Goal: Task Accomplishment & Management: Use online tool/utility

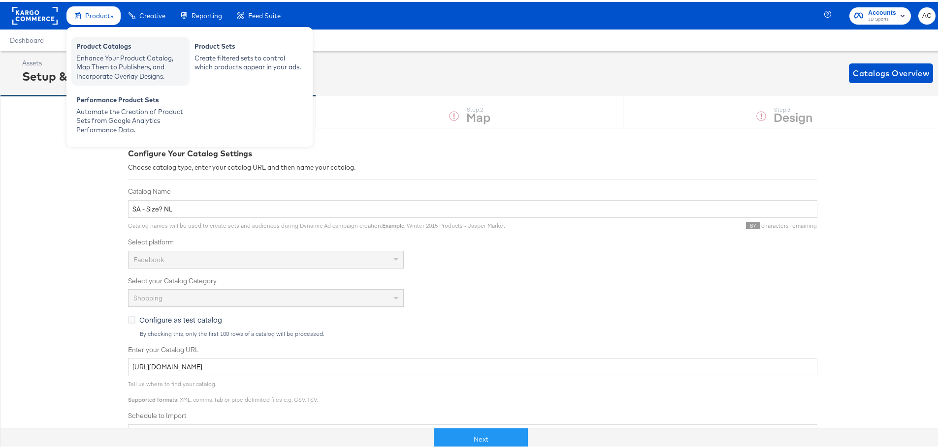
click at [125, 49] on div "Product Catalogs" at bounding box center [130, 46] width 108 height 12
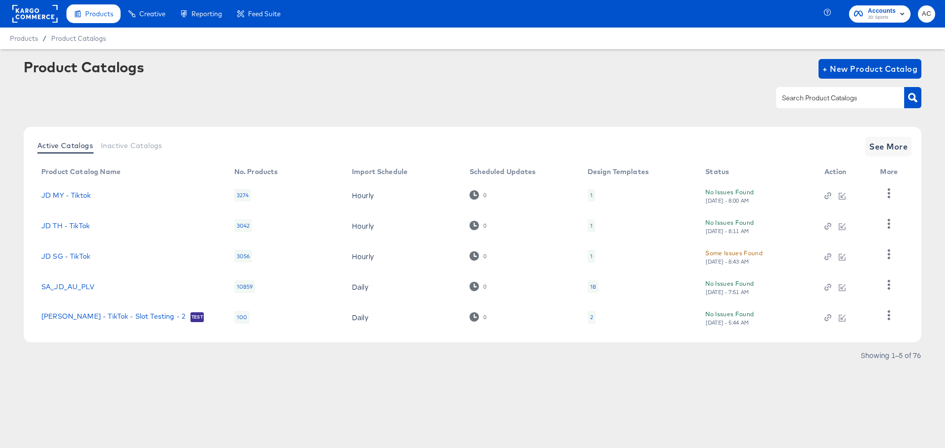
click at [919, 149] on div "Active Catalogs Inactive Catalogs See More Product Catalog Name No. Products Im…" at bounding box center [473, 235] width 898 height 216
click at [907, 150] on span "See More" at bounding box center [888, 147] width 38 height 14
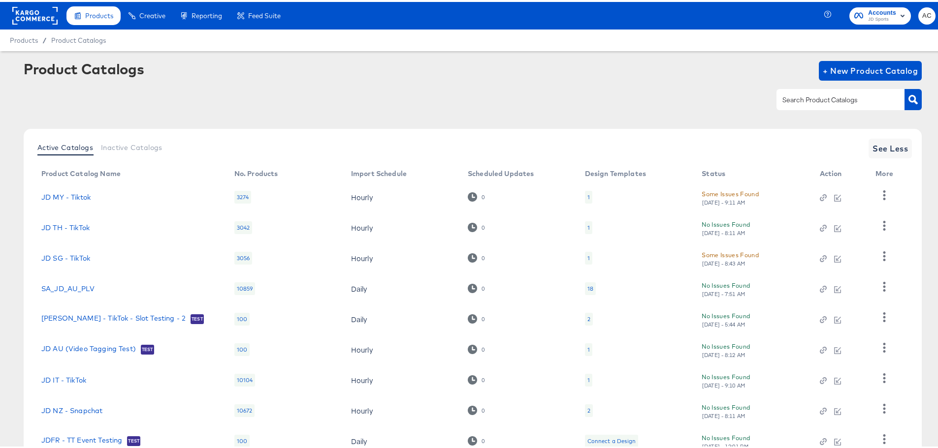
click at [790, 100] on input "text" at bounding box center [832, 98] width 105 height 11
type input "size"
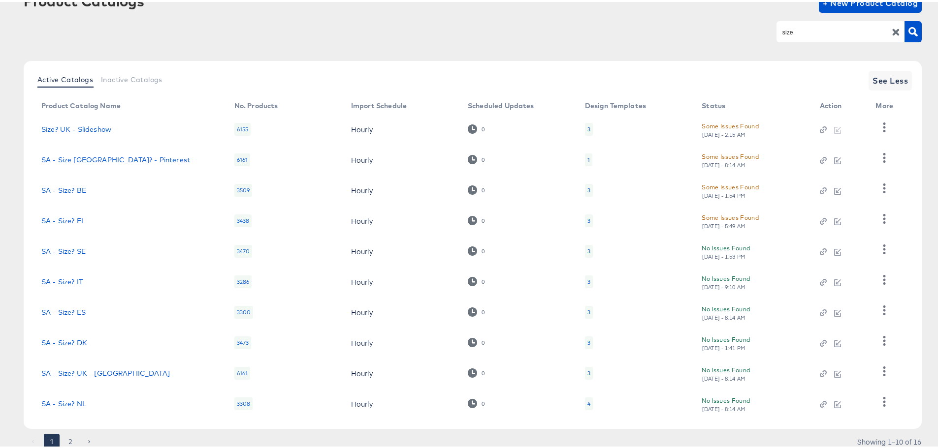
scroll to position [102, 0]
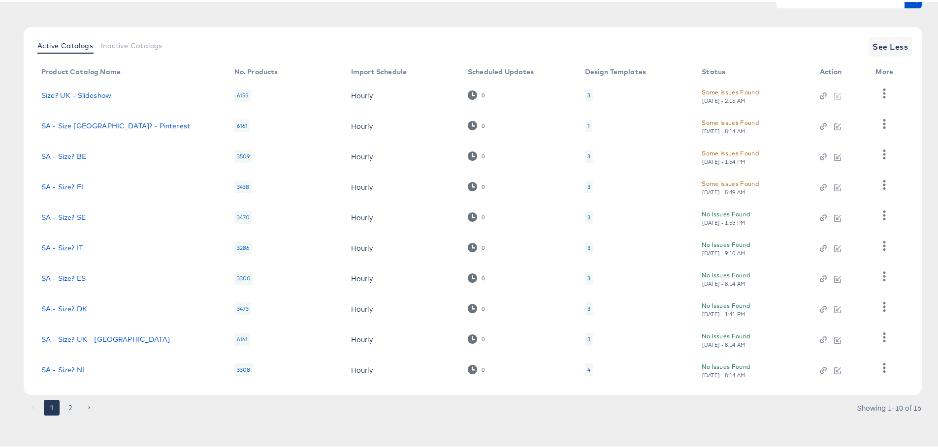
click at [75, 399] on button "2" at bounding box center [71, 406] width 16 height 16
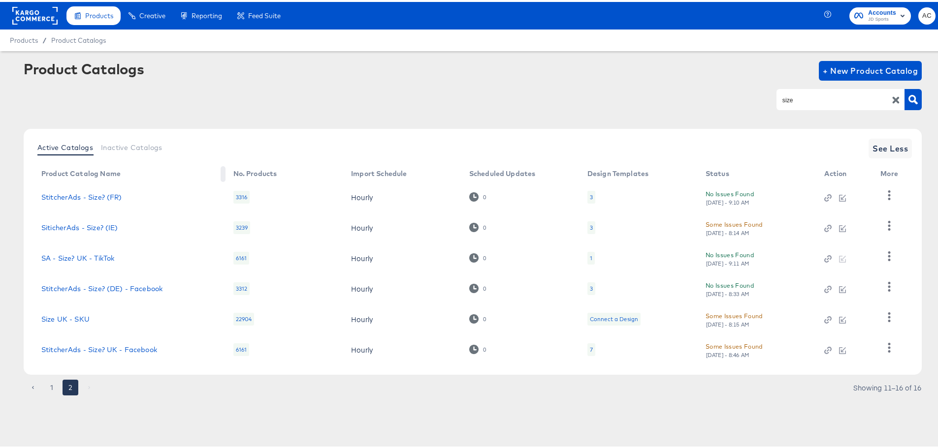
scroll to position [0, 0]
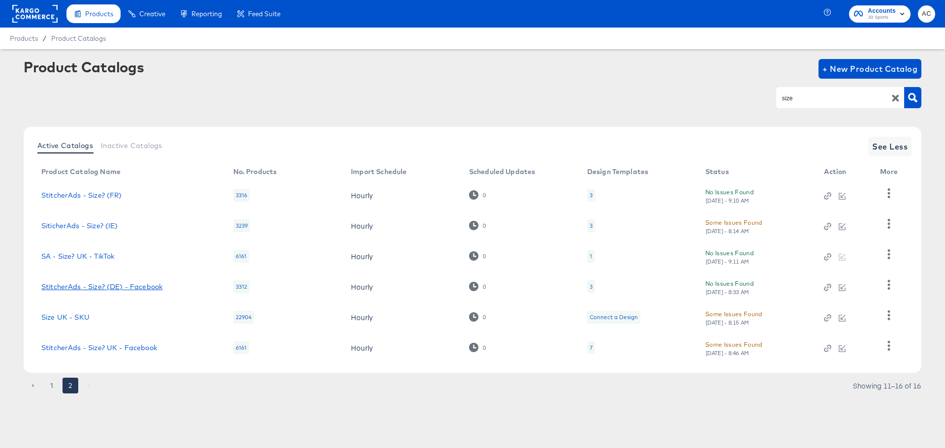
click at [126, 284] on link "StitcherAds - Size? (DE) - Facebook" at bounding box center [101, 287] width 121 height 8
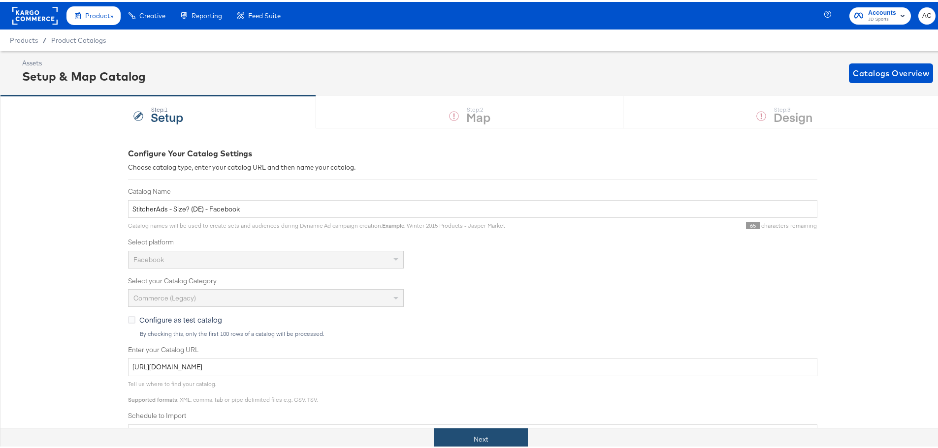
click at [506, 437] on button "Next" at bounding box center [481, 438] width 94 height 22
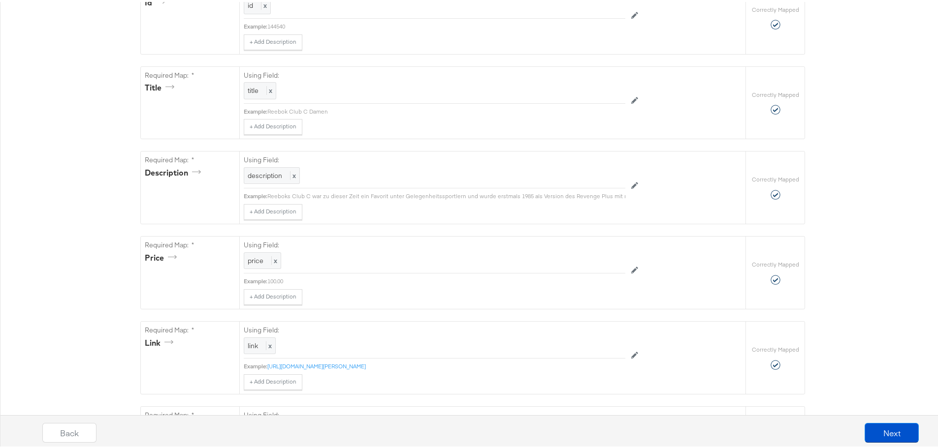
scroll to position [544, 0]
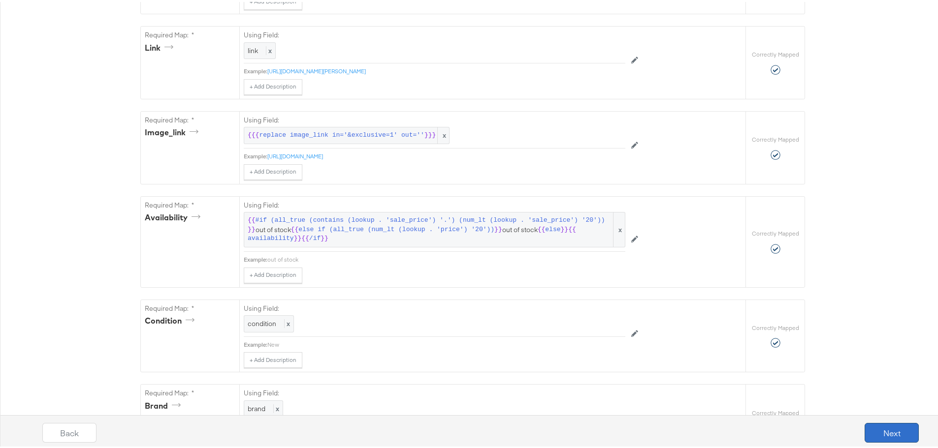
click at [874, 422] on button "Next" at bounding box center [891, 431] width 54 height 20
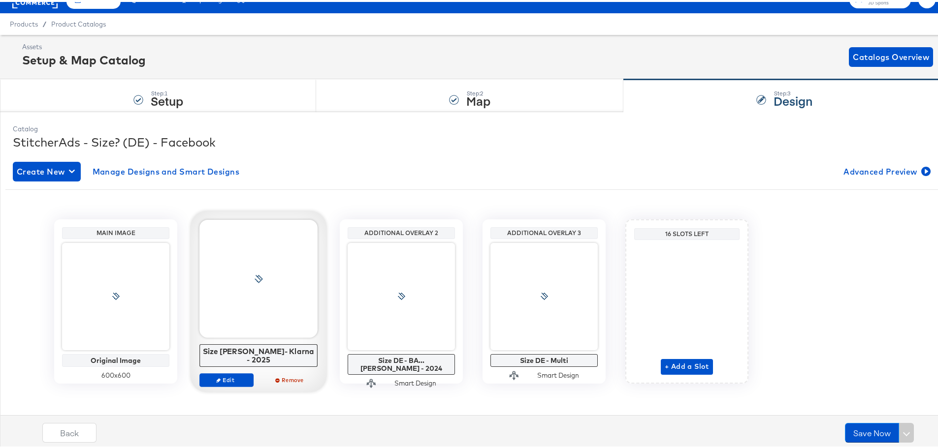
scroll to position [21, 0]
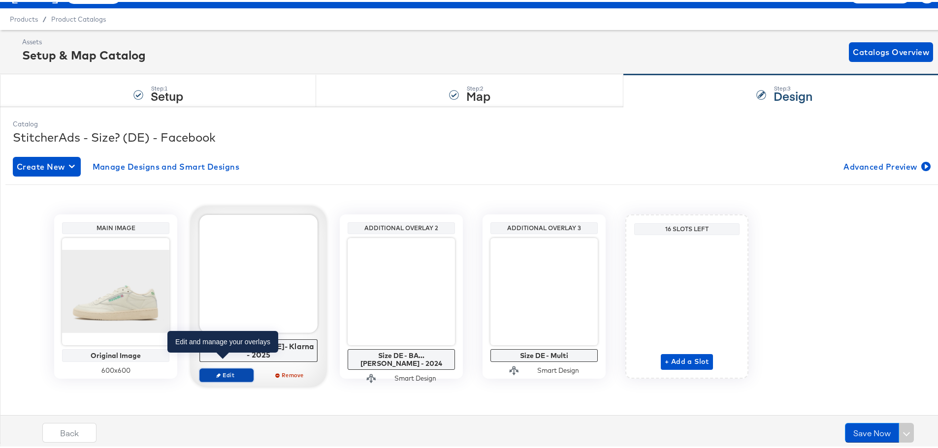
click at [236, 370] on span "Edit" at bounding box center [226, 373] width 45 height 7
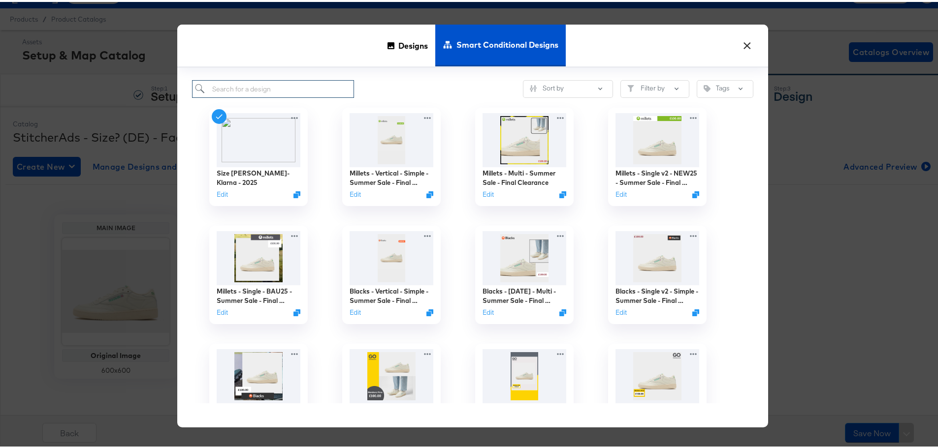
click at [245, 84] on input "search" at bounding box center [273, 87] width 162 height 18
type input "size de"
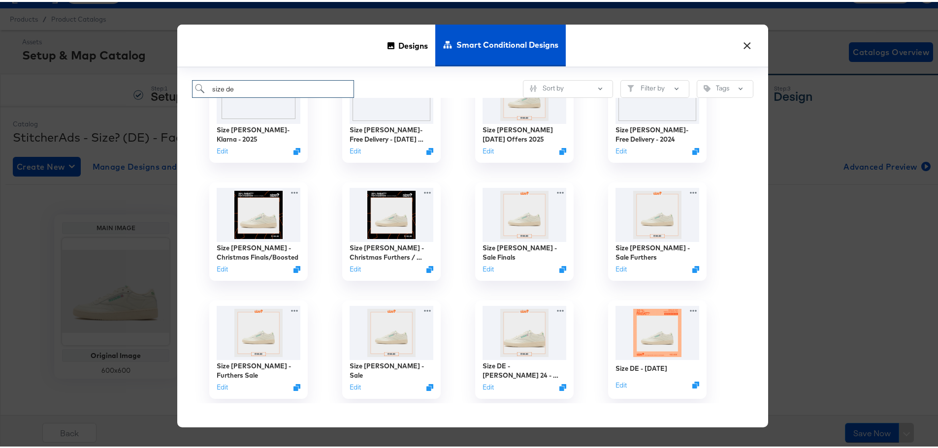
scroll to position [49, 0]
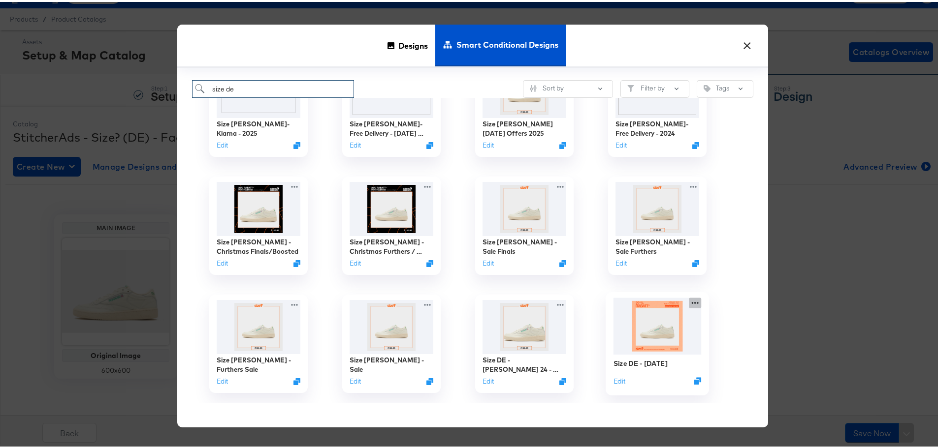
click at [690, 304] on div "Size DE - [DATE] Edit" at bounding box center [657, 342] width 133 height 118
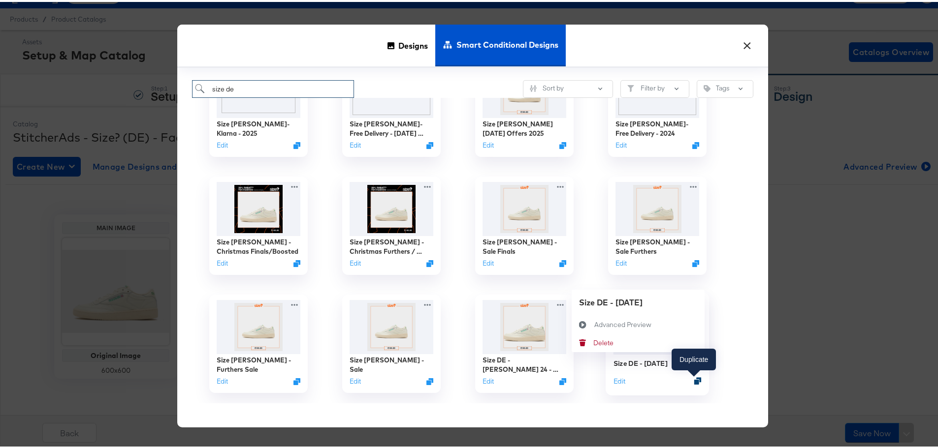
click at [694, 380] on icon "Duplicate" at bounding box center [697, 379] width 7 height 7
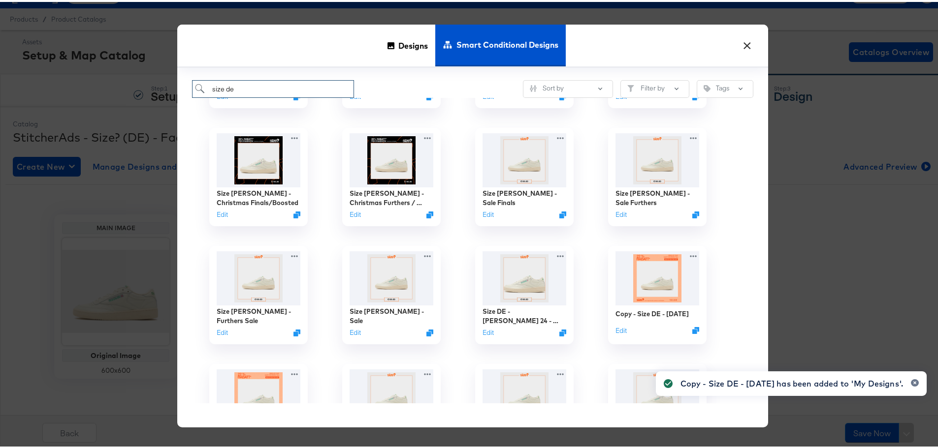
scroll to position [98, 0]
click at [621, 334] on button "Edit" at bounding box center [619, 329] width 12 height 9
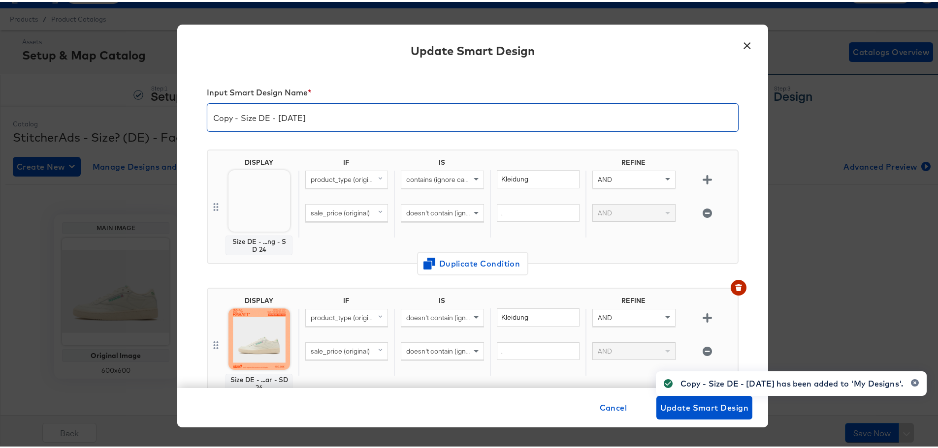
drag, startPoint x: 378, startPoint y: 116, endPoint x: 67, endPoint y: 71, distance: 313.9
click at [67, 71] on div "× Update Smart Design Input Smart Design Name * Copy - Size DE - [DATE] DISPLAY…" at bounding box center [472, 224] width 945 height 448
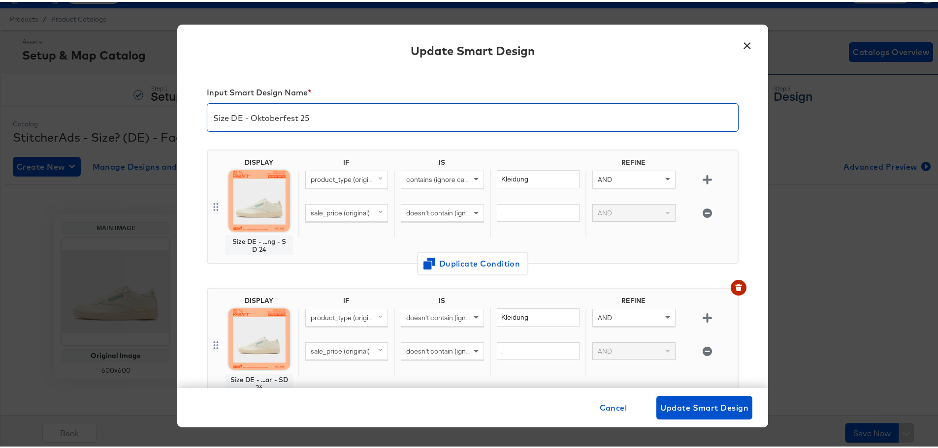
type input "Size DE - Oktoberfest 25"
click at [251, 60] on div "Update Smart Design" at bounding box center [472, 50] width 591 height 36
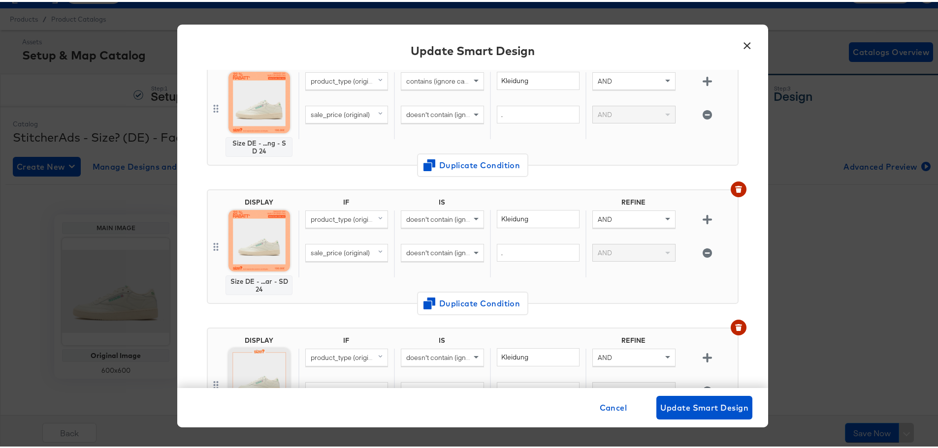
scroll to position [0, 0]
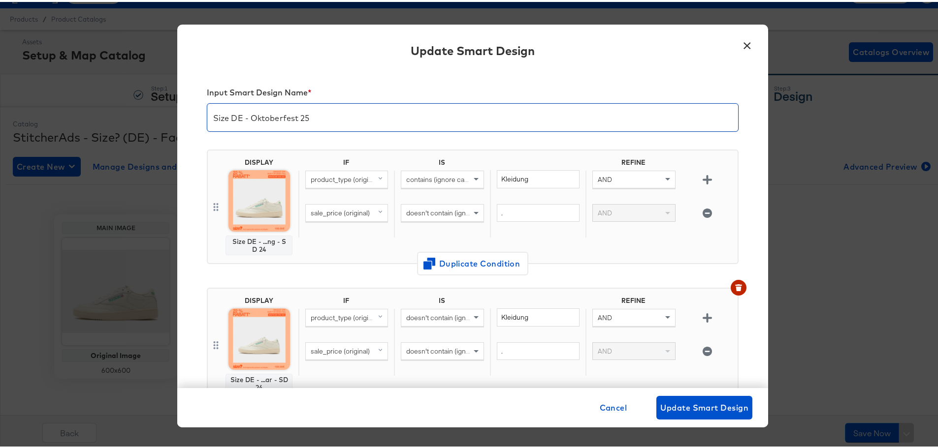
drag, startPoint x: 333, startPoint y: 119, endPoint x: 129, endPoint y: 113, distance: 203.9
click at [129, 113] on div "× Update Smart Design Input Smart Design Name * Size DE - Oktoberfest 25 DISPLA…" at bounding box center [472, 224] width 945 height 448
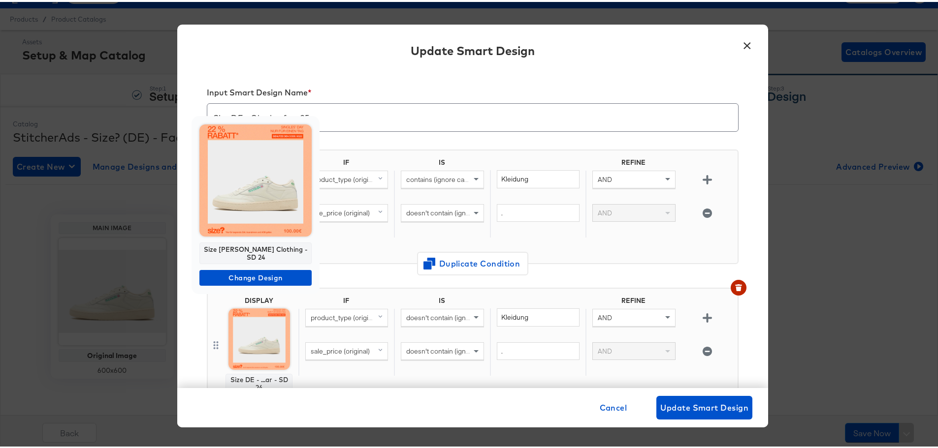
click at [284, 248] on div "Size [PERSON_NAME] Clothing - SD 24" at bounding box center [255, 252] width 112 height 22
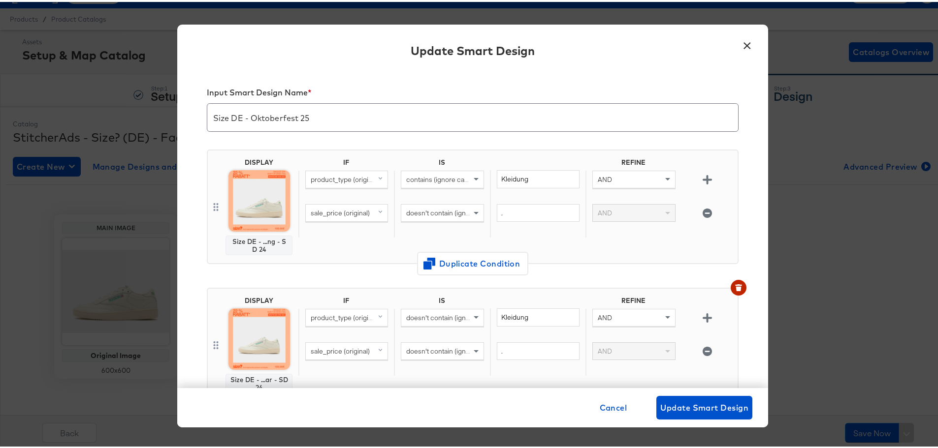
click at [275, 111] on input "Size DE - Oktoberfest 25" at bounding box center [472, 112] width 531 height 28
click at [275, 112] on input "Size DE - Oktoberfest 25" at bounding box center [472, 112] width 531 height 28
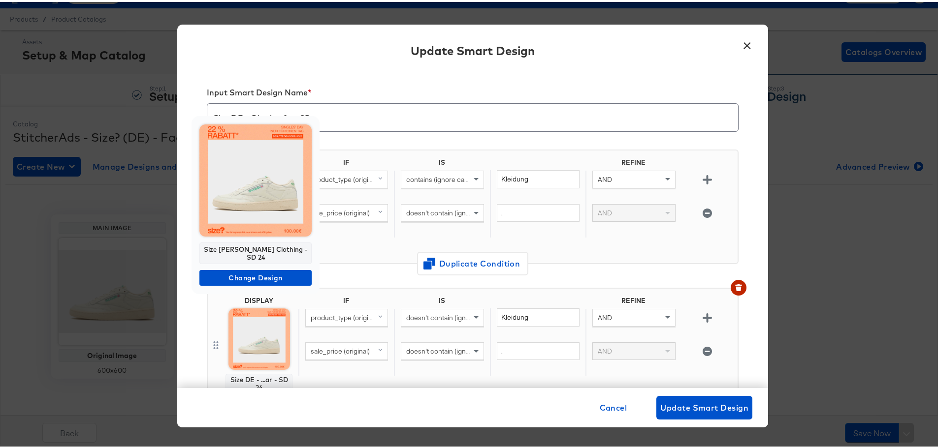
drag, startPoint x: 270, startPoint y: 251, endPoint x: 273, endPoint y: 246, distance: 5.3
click at [271, 251] on div "Size [PERSON_NAME] Clothing - SD 24" at bounding box center [255, 252] width 112 height 22
click at [273, 246] on div "Size [PERSON_NAME] Clothing - SD 24" at bounding box center [255, 252] width 112 height 22
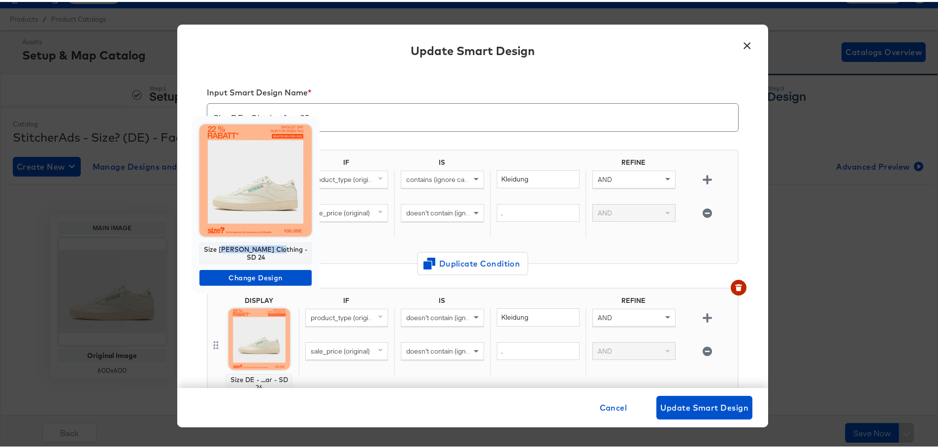
drag, startPoint x: 278, startPoint y: 247, endPoint x: 225, endPoint y: 244, distance: 52.7
click at [225, 244] on div "Size [PERSON_NAME] Clothing - SD 24" at bounding box center [255, 252] width 112 height 22
drag, startPoint x: 208, startPoint y: 247, endPoint x: 306, endPoint y: 250, distance: 98.0
click at [306, 250] on div "Size [PERSON_NAME] Clothing - SD 24" at bounding box center [255, 252] width 112 height 22
copy div "Size [PERSON_NAME] Clothing - SD 24"
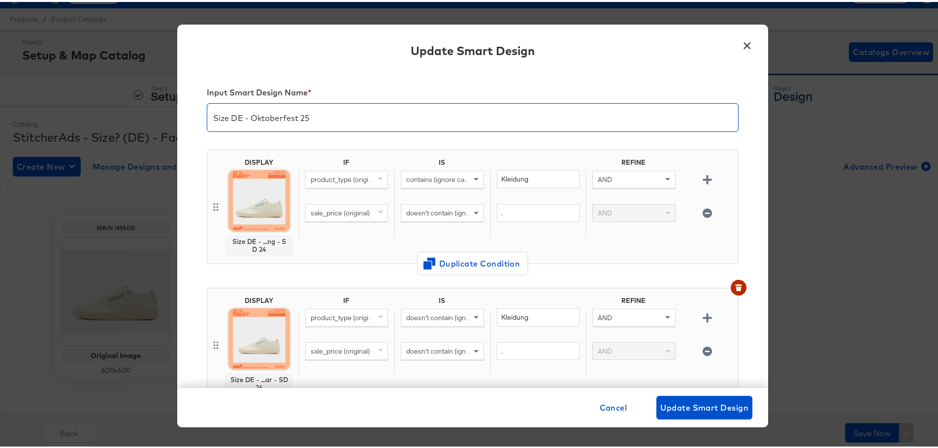
drag, startPoint x: 307, startPoint y: 384, endPoint x: 238, endPoint y: 383, distance: 69.4
click at [189, 380] on div "Size [PERSON_NAME] Footwear - SD 24 Change Design" at bounding box center [472, 224] width 945 height 448
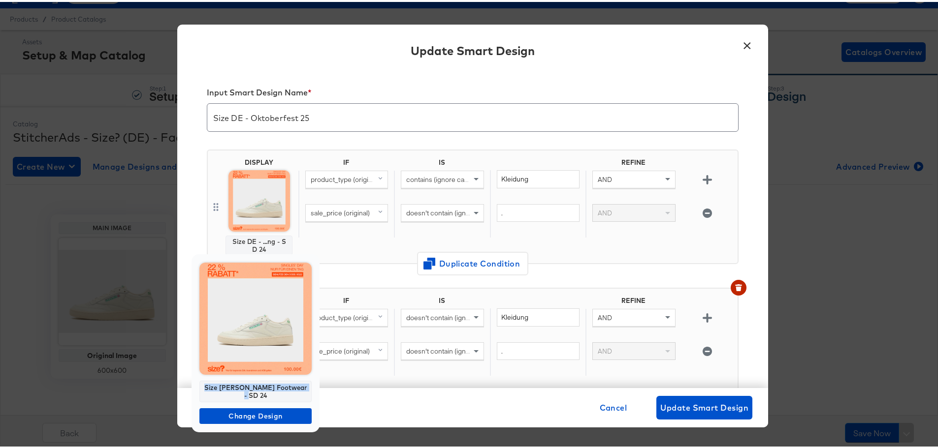
drag, startPoint x: 303, startPoint y: 385, endPoint x: 205, endPoint y: 385, distance: 98.5
click at [205, 385] on div "Size [PERSON_NAME] Footwear - SD 24" at bounding box center [255, 390] width 112 height 22
copy div "Size [PERSON_NAME] Footwear - SD 24"
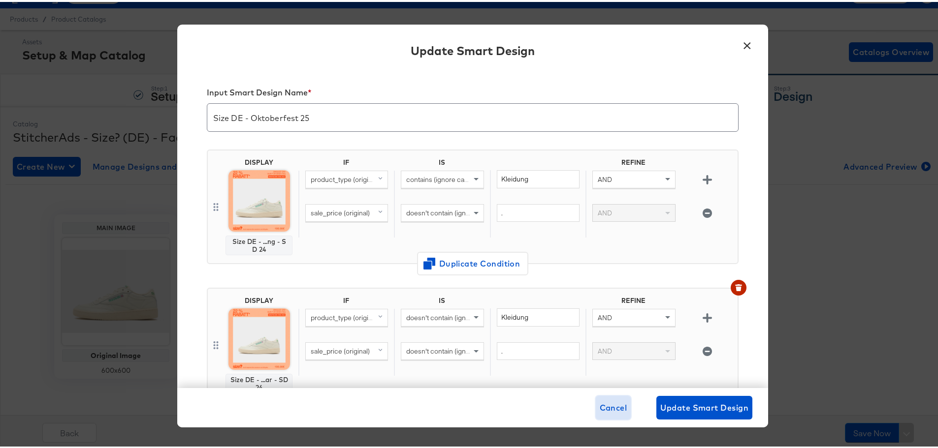
click at [618, 409] on span "Cancel" at bounding box center [614, 406] width 28 height 14
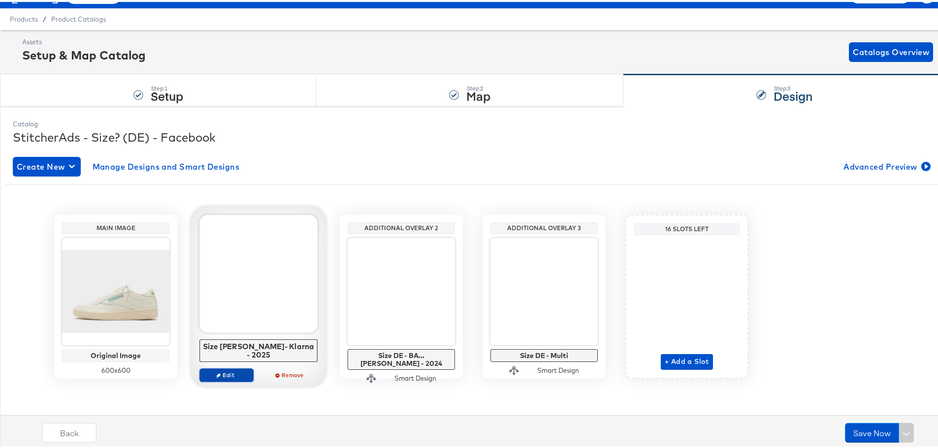
click at [228, 367] on button "Edit" at bounding box center [226, 374] width 54 height 14
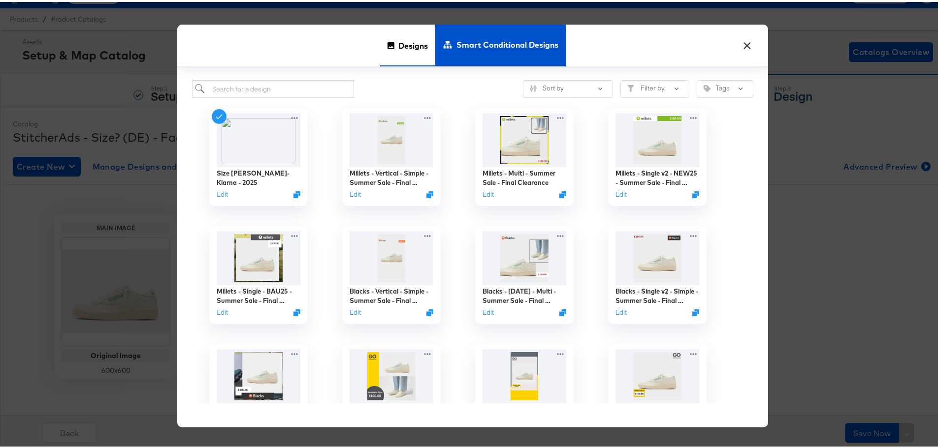
click at [435, 46] on div "Smart Conditional Designs" at bounding box center [500, 44] width 130 height 42
drag, startPoint x: 432, startPoint y: 39, endPoint x: 372, endPoint y: 57, distance: 62.3
click at [429, 39] on div "Designs Smart Conditional Designs" at bounding box center [472, 44] width 591 height 43
click at [385, 52] on div "Designs" at bounding box center [407, 44] width 55 height 42
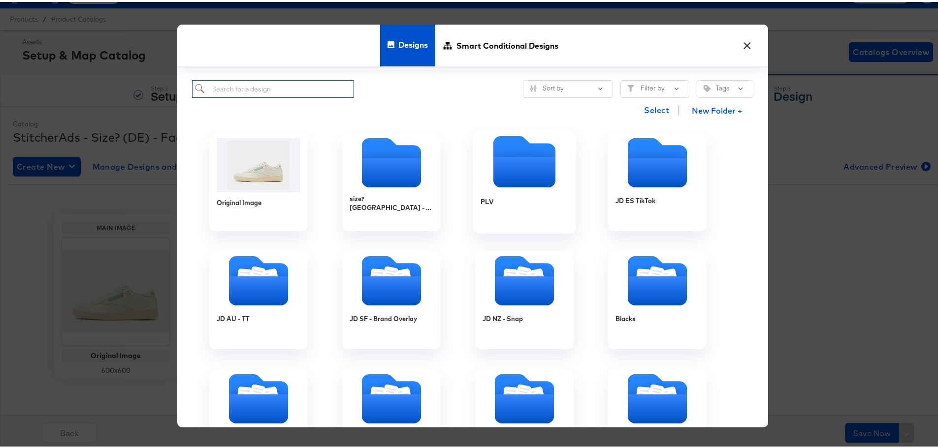
drag, startPoint x: 253, startPoint y: 86, endPoint x: 489, endPoint y: 182, distance: 254.8
click at [253, 86] on input "search" at bounding box center [273, 87] width 162 height 18
click at [276, 79] on input "search" at bounding box center [273, 87] width 162 height 18
paste input "Size [PERSON_NAME] Clothing - SD 24"
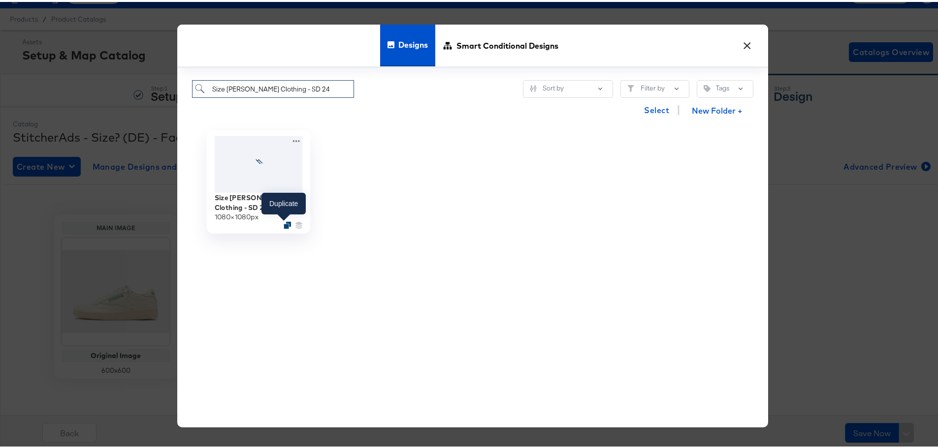
type input "Size [PERSON_NAME] Clothing - SD 24"
click at [285, 224] on icon "Duplicate" at bounding box center [287, 223] width 7 height 7
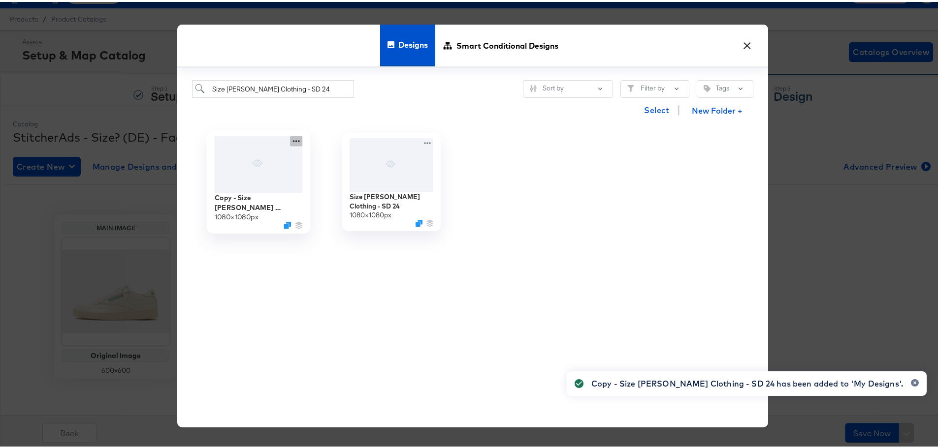
click at [297, 136] on icon at bounding box center [296, 139] width 12 height 10
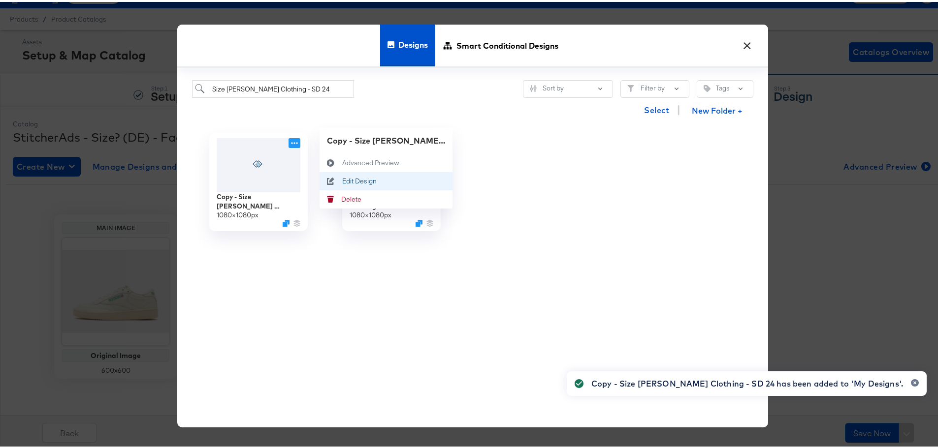
click at [342, 179] on div "Edit Design Edit Design" at bounding box center [342, 179] width 0 height 0
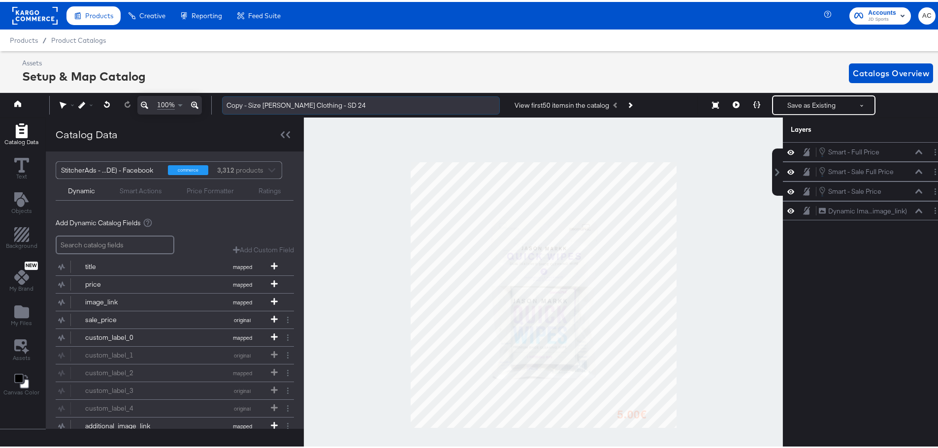
drag, startPoint x: 251, startPoint y: 104, endPoint x: 251, endPoint y: 99, distance: 4.9
click at [220, 99] on div "Copy - Size [PERSON_NAME] Clothing - SD 24 View first 50 items in the catalog S…" at bounding box center [576, 104] width 724 height 20
click at [336, 101] on input "Size [PERSON_NAME] Clothing - SD 24" at bounding box center [361, 104] width 278 height 18
drag, startPoint x: 355, startPoint y: 108, endPoint x: 302, endPoint y: 103, distance: 53.9
click at [302, 103] on input "Size [PERSON_NAME] Clothing - SD 24" at bounding box center [361, 104] width 278 height 18
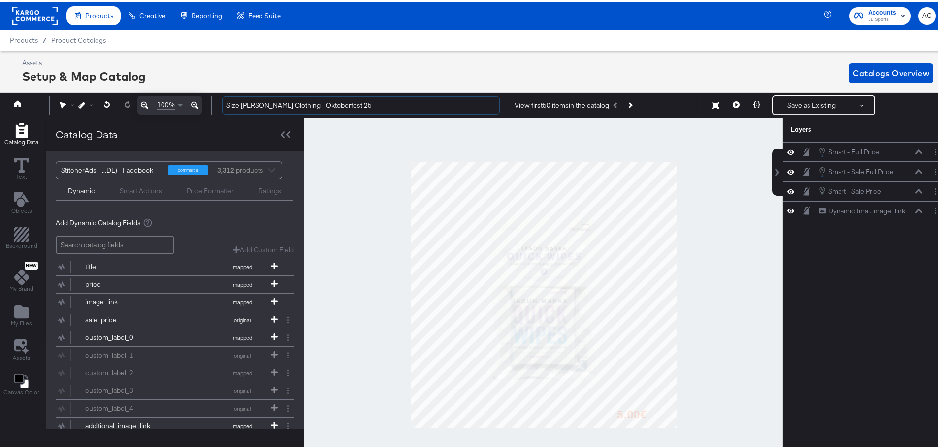
type input "Size [PERSON_NAME] Clothing - Oktoberfest 25"
click at [341, 149] on div at bounding box center [543, 293] width 479 height 355
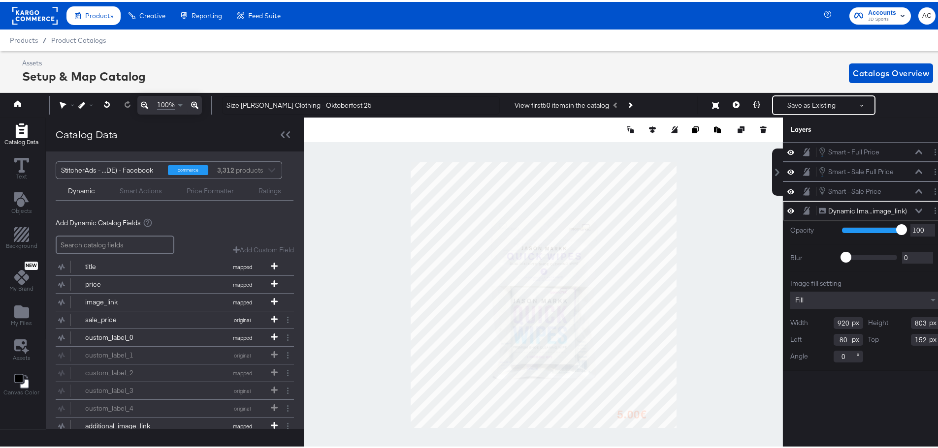
scroll to position [0, 2]
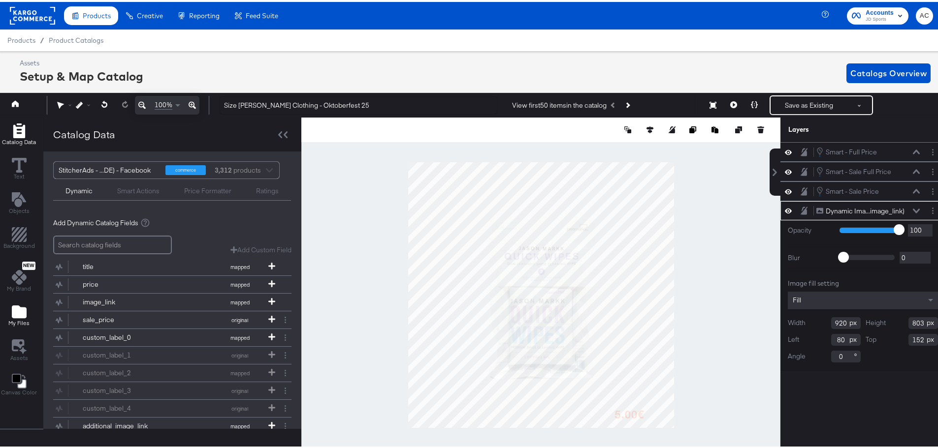
click at [12, 310] on icon "Add Files" at bounding box center [19, 310] width 15 height 13
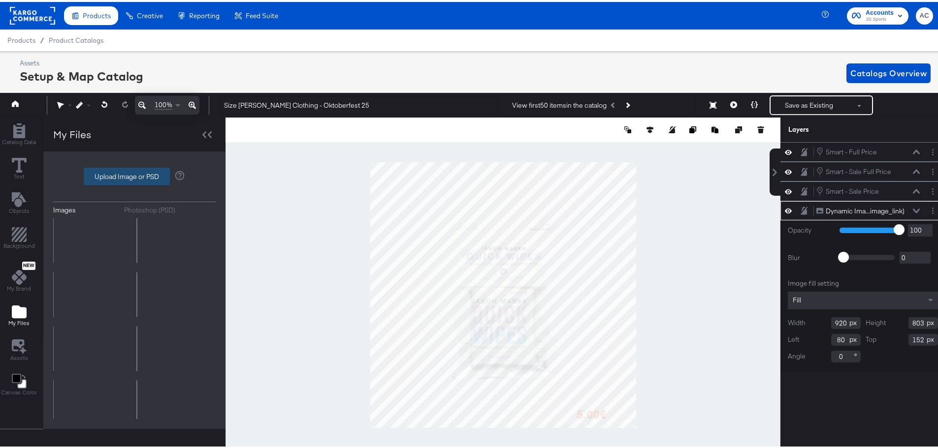
click at [144, 179] on label "Upload Image or PSD" at bounding box center [126, 174] width 85 height 17
click at [134, 175] on input "Upload Image or PSD" at bounding box center [134, 175] width 0 height 0
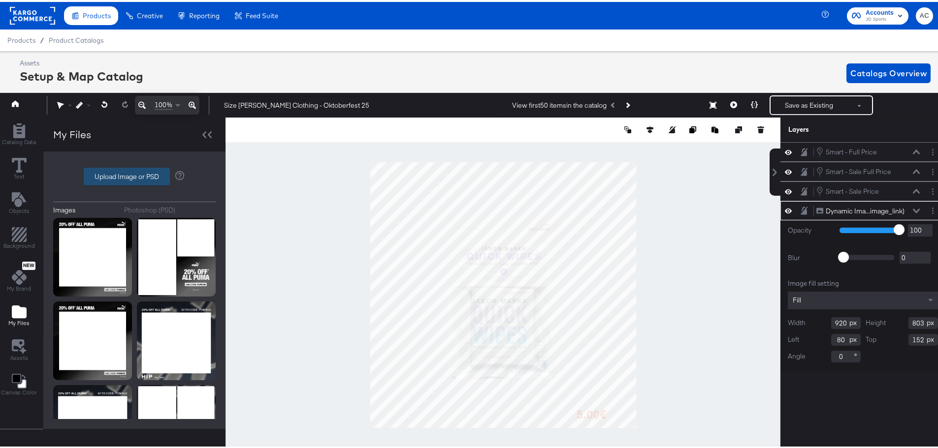
click at [137, 179] on label "Upload Image or PSD" at bounding box center [126, 174] width 85 height 17
click at [134, 175] on input "Upload Image or PSD" at bounding box center [134, 175] width 0 height 0
type input "C:\fakepath\Paid-Overlay_1080x1080_1.jpg"
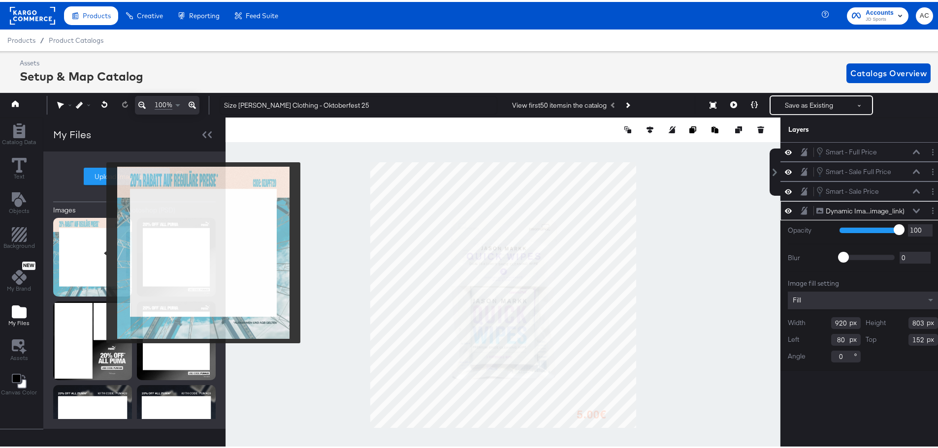
click at [84, 242] on img at bounding box center [92, 255] width 79 height 79
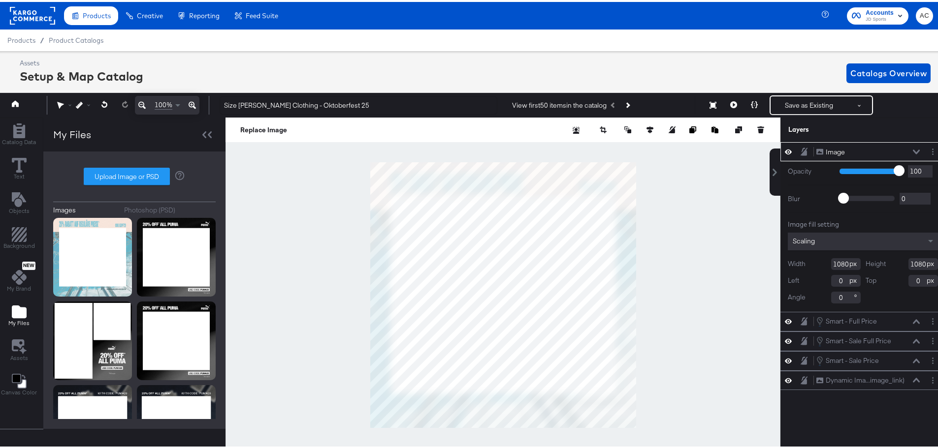
click at [686, 242] on div at bounding box center [502, 293] width 555 height 355
click at [913, 152] on icon at bounding box center [916, 150] width 7 height 4
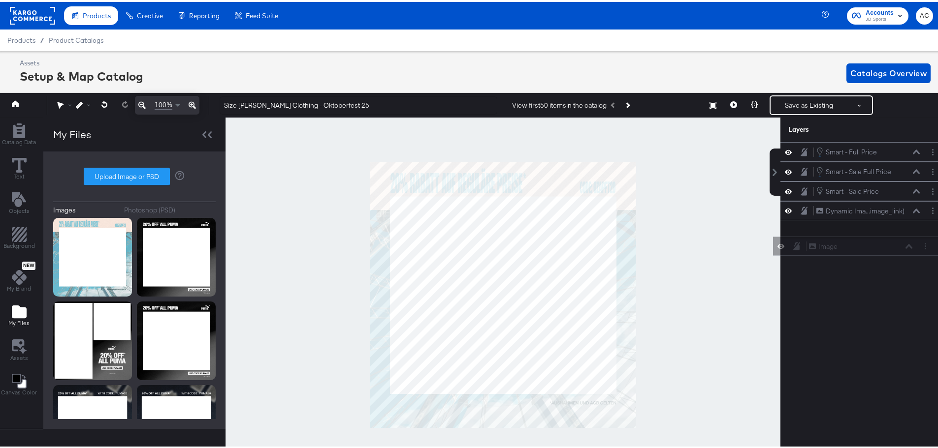
drag, startPoint x: 856, startPoint y: 151, endPoint x: 855, endPoint y: 251, distance: 99.4
click at [855, 251] on div "Image Image Smart - Full Price Smart - Full Price Smart - Sale Full Price Smart…" at bounding box center [856, 299] width 177 height 318
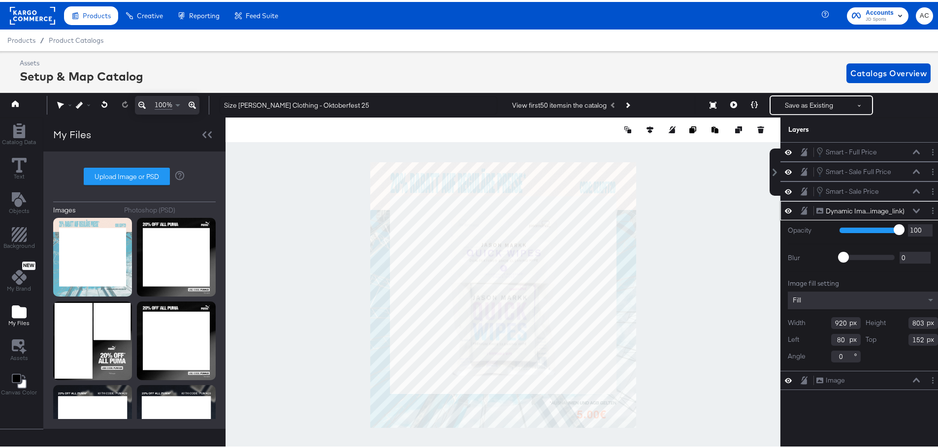
type input "139"
click at [733, 301] on div at bounding box center [502, 293] width 555 height 355
type input "142"
click at [686, 312] on div at bounding box center [502, 293] width 555 height 355
type input "140"
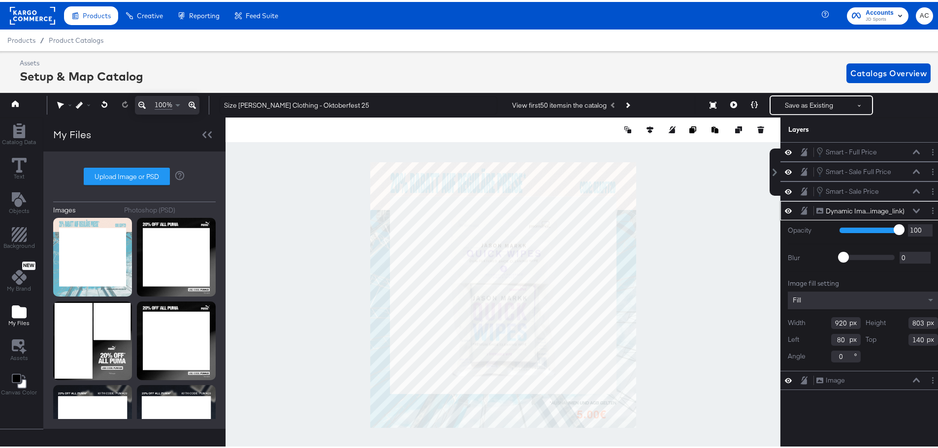
click at [677, 312] on div at bounding box center [502, 293] width 555 height 355
type input "139"
click at [673, 311] on div at bounding box center [502, 293] width 555 height 355
click at [915, 320] on input "803" at bounding box center [923, 322] width 30 height 12
type input "805"
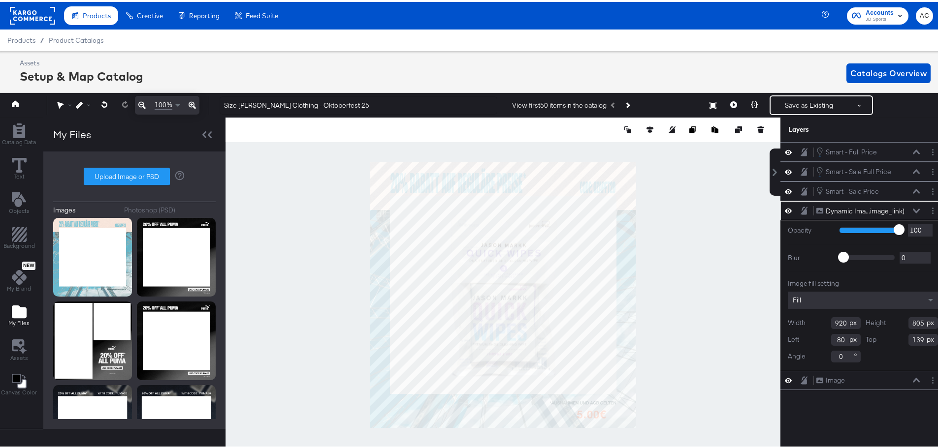
click at [697, 253] on div at bounding box center [502, 293] width 555 height 355
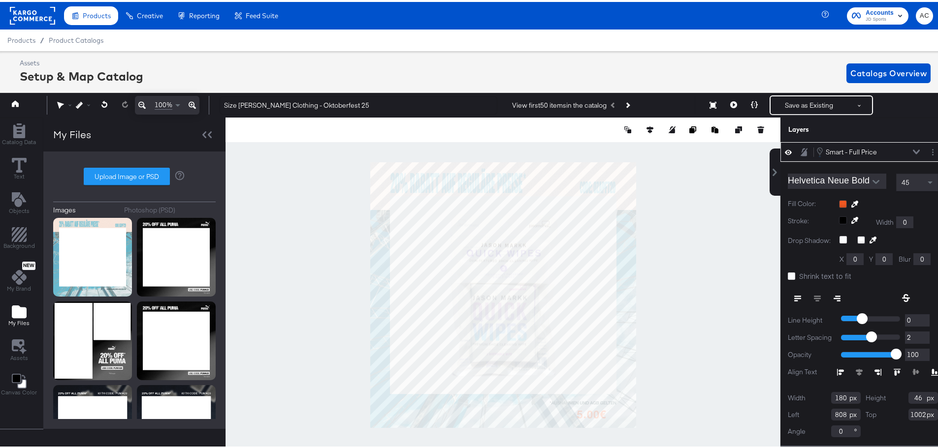
click at [839, 202] on div at bounding box center [888, 202] width 99 height 8
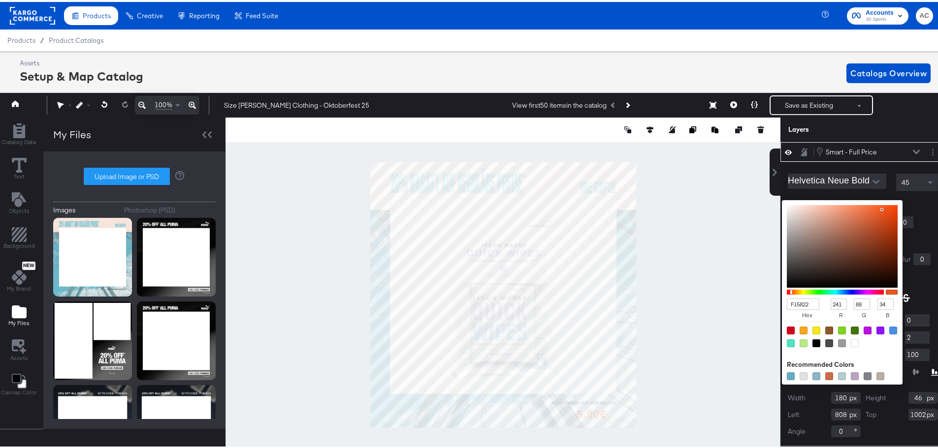
click at [889, 330] on div at bounding box center [893, 329] width 8 height 8
type input "4A90E2"
type input "74"
type input "144"
type input "226"
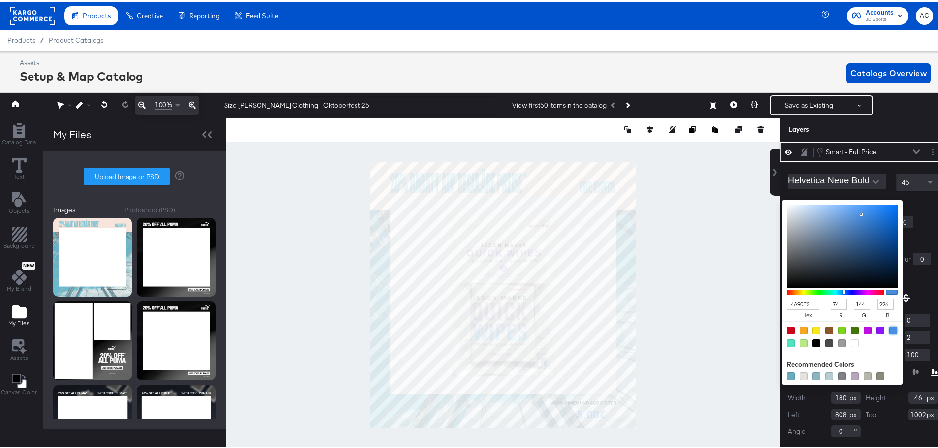
type input "4D4AE2"
type input "77"
type input "74"
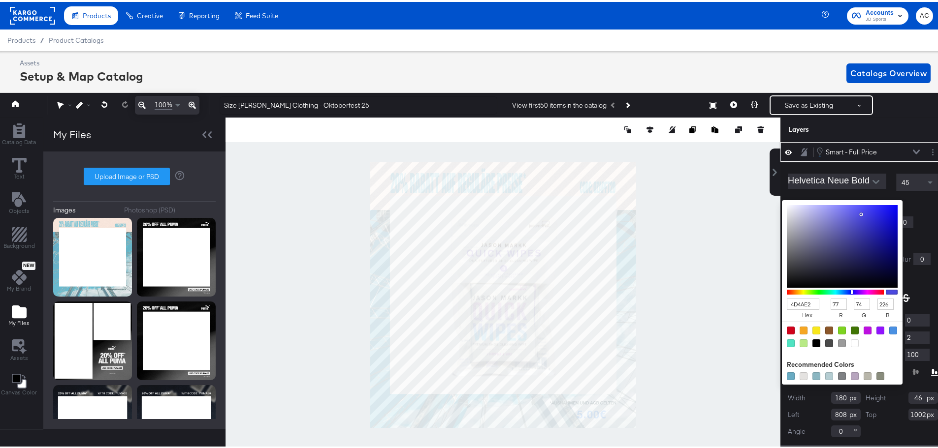
type input "564AE2"
type input "86"
type input "5B4AE2"
type input "91"
type input "604AE2"
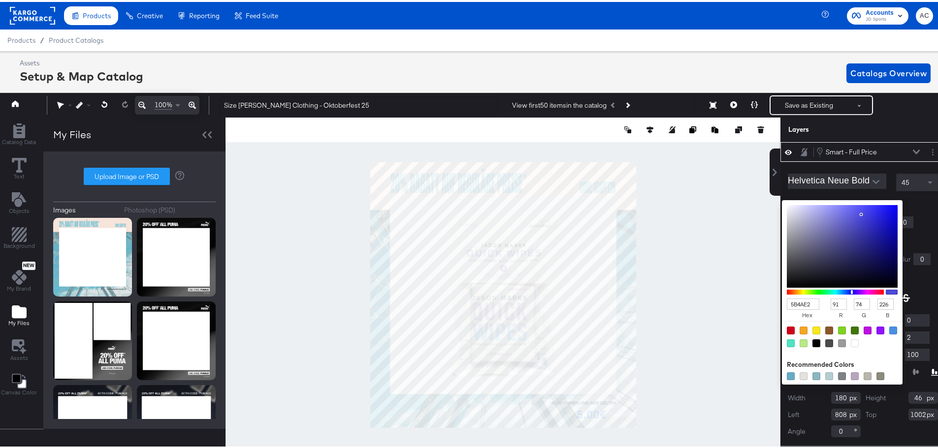
type input "96"
click at [839, 290] on div at bounding box center [835, 290] width 97 height 5
type input "8E4AE2"
type input "142"
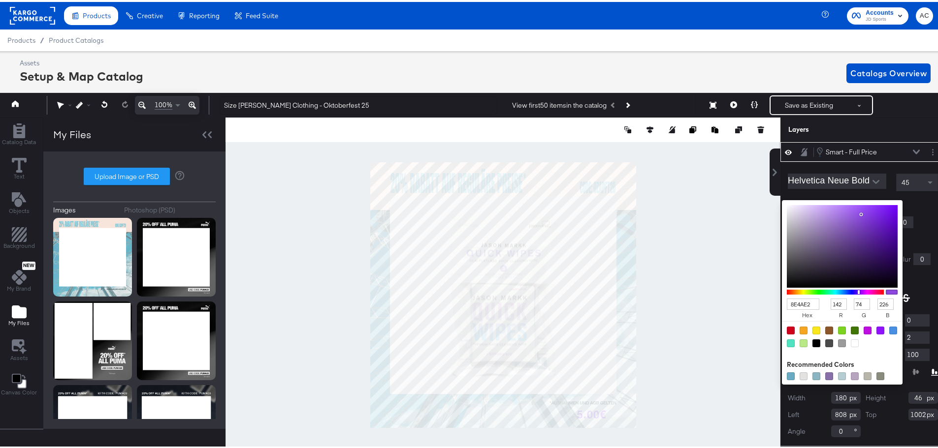
type input "7B4AE2"
type input "123"
type input "644AE2"
type input "100"
type input "5B4AE2"
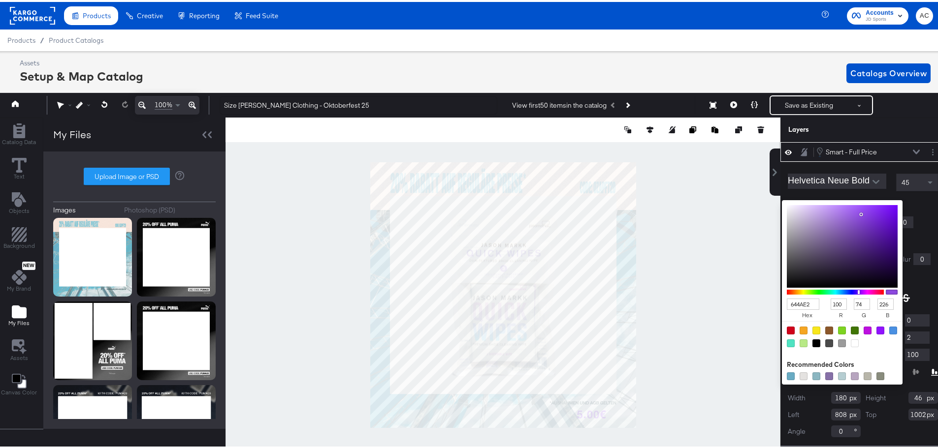
type input "91"
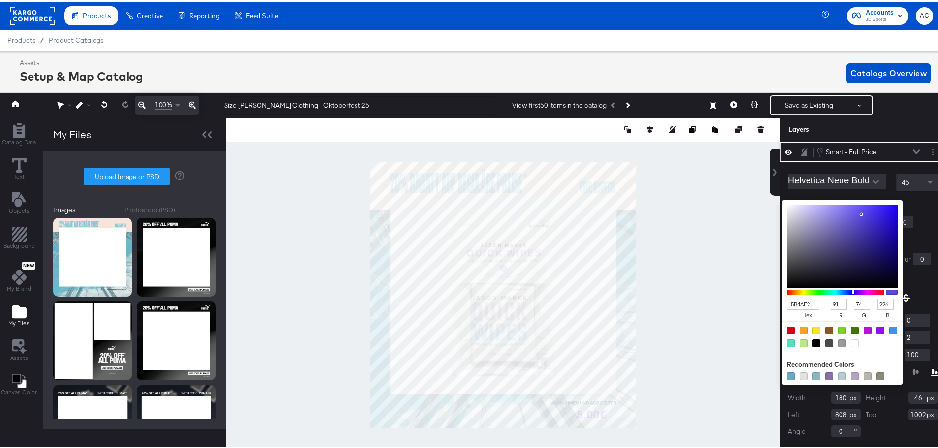
type input "564AE2"
type input "86"
type input "524AE2"
type input "82"
type input "4A4CE2"
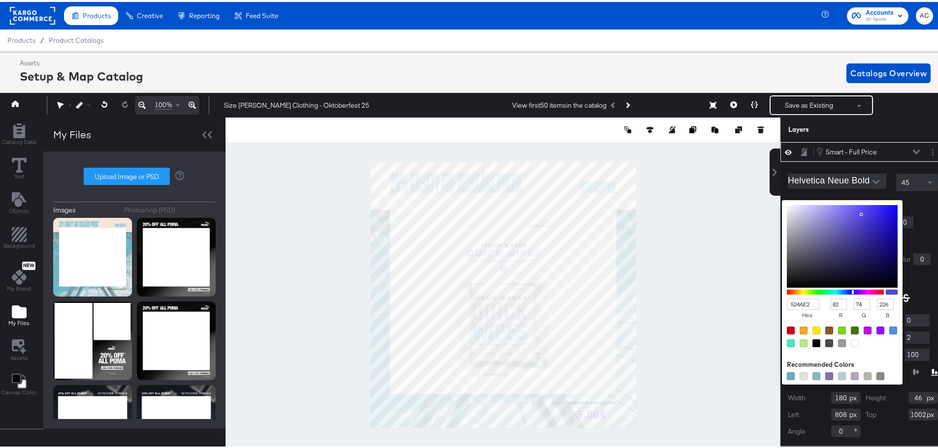
type input "74"
type input "76"
type input "4A50E2"
type input "80"
drag, startPoint x: 844, startPoint y: 290, endPoint x: 836, endPoint y: 290, distance: 7.9
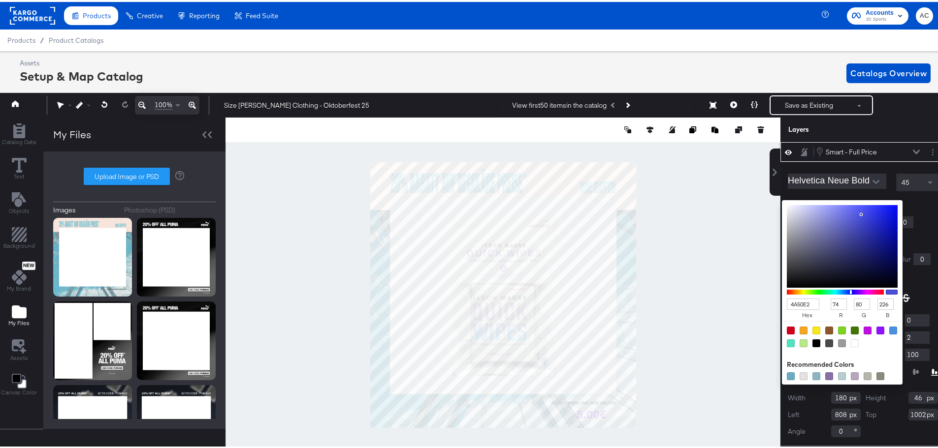
click at [836, 290] on div at bounding box center [835, 290] width 97 height 5
type input "474EEF"
type input "71"
type input "78"
type input "239"
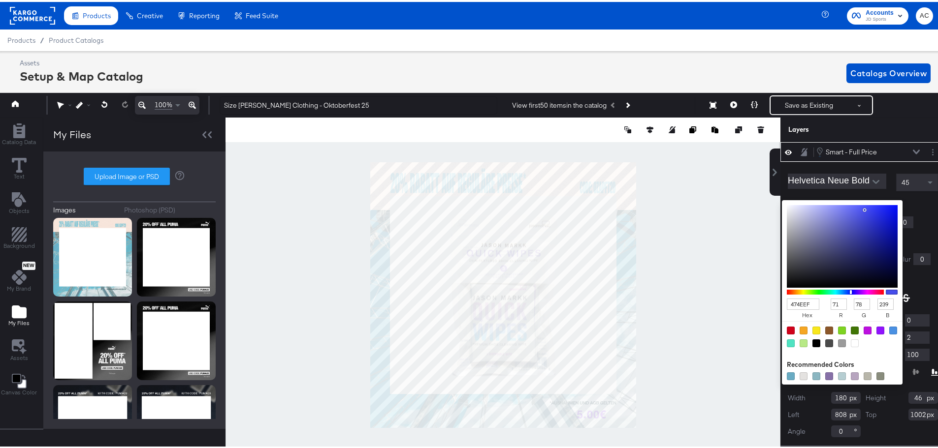
type input "464DF1"
type input "70"
type input "77"
type input "241"
type input "323AEF"
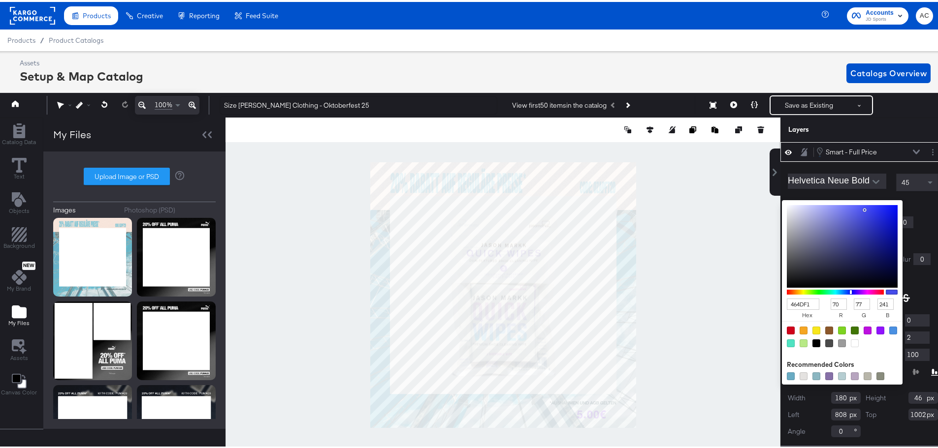
type input "50"
type input "58"
type input "239"
type input "2029E9"
type input "32"
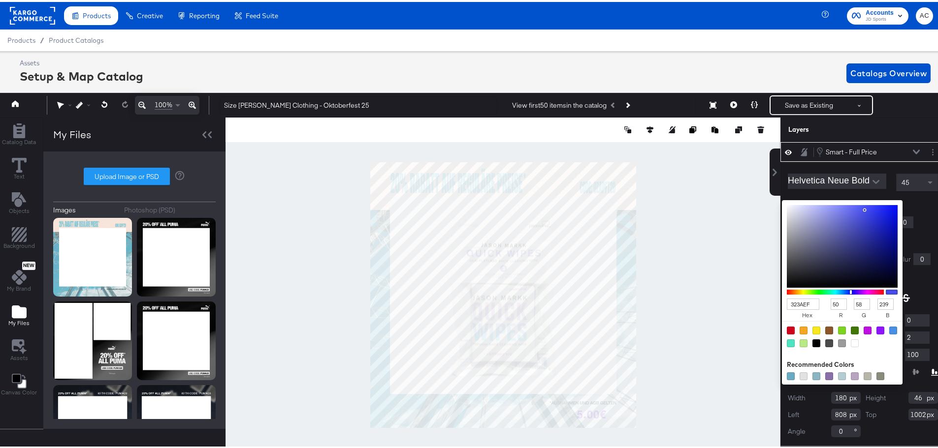
type input "41"
type input "233"
type input "1B24E9"
type input "27"
type input "36"
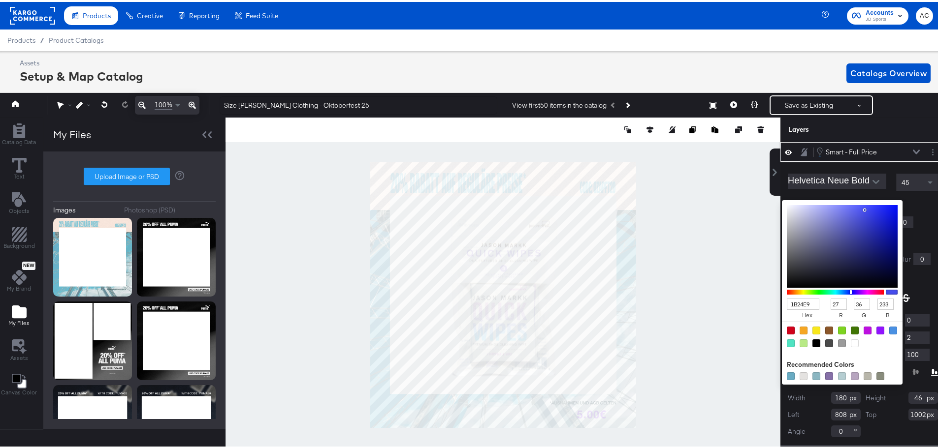
type input "1A23E9"
type input "26"
type input "35"
type input "1821E9"
type input "24"
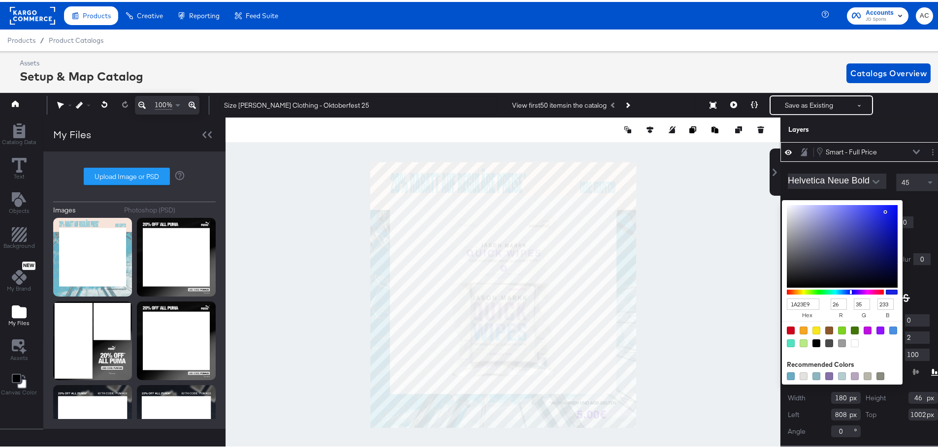
type input "33"
type input "1720E9"
type input "23"
type input "32"
drag, startPoint x: 850, startPoint y: 208, endPoint x: 862, endPoint y: 220, distance: 16.7
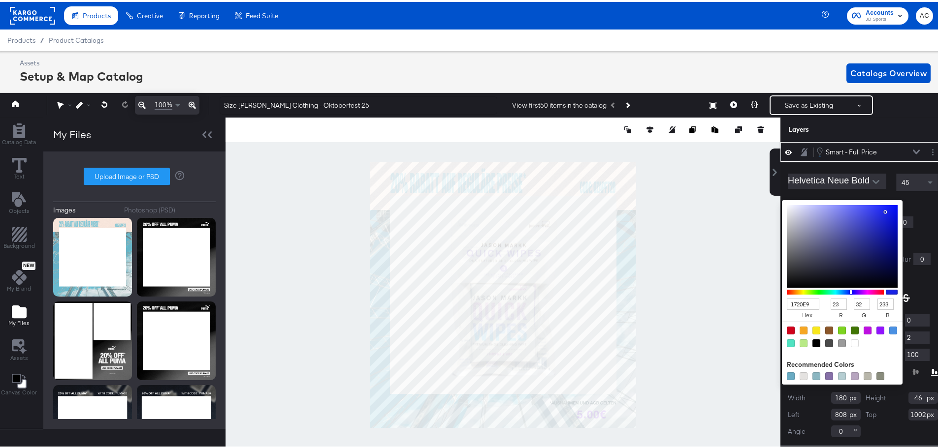
click at [872, 210] on div at bounding box center [842, 244] width 111 height 83
type input "EDF0F2"
type input "237"
type input "240"
type input "242"
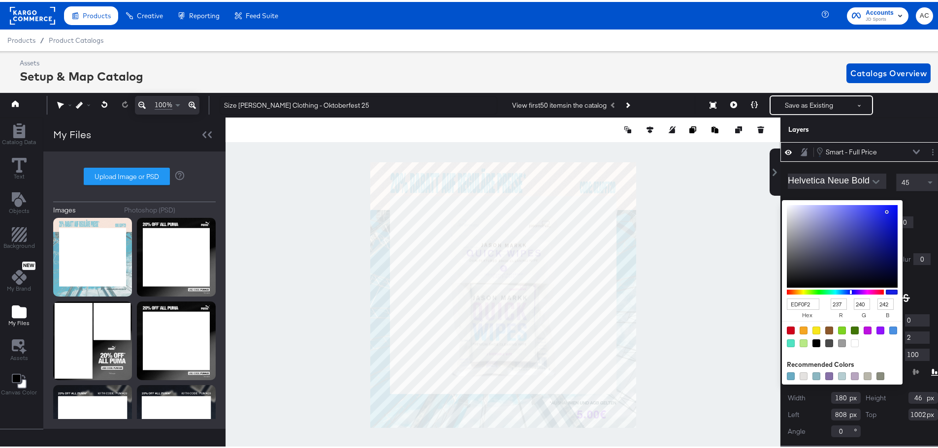
click at [697, 342] on div at bounding box center [503, 293] width 554 height 355
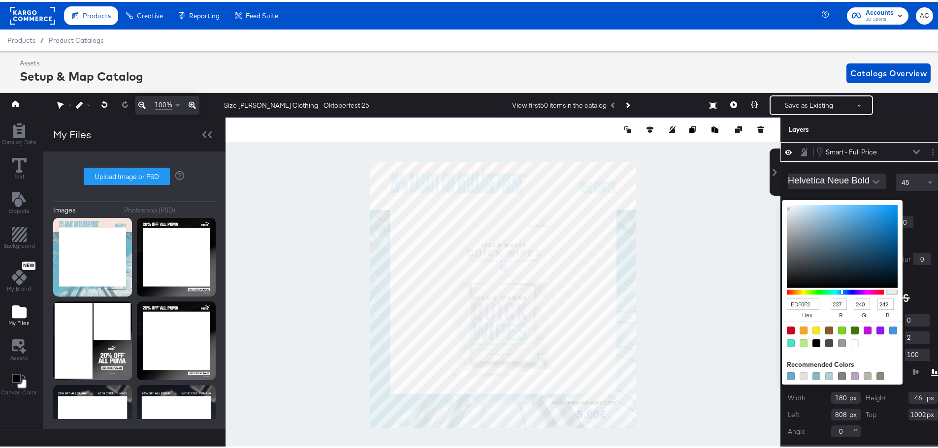
click at [755, 420] on div at bounding box center [503, 293] width 554 height 355
type input "2884C0"
type input "40"
type input "132"
type input "192"
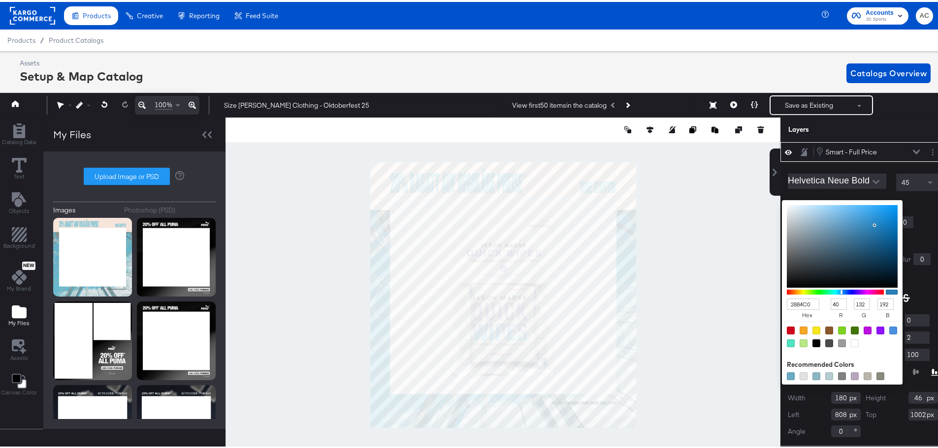
type input "2885C2"
type input "133"
type input "194"
click at [860, 223] on div at bounding box center [842, 244] width 111 height 83
type input "048FE9"
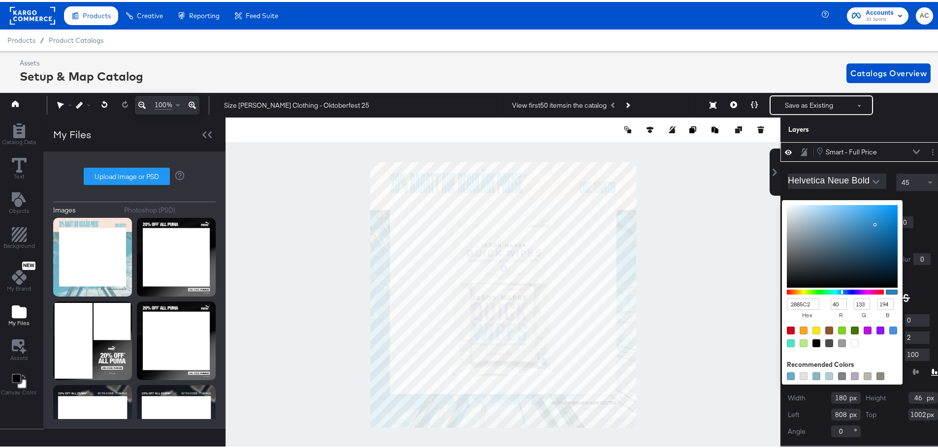
type input "4"
type input "143"
type input "233"
click at [881, 210] on div at bounding box center [842, 244] width 111 height 83
type input "1392E5"
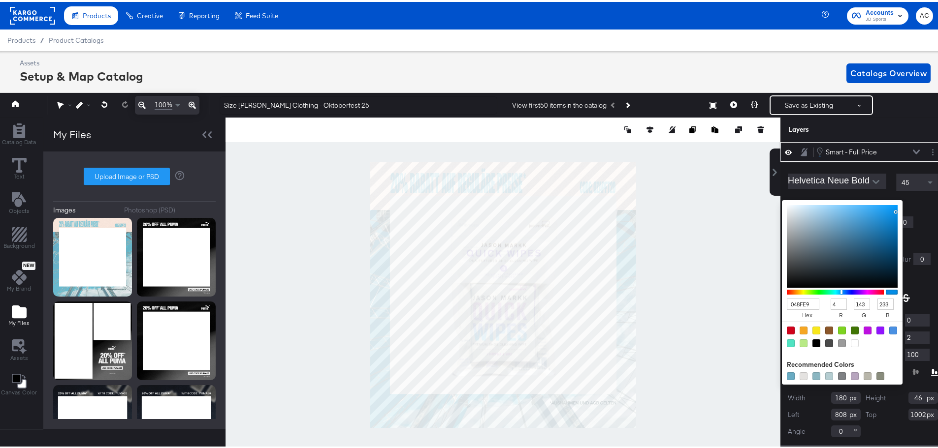
type input "19"
type input "146"
type input "229"
click at [873, 212] on div at bounding box center [842, 244] width 111 height 83
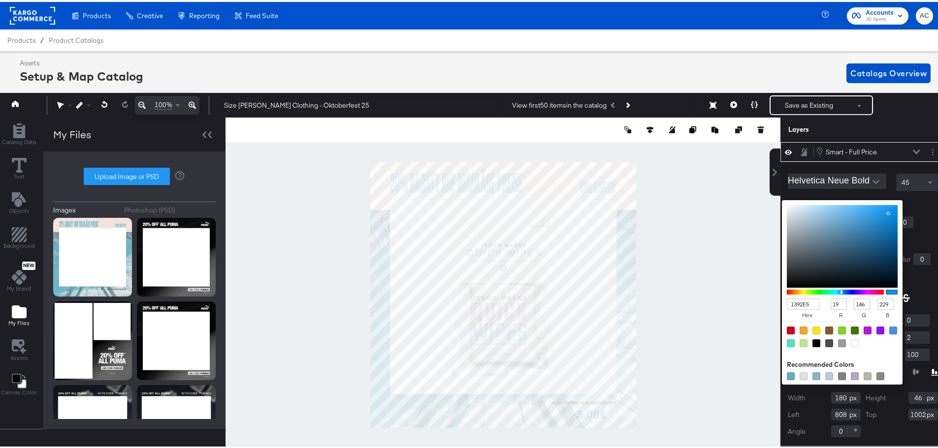
click at [897, 150] on div "Smart - Full Price Smart - Full Price" at bounding box center [868, 150] width 104 height 11
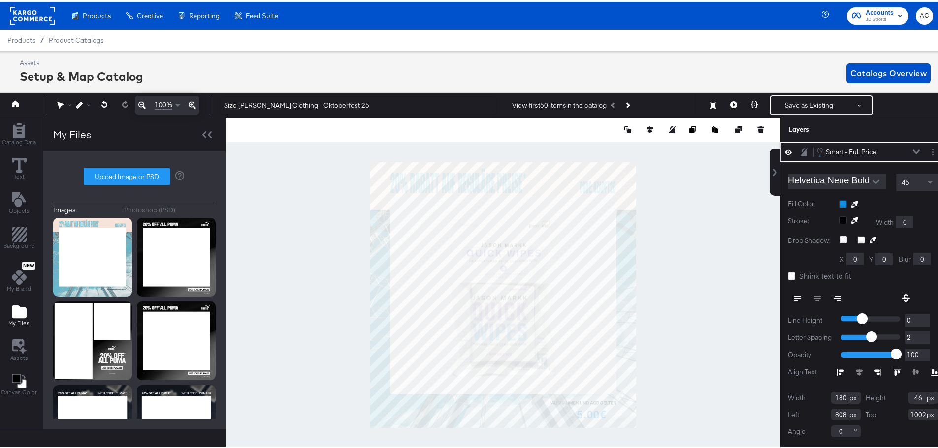
click at [913, 151] on icon at bounding box center [916, 150] width 7 height 4
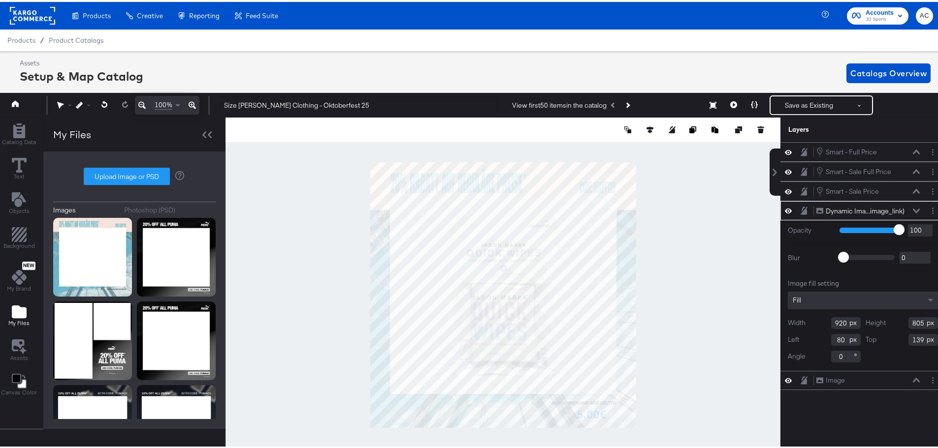
type input "138"
click at [698, 297] on div at bounding box center [502, 293] width 555 height 355
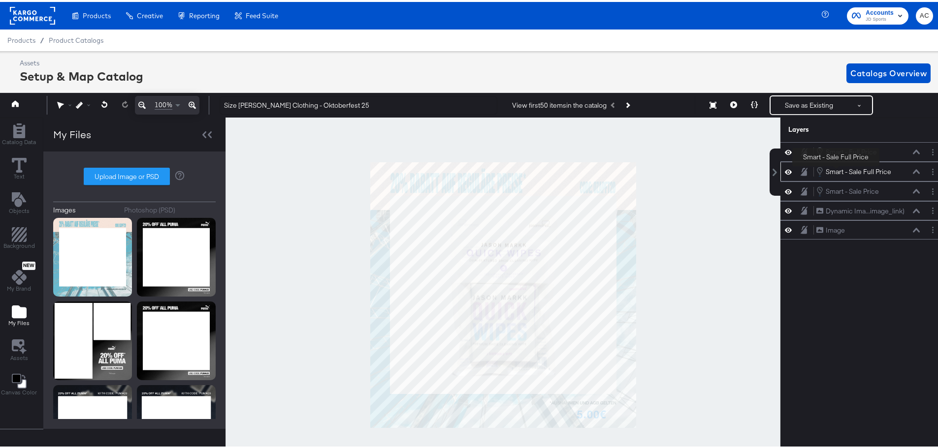
click at [836, 171] on div "Smart - Sale Full Price" at bounding box center [858, 169] width 65 height 9
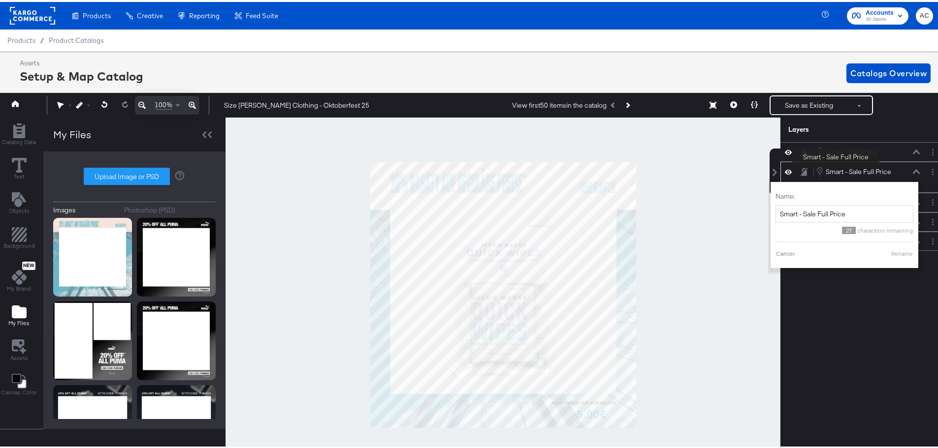
click at [836, 171] on div "Smart - Sale Full Price" at bounding box center [858, 169] width 65 height 9
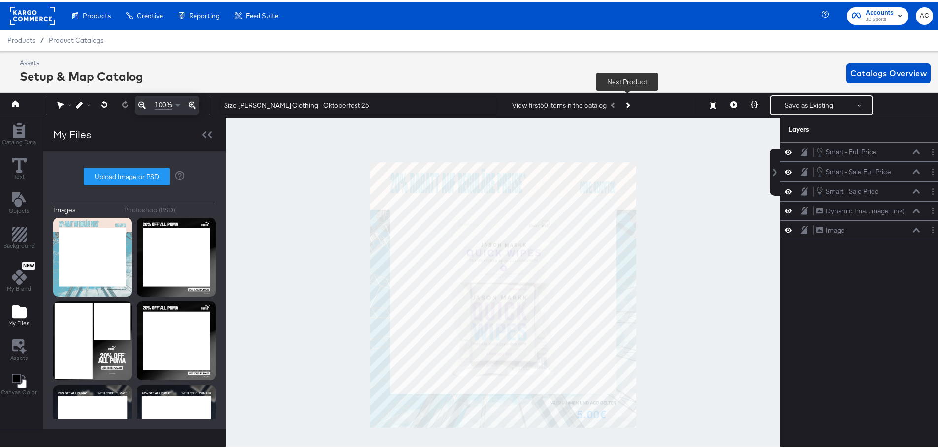
click at [629, 103] on icon "Next Product" at bounding box center [627, 103] width 5 height 5
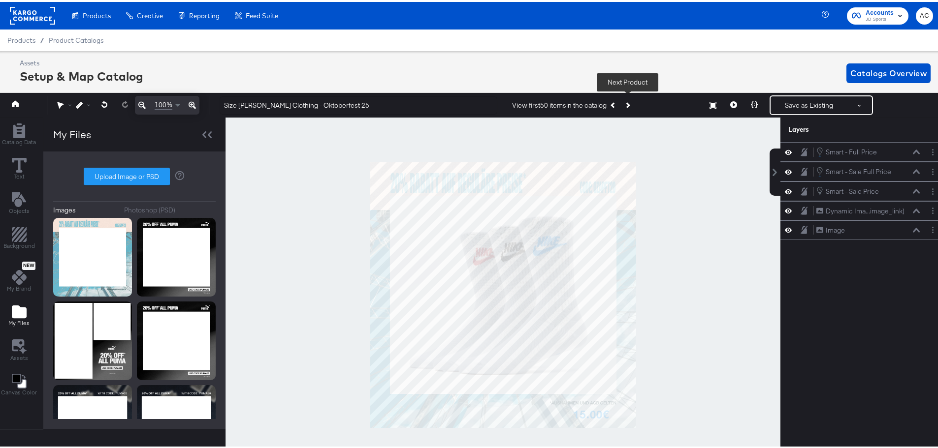
click at [629, 103] on icon "Next Product" at bounding box center [627, 103] width 5 height 5
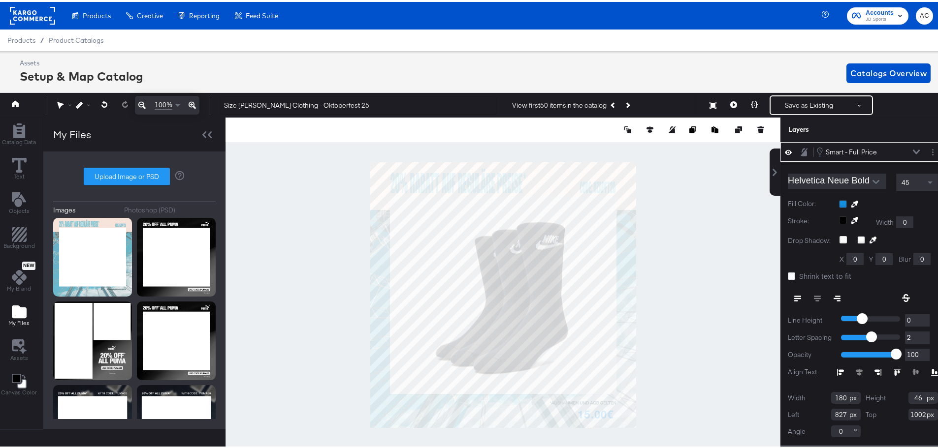
type input "828"
click at [718, 378] on div at bounding box center [502, 293] width 555 height 355
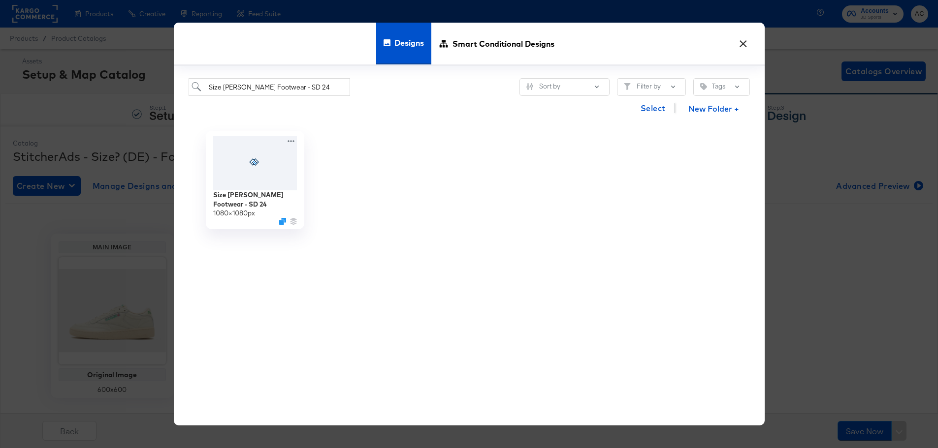
scroll to position [21, 0]
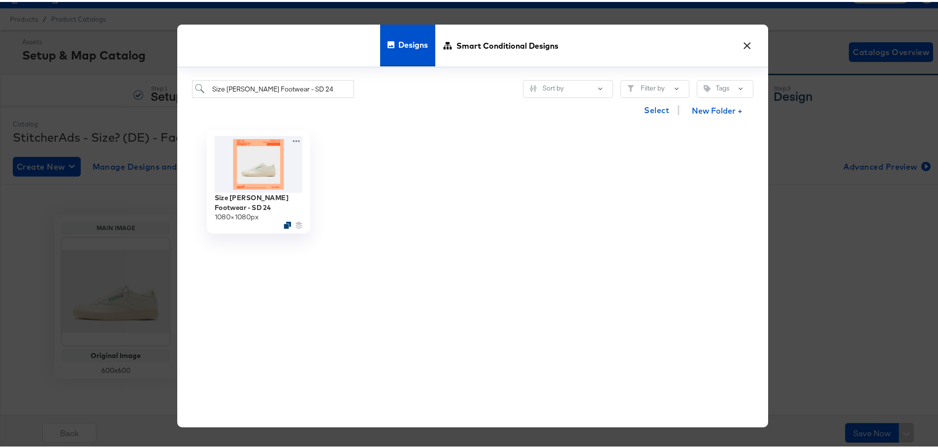
type input "Size [PERSON_NAME] Footwear - SD 24"
click at [284, 224] on div at bounding box center [287, 223] width 7 height 7
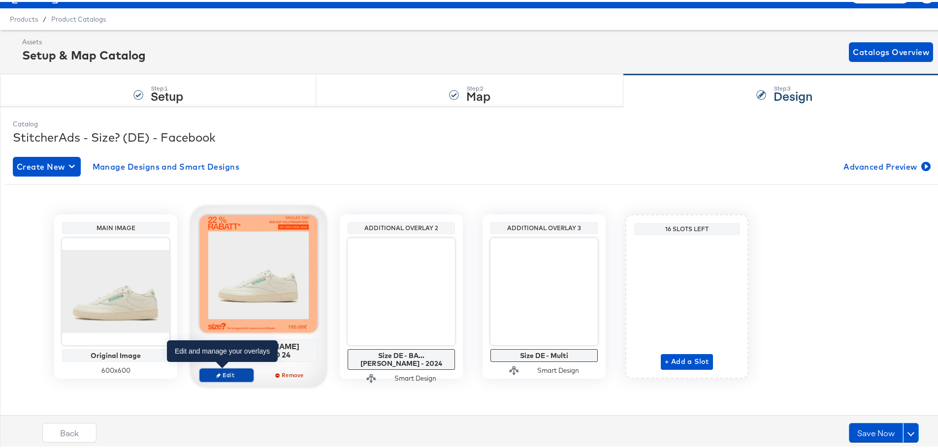
click at [219, 372] on span "Edit" at bounding box center [226, 373] width 45 height 7
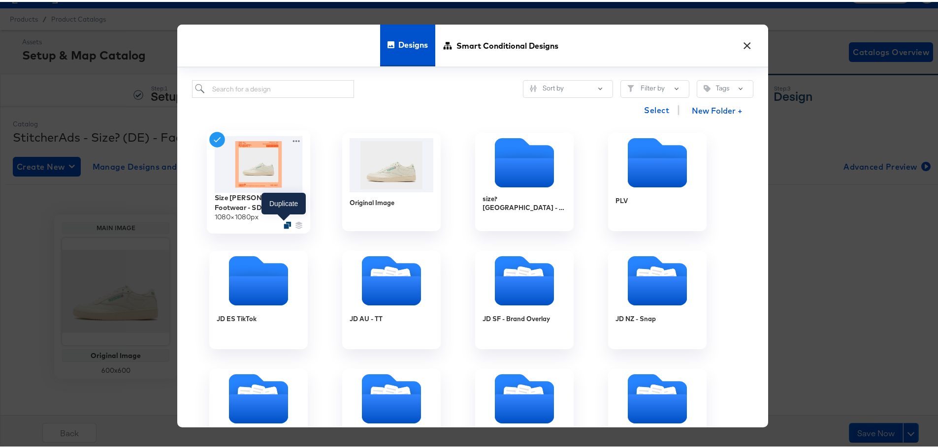
click at [284, 223] on icon "Duplicate" at bounding box center [287, 223] width 7 height 7
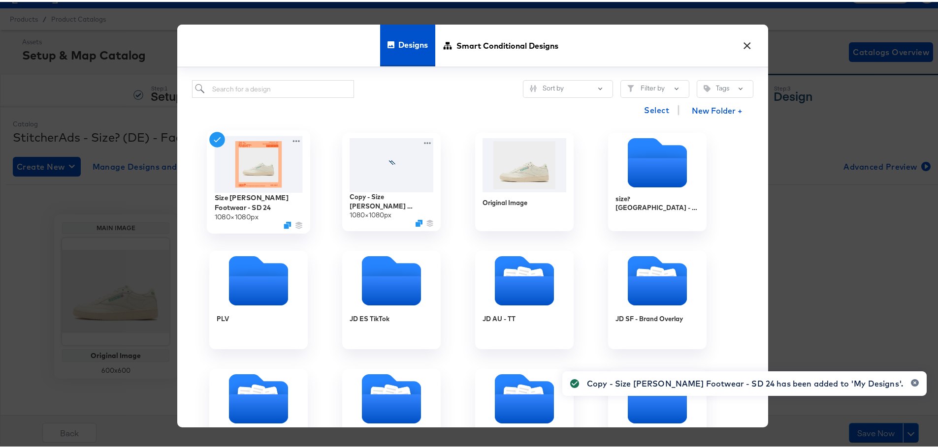
click at [298, 145] on img at bounding box center [259, 162] width 88 height 57
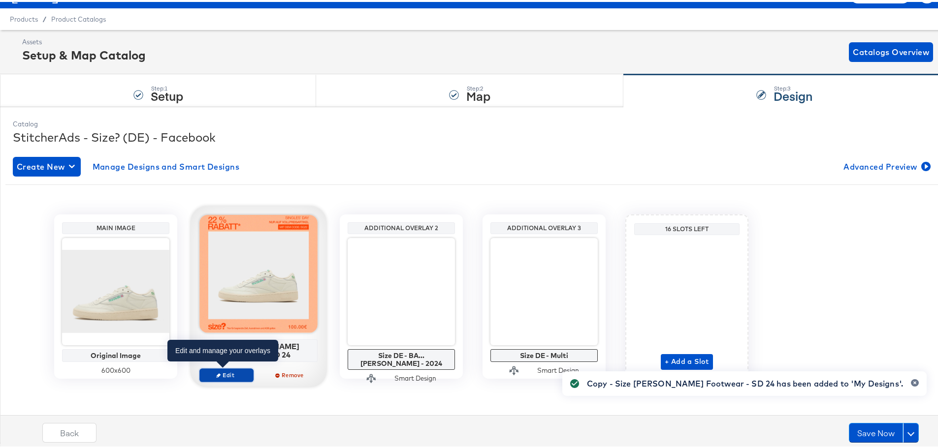
click at [239, 370] on span "Edit" at bounding box center [226, 373] width 45 height 7
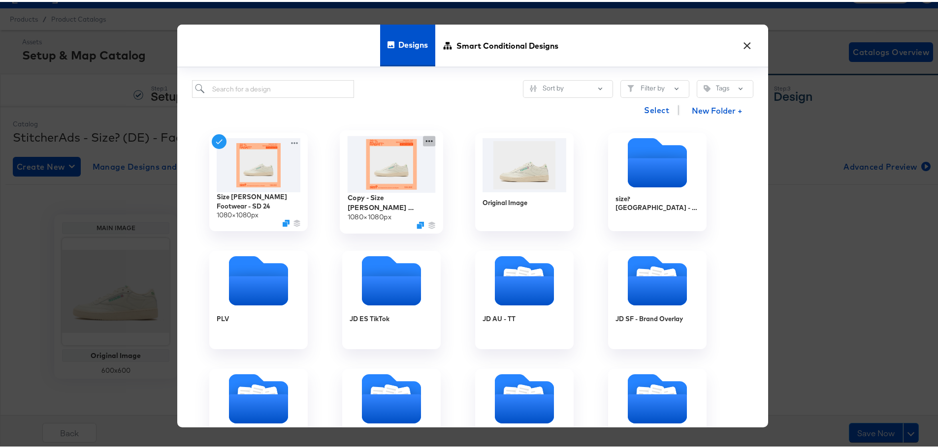
click at [426, 140] on icon at bounding box center [429, 139] width 12 height 10
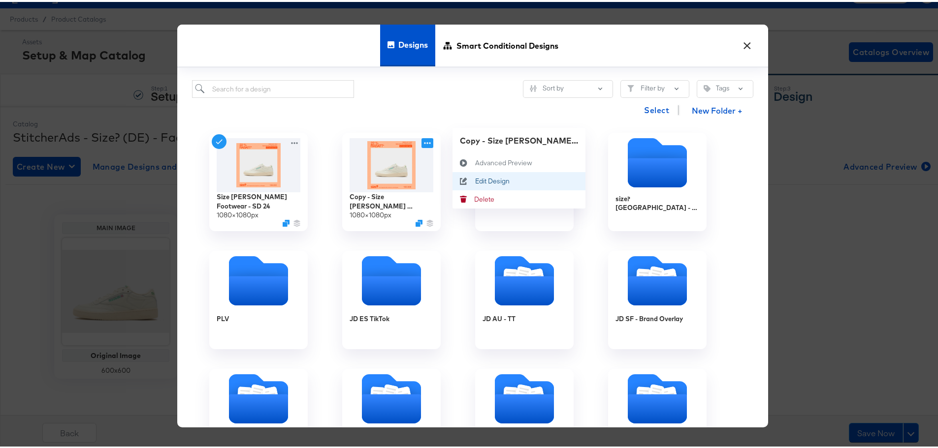
click at [475, 179] on div "Edit Design Edit Design" at bounding box center [475, 179] width 0 height 0
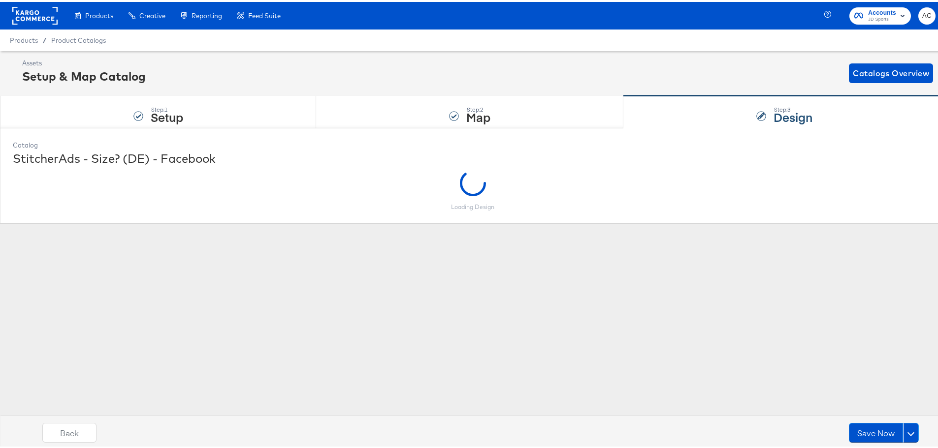
scroll to position [0, 0]
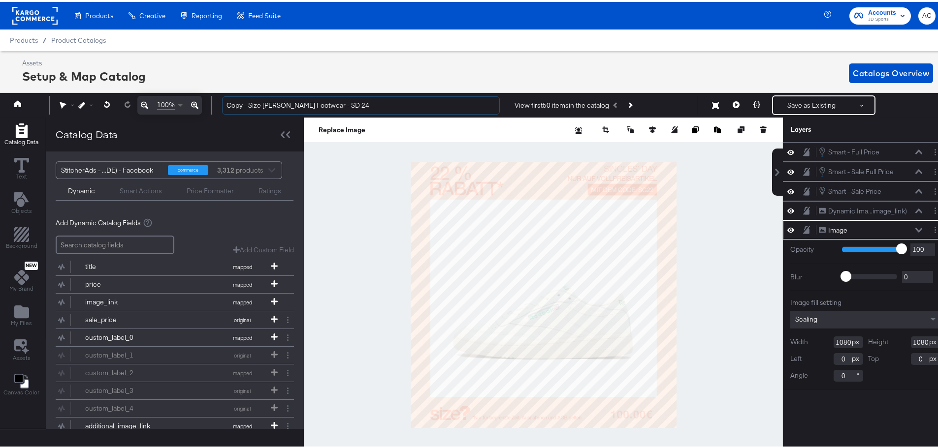
drag, startPoint x: 247, startPoint y: 105, endPoint x: 175, endPoint y: 103, distance: 71.9
click at [175, 103] on div "100% Copy - Size DE - BAU Footwear - SD 24 View first 50 items in the catalog S…" at bounding box center [473, 103] width 950 height 25
drag, startPoint x: 333, startPoint y: 101, endPoint x: 307, endPoint y: 102, distance: 26.6
click at [307, 102] on input "Size [PERSON_NAME] Footwear - SD 24" at bounding box center [361, 104] width 278 height 18
type input "Size DE - BAU Footwear - Oktoberfest 25"
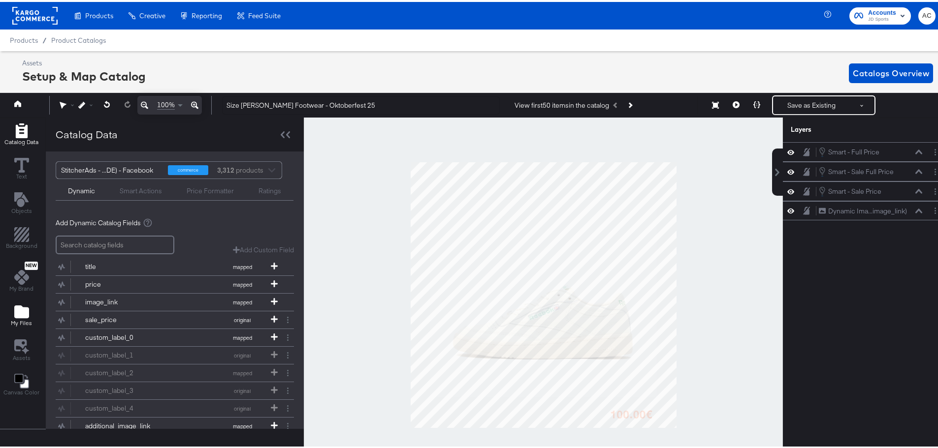
click at [26, 312] on icon "Add Files" at bounding box center [21, 310] width 15 height 13
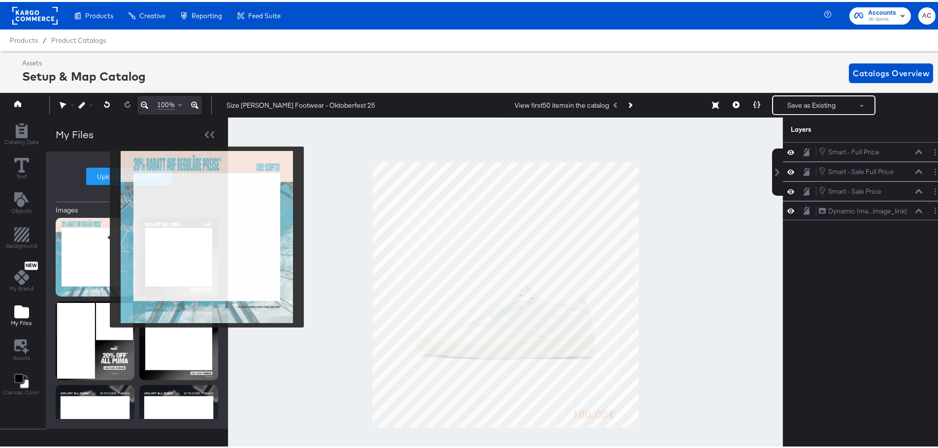
click at [103, 235] on img at bounding box center [95, 255] width 79 height 79
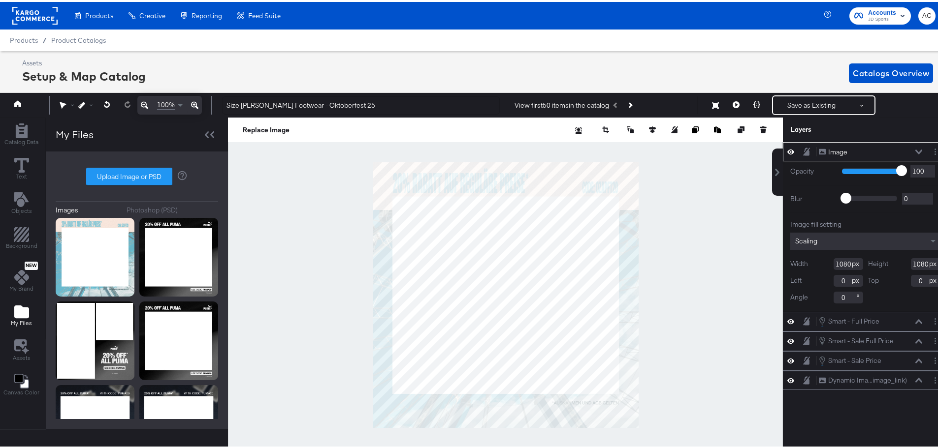
click at [915, 151] on icon at bounding box center [918, 150] width 7 height 4
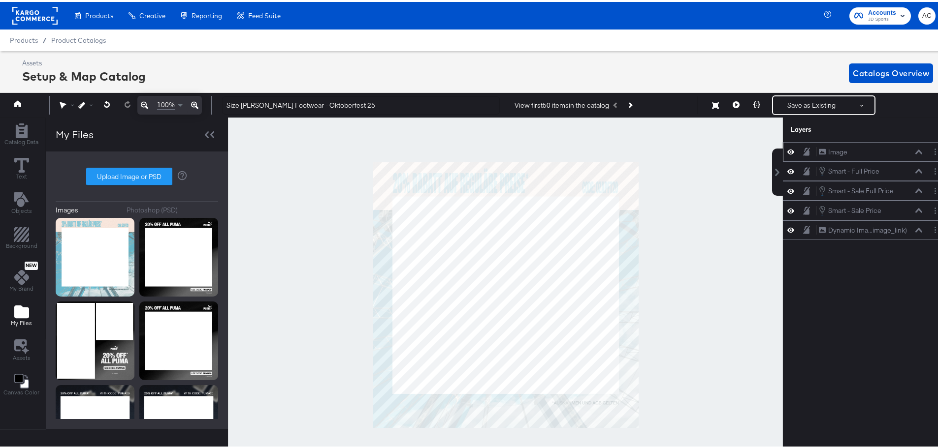
scroll to position [0, 2]
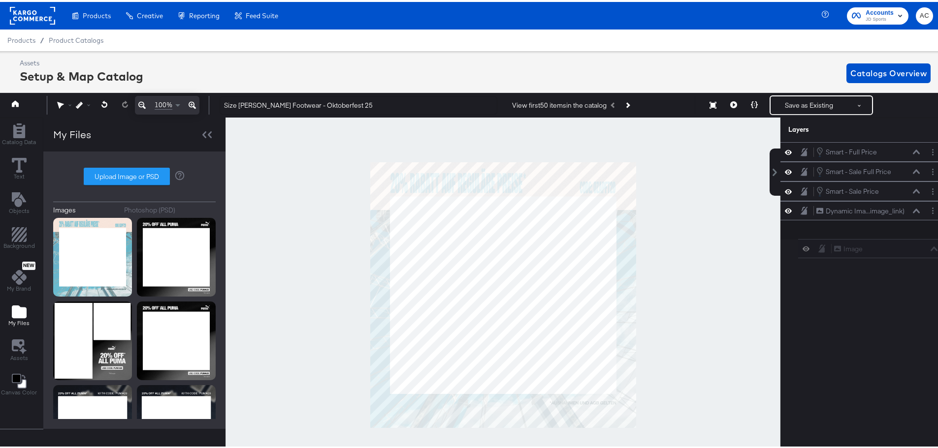
drag, startPoint x: 857, startPoint y: 148, endPoint x: 848, endPoint y: 293, distance: 145.0
click at [879, 250] on div "Image Image" at bounding box center [885, 247] width 104 height 10
drag, startPoint x: 844, startPoint y: 151, endPoint x: 843, endPoint y: 248, distance: 97.0
click at [843, 248] on div "Image Image" at bounding box center [860, 248] width 104 height 10
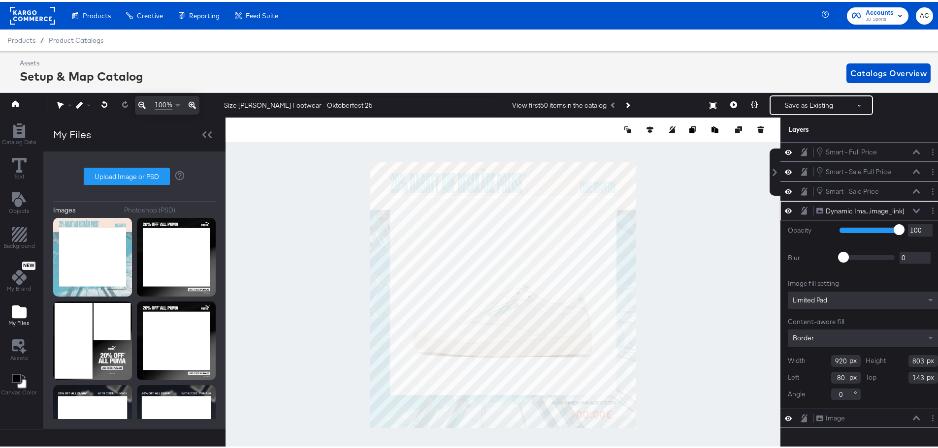
type input "142"
click at [690, 287] on div at bounding box center [502, 293] width 555 height 355
type input "139"
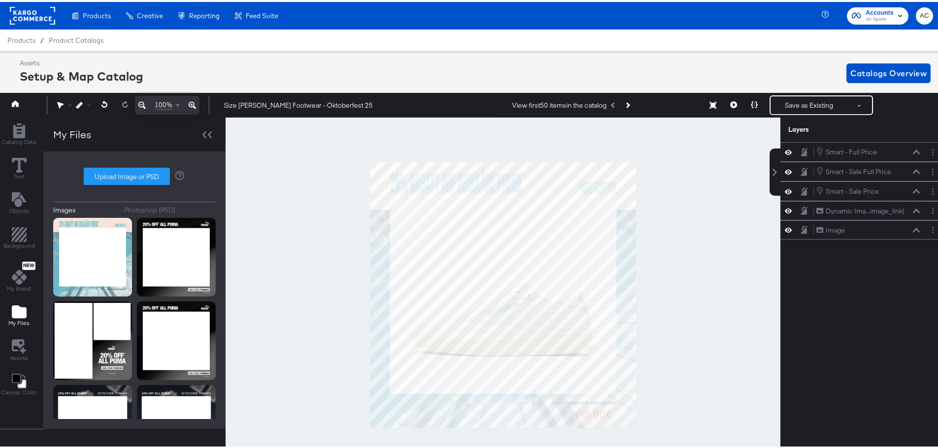
click at [691, 257] on div at bounding box center [502, 293] width 555 height 355
click at [716, 313] on div at bounding box center [502, 293] width 555 height 355
click at [882, 168] on div "Smart - Sale Full Price" at bounding box center [858, 169] width 65 height 9
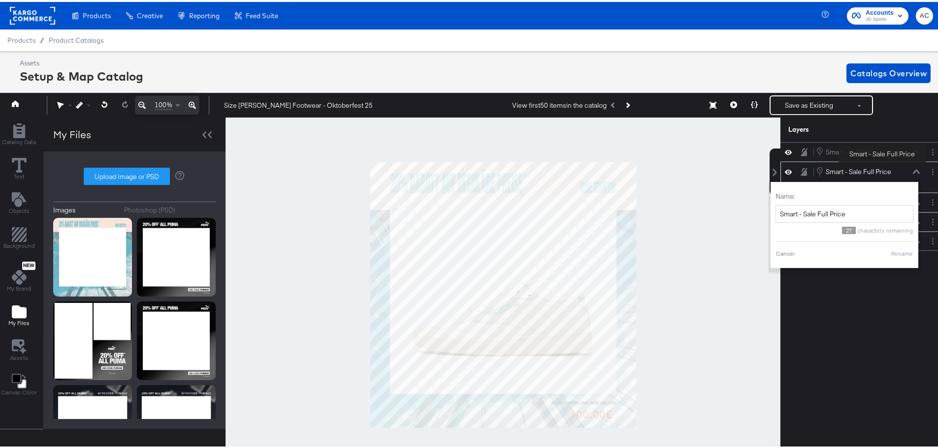
click at [879, 168] on div "Smart - Sale Full Price" at bounding box center [858, 169] width 65 height 9
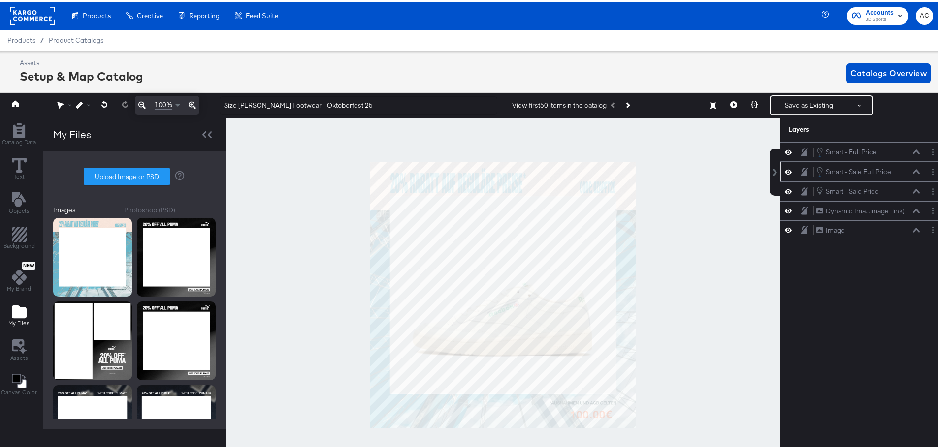
click at [913, 170] on icon at bounding box center [916, 169] width 7 height 5
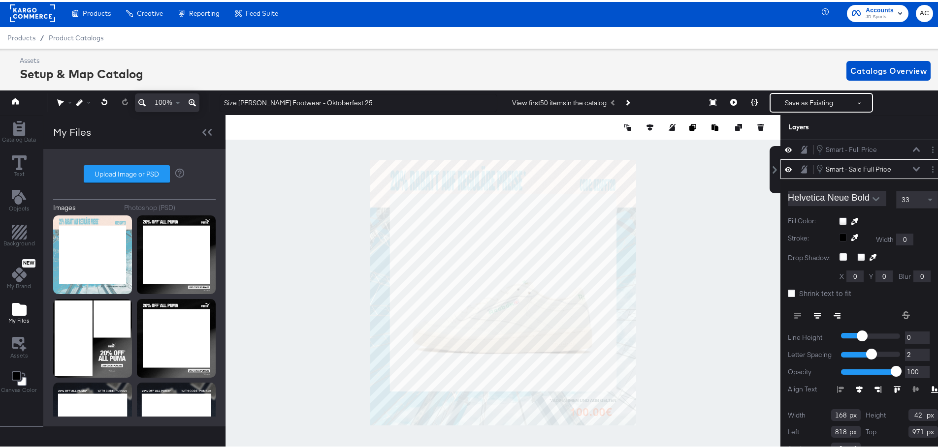
scroll to position [12, 0]
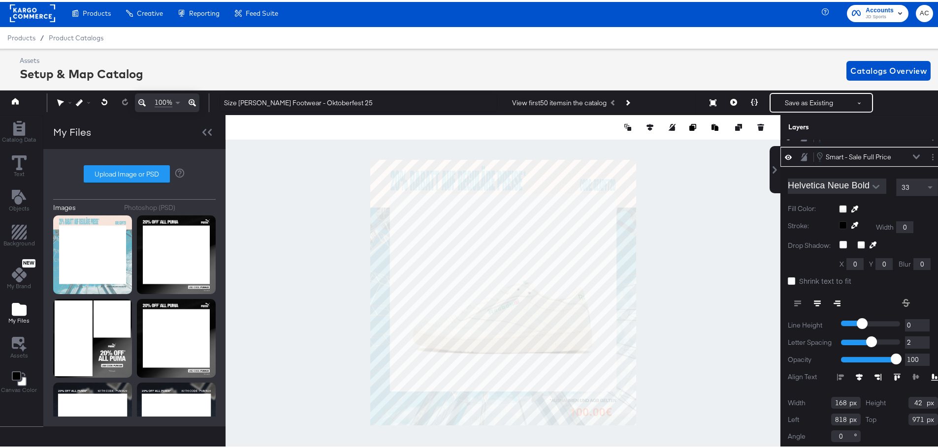
click at [913, 153] on icon at bounding box center [916, 155] width 7 height 5
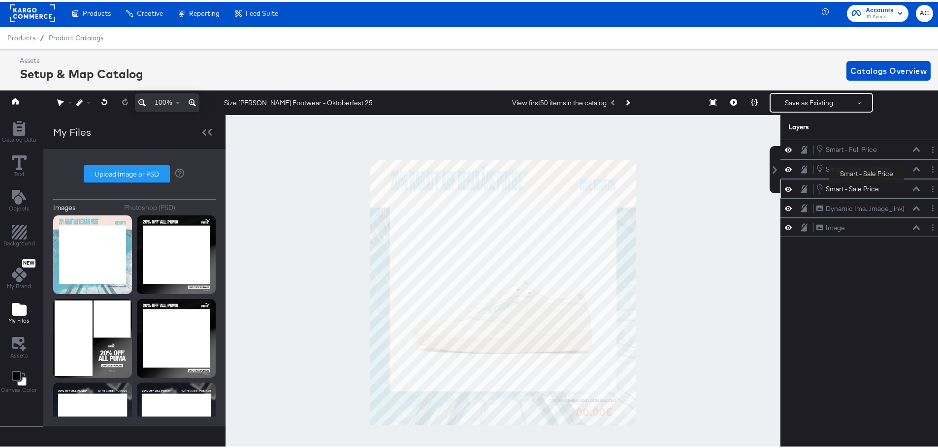
click at [867, 188] on div "Smart - Sale Price" at bounding box center [852, 187] width 53 height 9
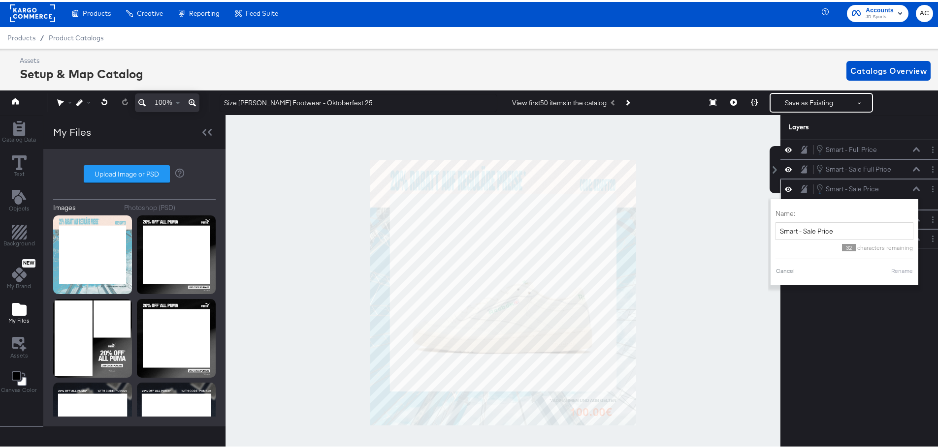
click at [912, 190] on button at bounding box center [916, 187] width 8 height 6
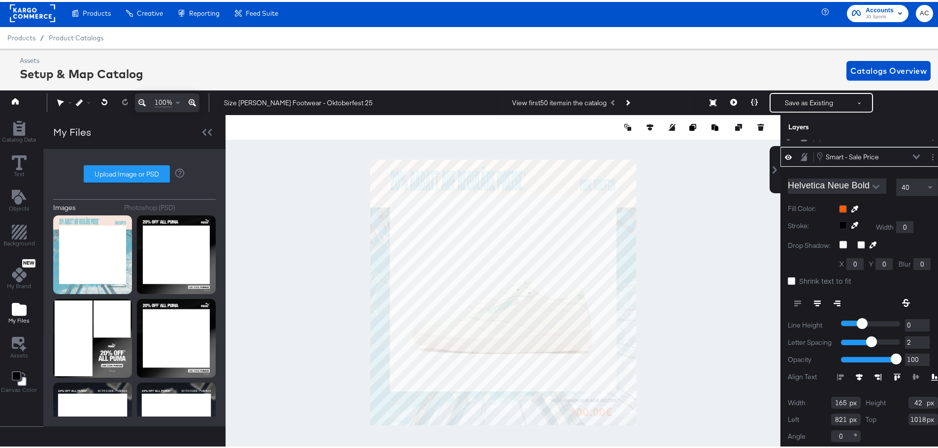
click at [902, 150] on div "Smart - Sale Price Smart - Sale Price" at bounding box center [868, 155] width 104 height 11
click at [903, 152] on div "Smart - Sale Price Smart - Sale Price" at bounding box center [868, 155] width 104 height 11
click at [907, 151] on div "Smart - Sale Price Smart - Sale Price" at bounding box center [871, 155] width 110 height 11
click at [906, 153] on div "Smart - Sale Price Smart - Sale Price" at bounding box center [871, 155] width 110 height 11
click at [913, 154] on icon at bounding box center [916, 155] width 7 height 4
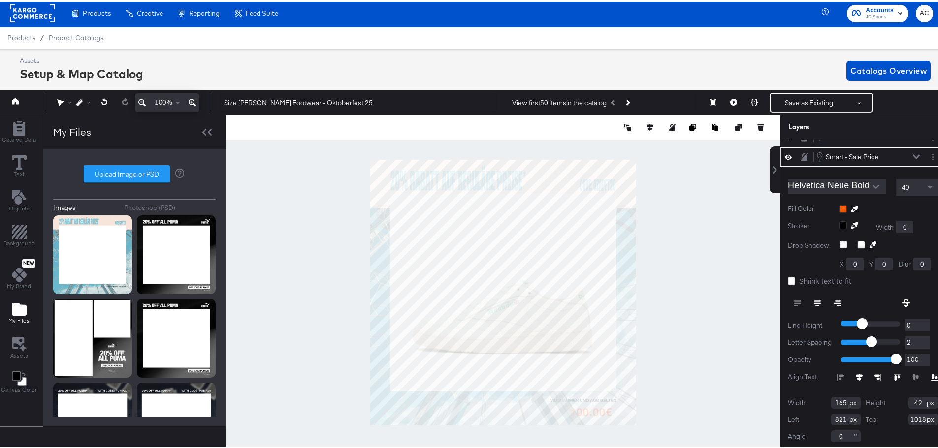
scroll to position [0, 0]
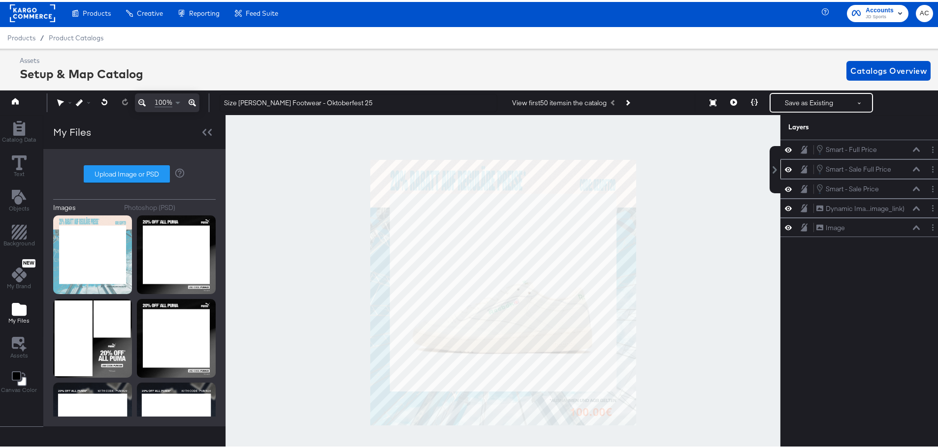
click at [904, 169] on div "Smart - Sale Full Price Smart - Sale Full Price" at bounding box center [868, 167] width 104 height 11
click at [913, 167] on icon at bounding box center [916, 167] width 7 height 4
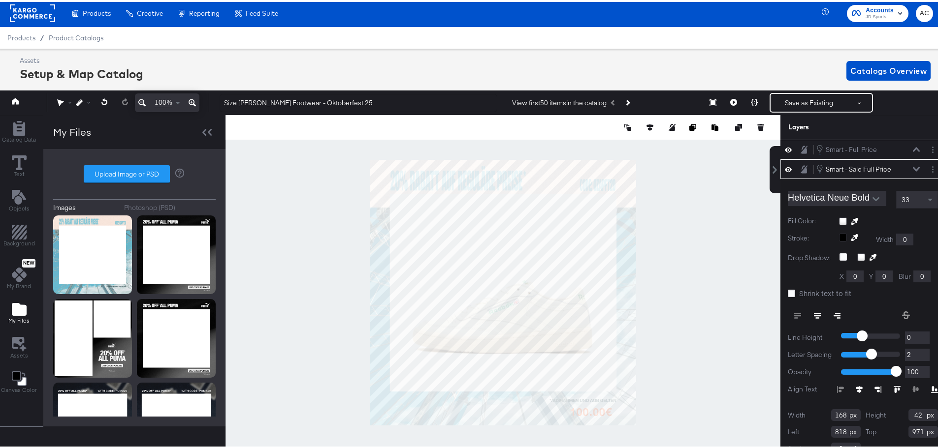
scroll to position [12, 0]
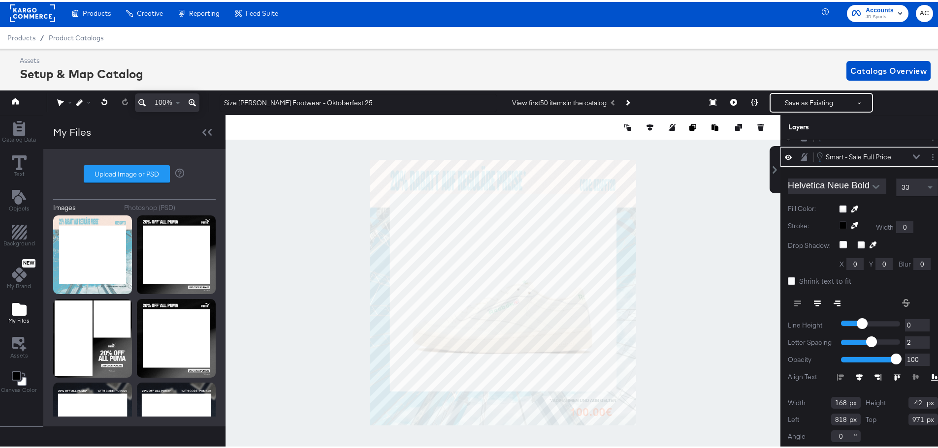
click at [839, 206] on div at bounding box center [888, 207] width 99 height 8
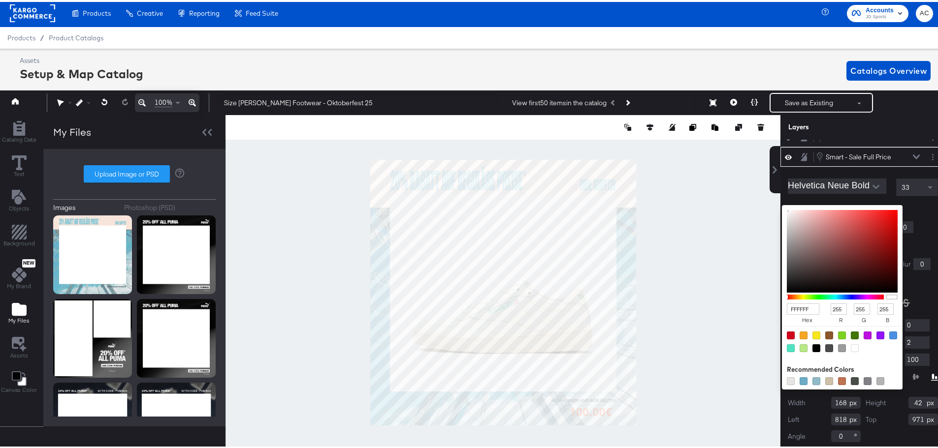
click at [799, 334] on div at bounding box center [803, 334] width 8 height 8
type input "F5A623"
type input "245"
type input "166"
type input "35"
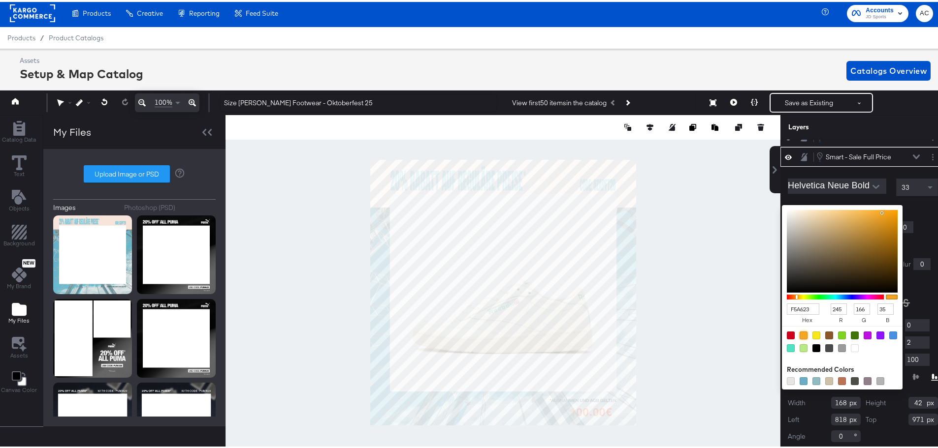
type input "EF5F2C"
type input "239"
type input "95"
type input "44"
click at [603, 411] on div at bounding box center [503, 290] width 554 height 355
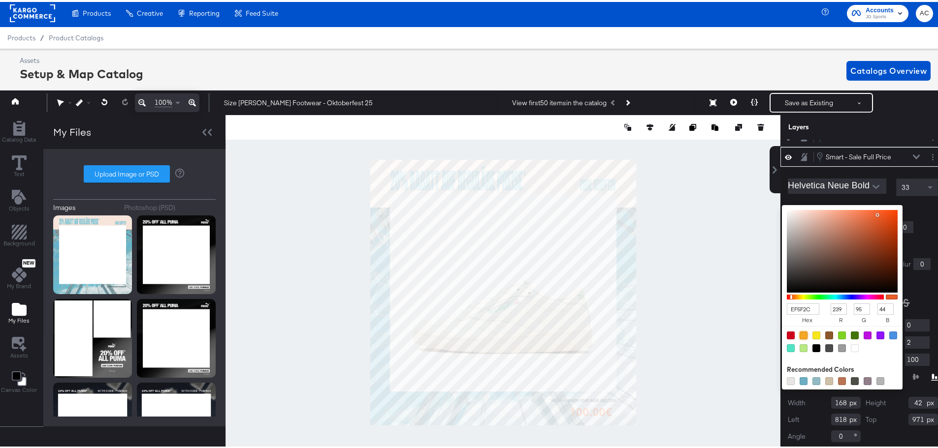
type input "F15822"
type input "241"
type input "88"
type input "34"
click at [603, 412] on div at bounding box center [503, 290] width 554 height 355
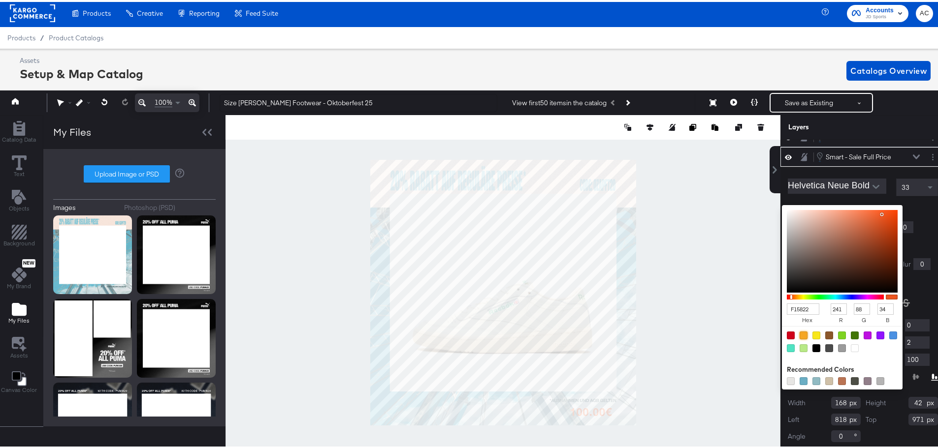
type input "EDF0F2"
type input "237"
type input "240"
type input "242"
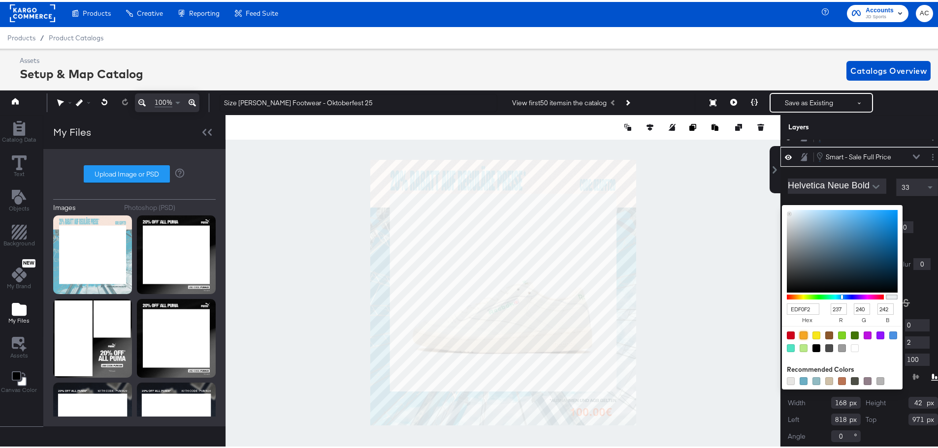
click at [741, 359] on div at bounding box center [503, 290] width 554 height 355
click at [812, 348] on div at bounding box center [816, 347] width 8 height 8
type input "000000"
type input "0"
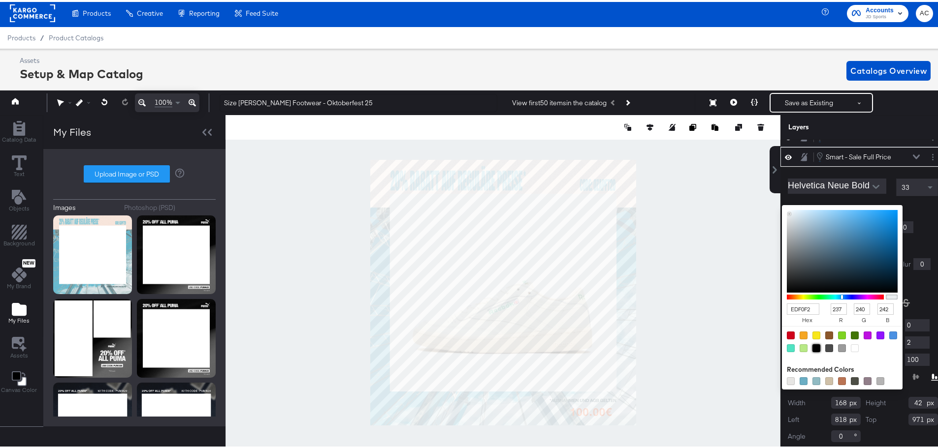
type input "0"
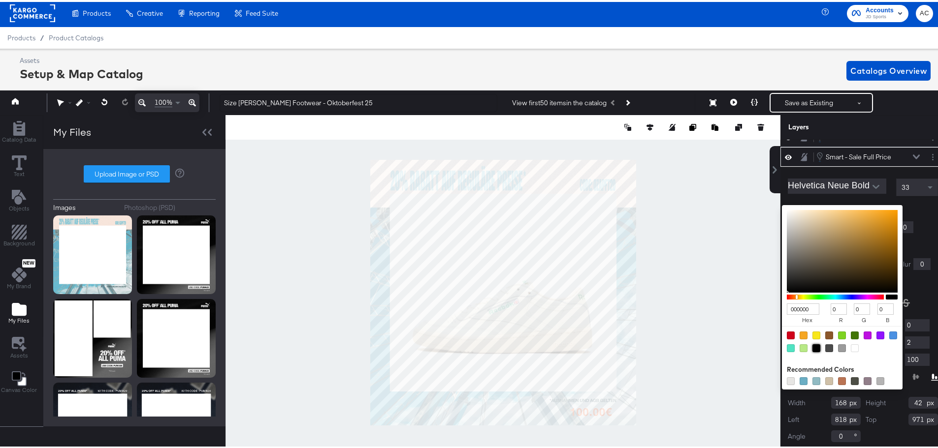
type input "EDF0F2"
type input "237"
type input "240"
type input "242"
click at [694, 365] on div at bounding box center [503, 290] width 554 height 355
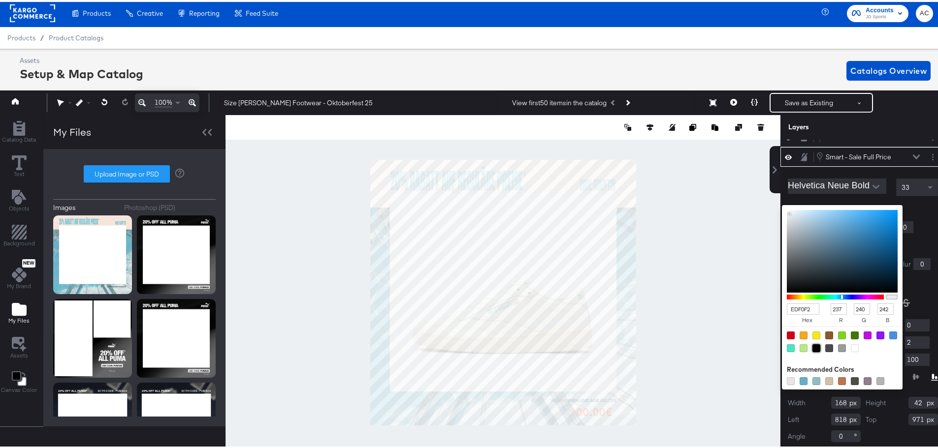
click at [812, 348] on div at bounding box center [816, 347] width 8 height 8
type input "000000"
type input "0"
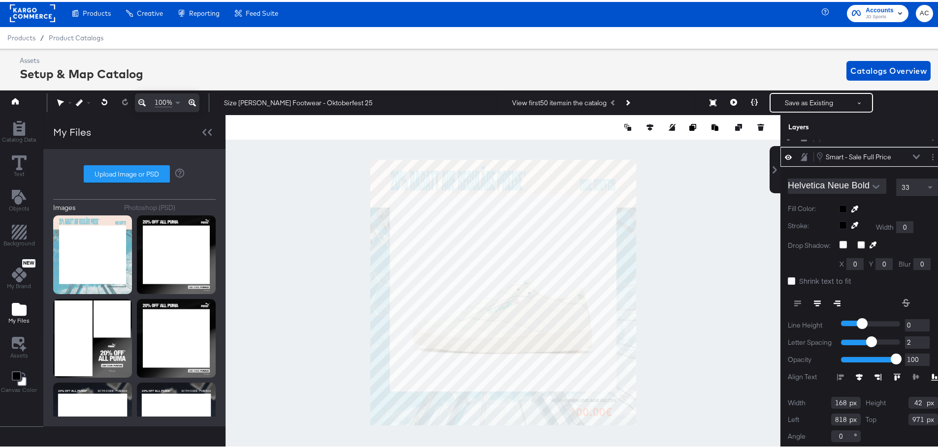
click at [913, 155] on icon at bounding box center [916, 155] width 7 height 5
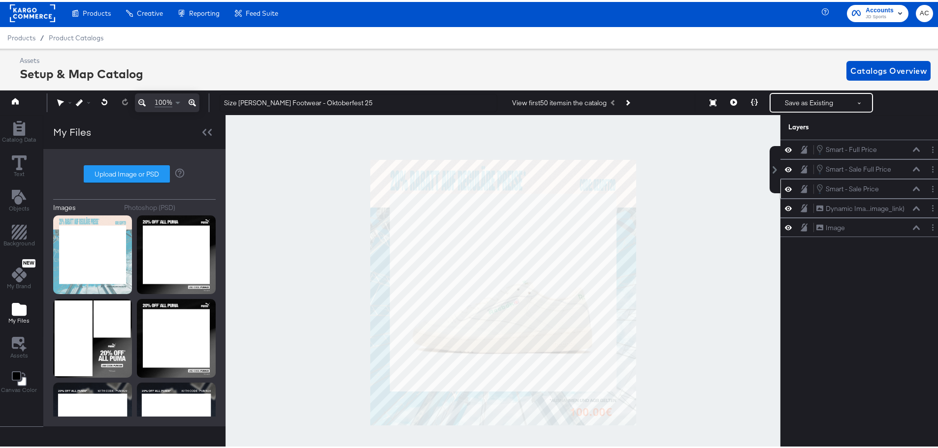
click at [913, 188] on icon at bounding box center [916, 187] width 7 height 5
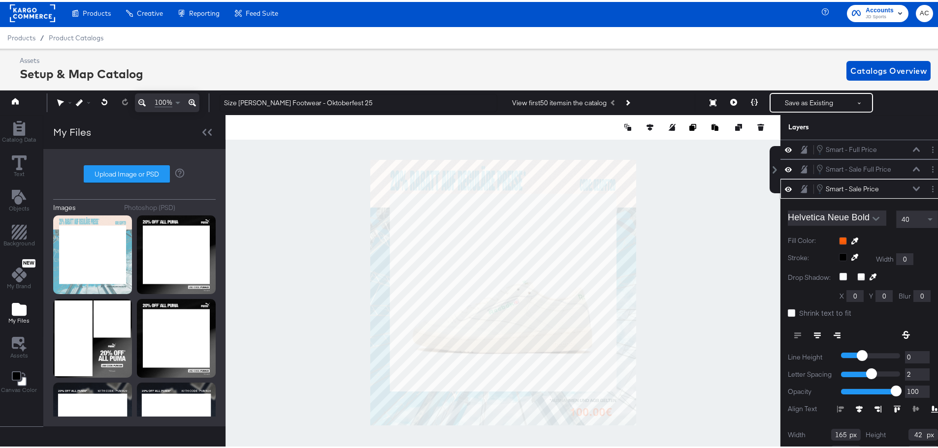
scroll to position [32, 0]
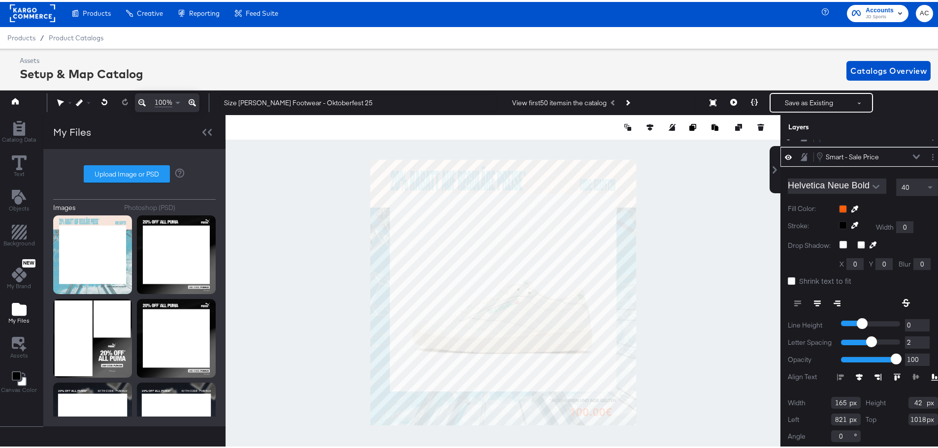
click at [839, 204] on div at bounding box center [888, 207] width 99 height 8
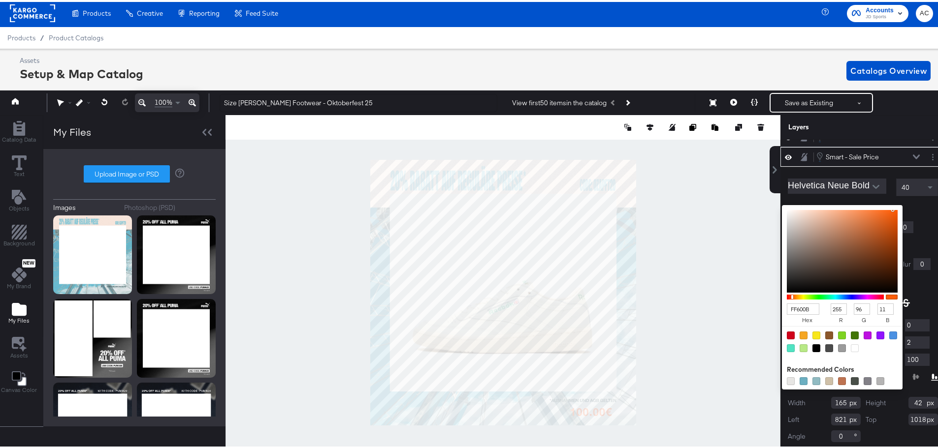
click at [812, 347] on div at bounding box center [816, 347] width 8 height 8
type input "000000"
type input "0"
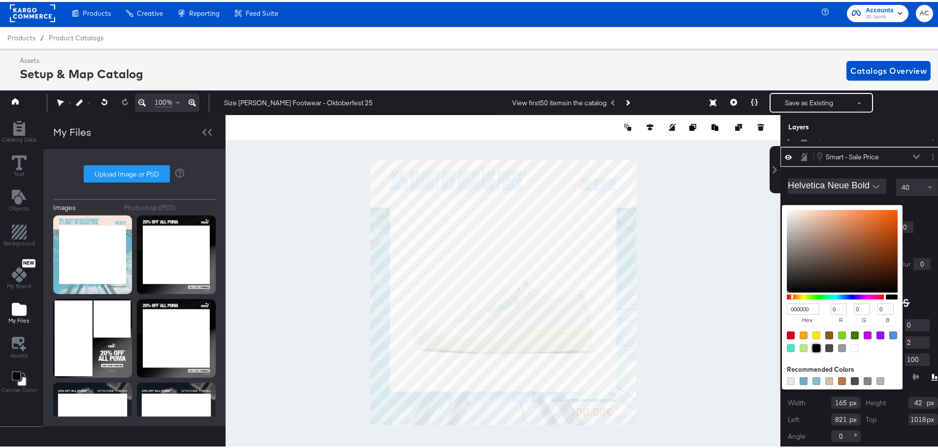
click at [812, 345] on div at bounding box center [816, 347] width 8 height 8
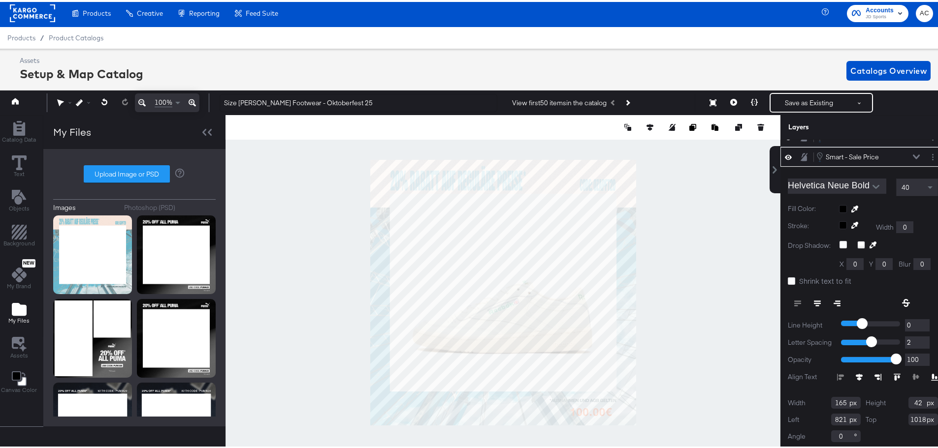
click at [913, 156] on icon at bounding box center [916, 155] width 7 height 4
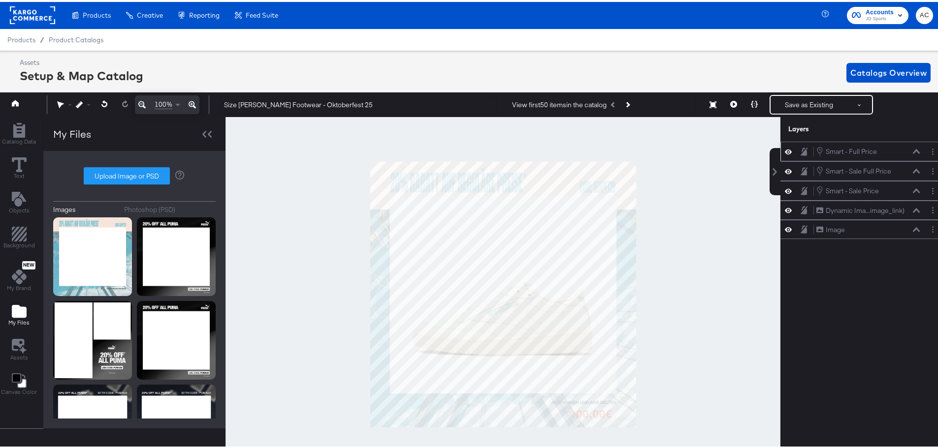
scroll to position [0, 2]
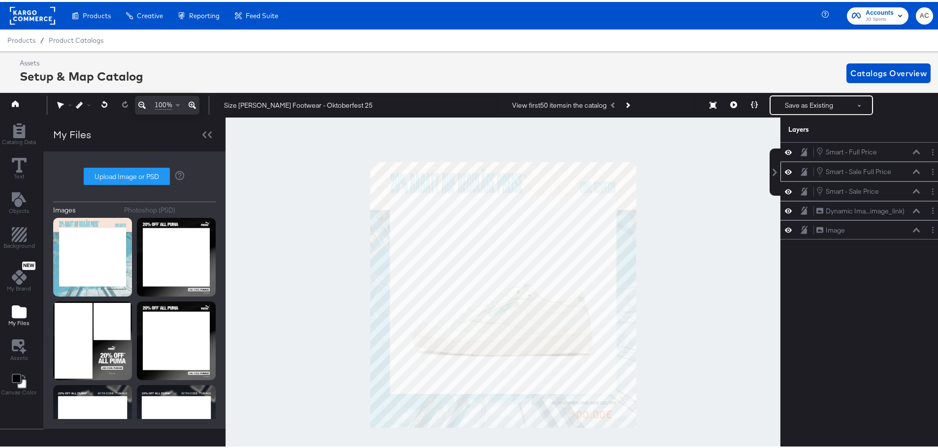
click at [913, 168] on icon at bounding box center [916, 169] width 7 height 5
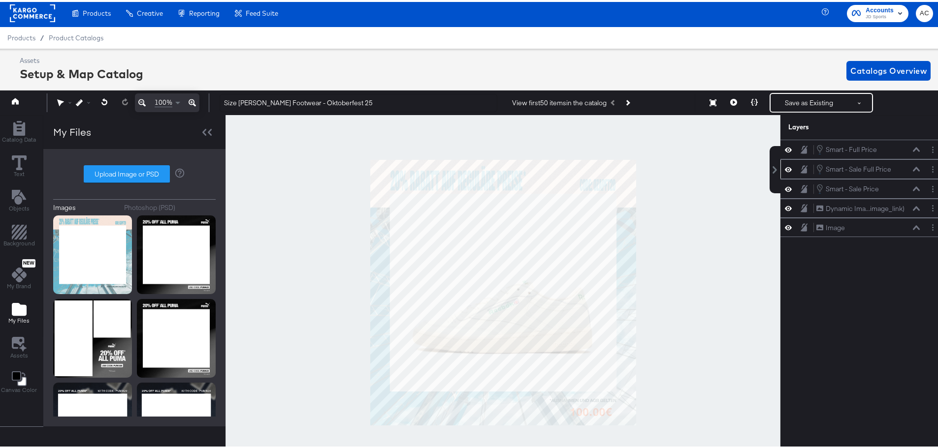
scroll to position [12, 0]
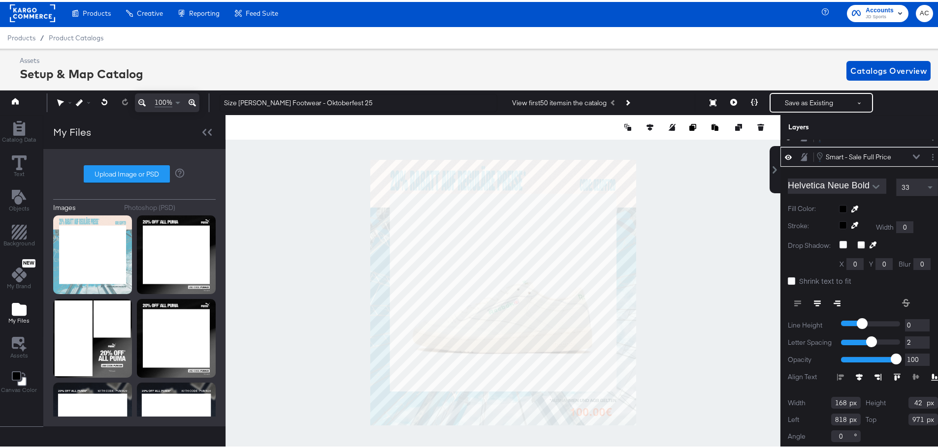
click at [913, 154] on icon at bounding box center [916, 155] width 7 height 4
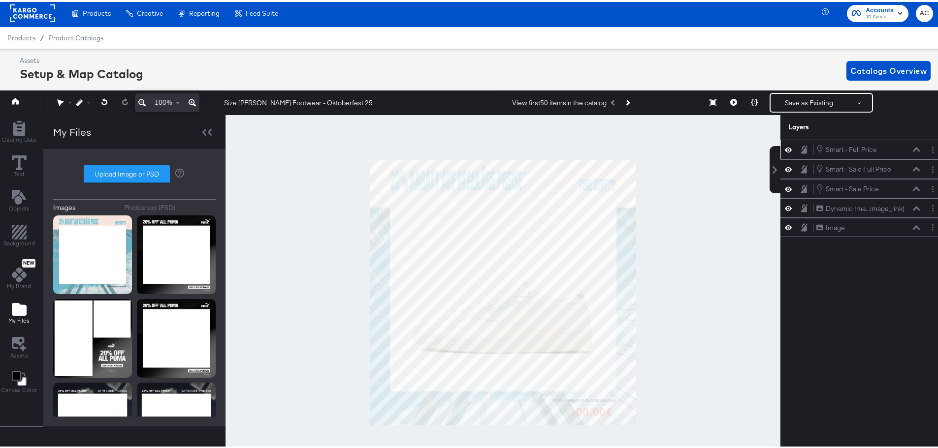
scroll to position [0, 2]
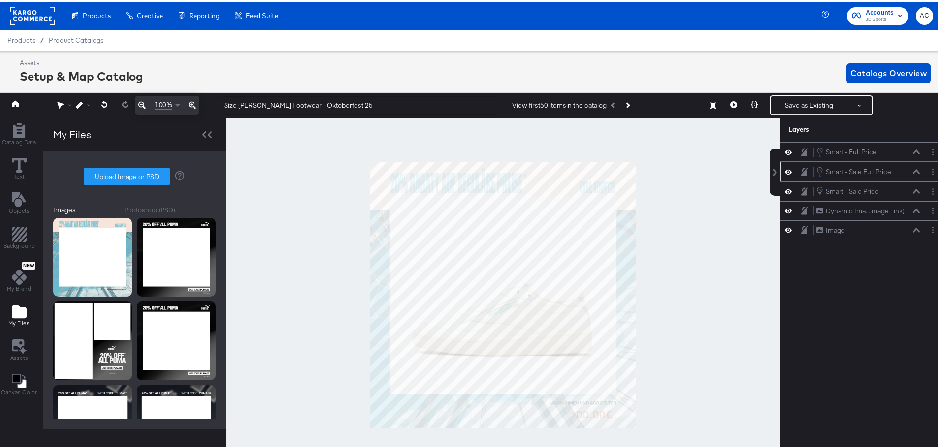
click at [913, 170] on icon at bounding box center [916, 170] width 7 height 4
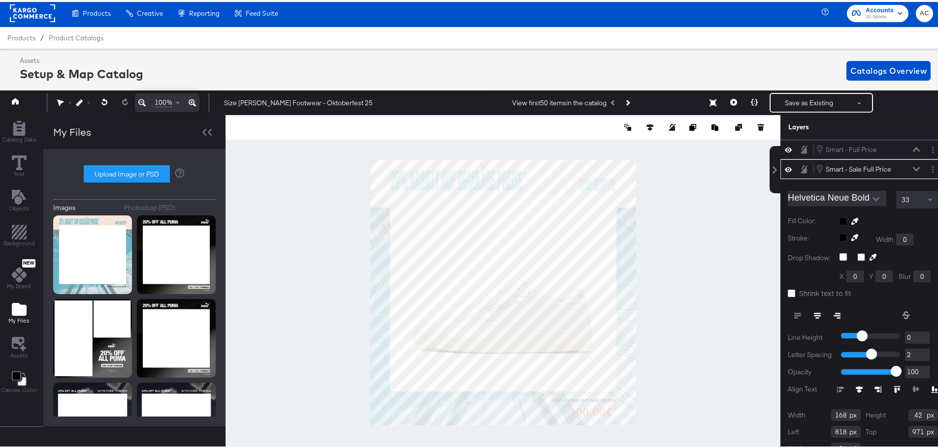
scroll to position [12, 0]
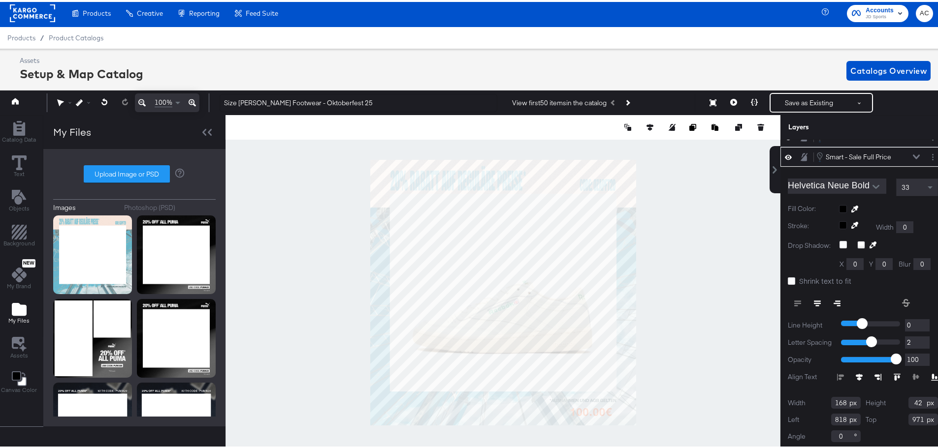
click at [913, 154] on icon at bounding box center [916, 155] width 7 height 5
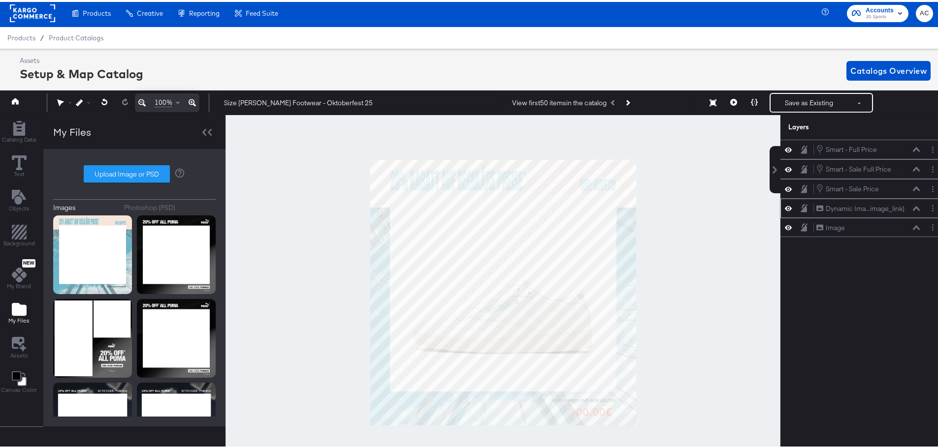
scroll to position [0, 0]
click at [913, 189] on icon at bounding box center [916, 187] width 7 height 5
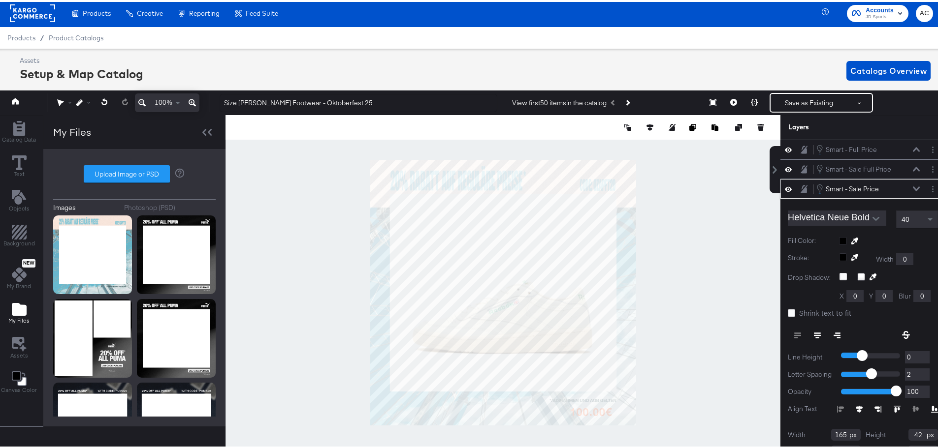
scroll to position [32, 0]
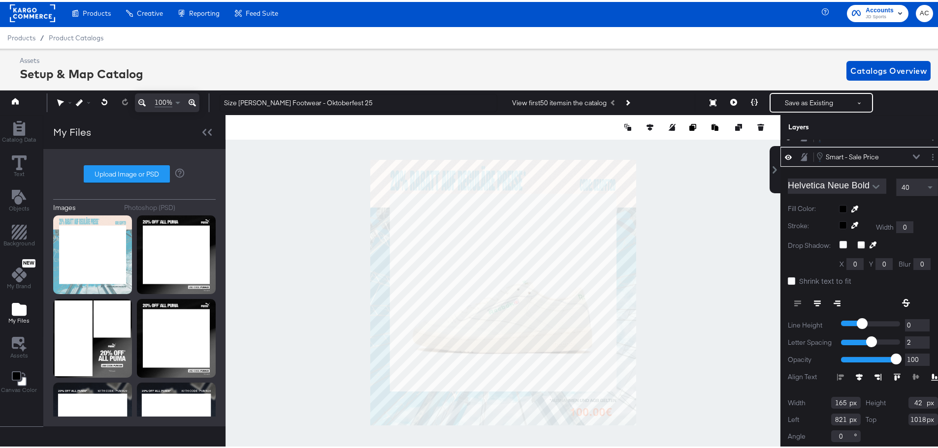
click at [903, 152] on div "Smart - Sale Price Smart - Sale Price" at bounding box center [868, 155] width 104 height 11
click at [913, 158] on icon at bounding box center [916, 155] width 7 height 5
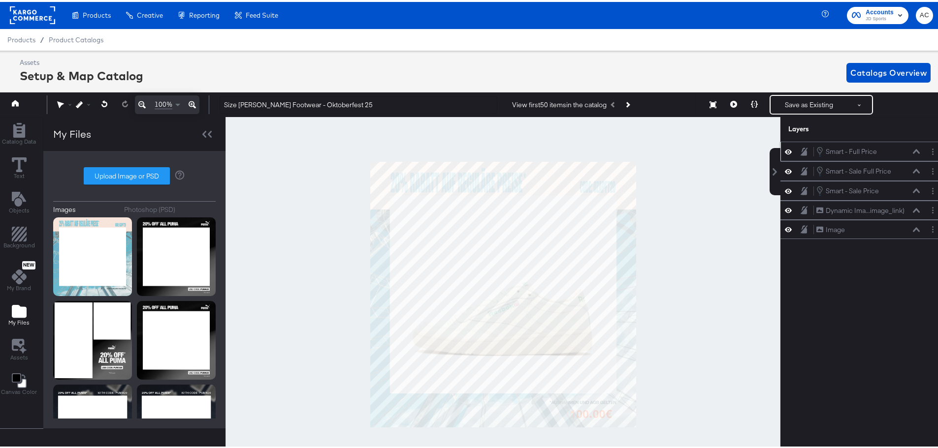
scroll to position [0, 2]
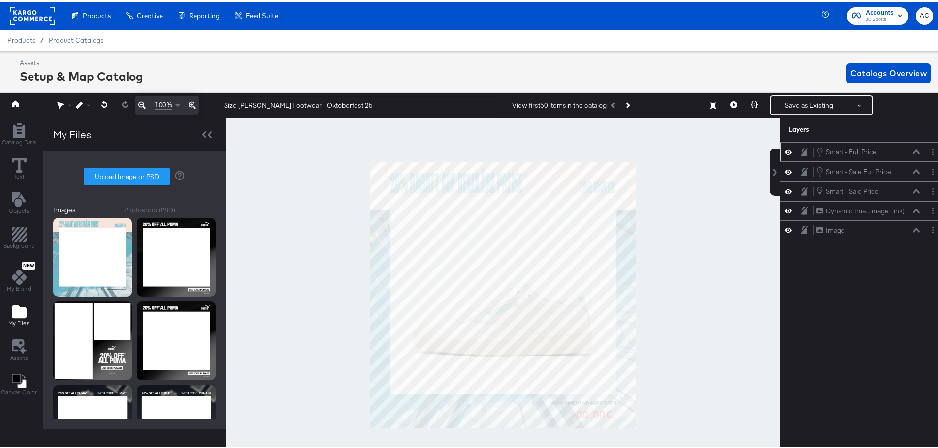
click at [913, 151] on icon at bounding box center [916, 150] width 7 height 5
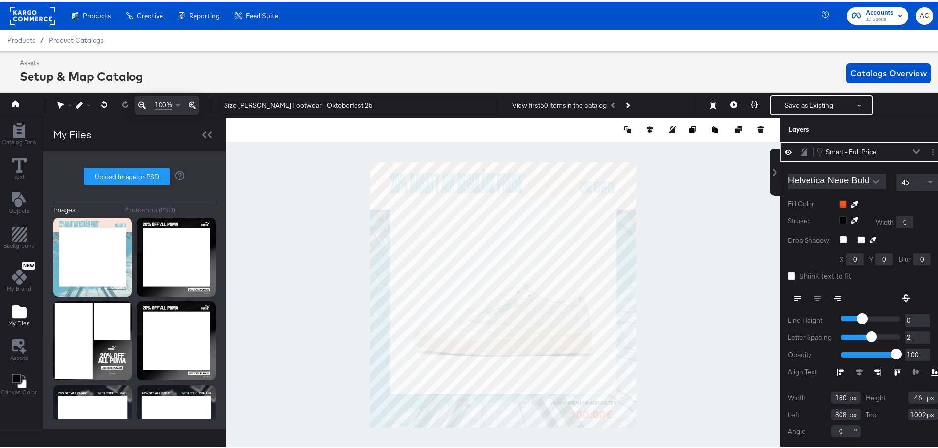
click at [839, 201] on div at bounding box center [888, 202] width 99 height 8
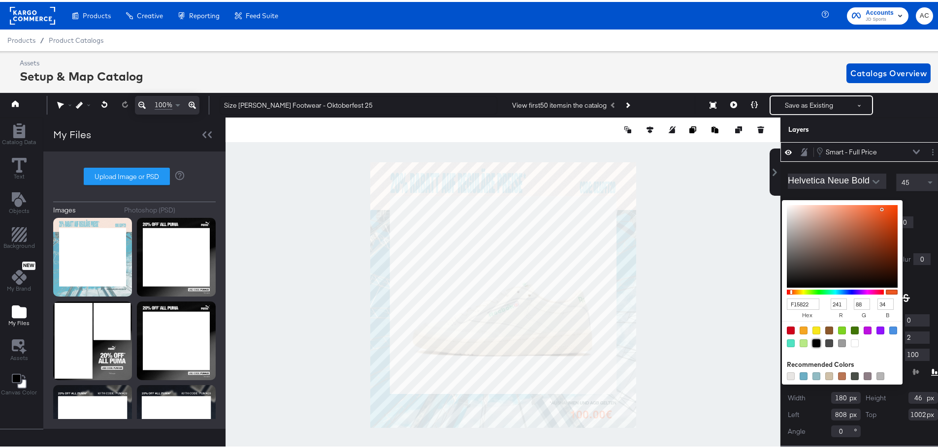
click at [812, 343] on div at bounding box center [816, 342] width 8 height 8
type input "000000"
type input "0"
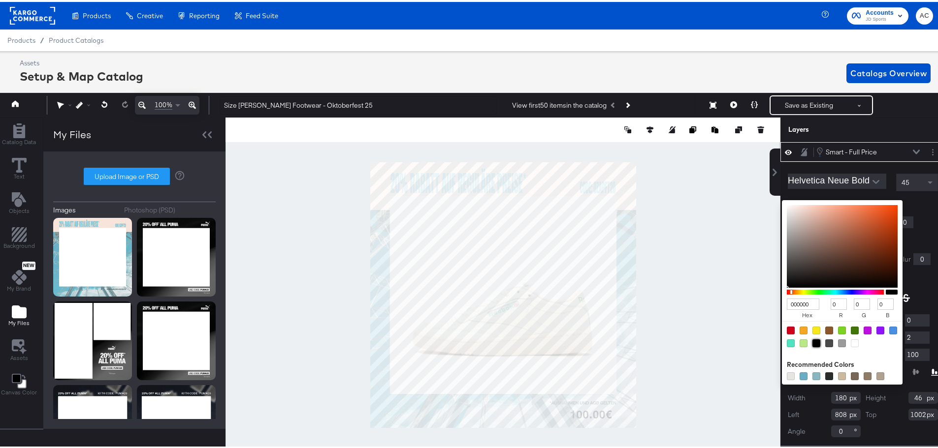
click at [913, 151] on icon at bounding box center [916, 150] width 7 height 5
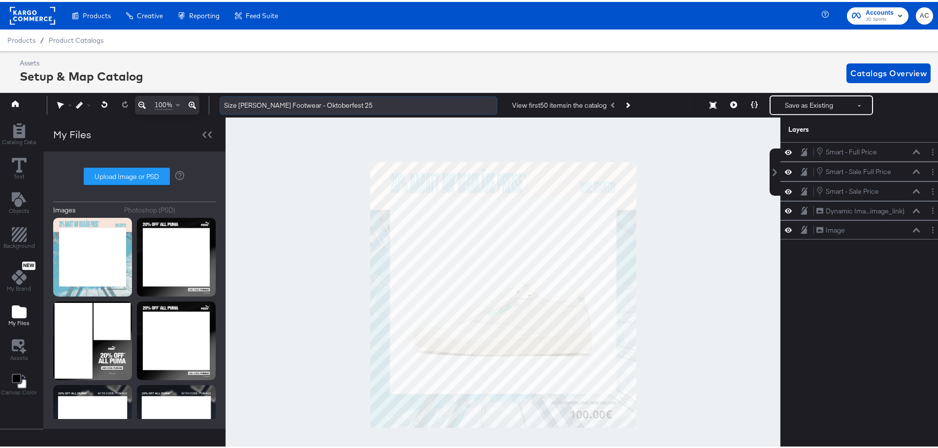
click at [324, 97] on input "Size DE - BAU Footwear - Oktoberfest 25" at bounding box center [359, 104] width 278 height 18
click at [324, 102] on input "Size DE - BAU Footwear - Oktoberfest 25" at bounding box center [359, 104] width 278 height 18
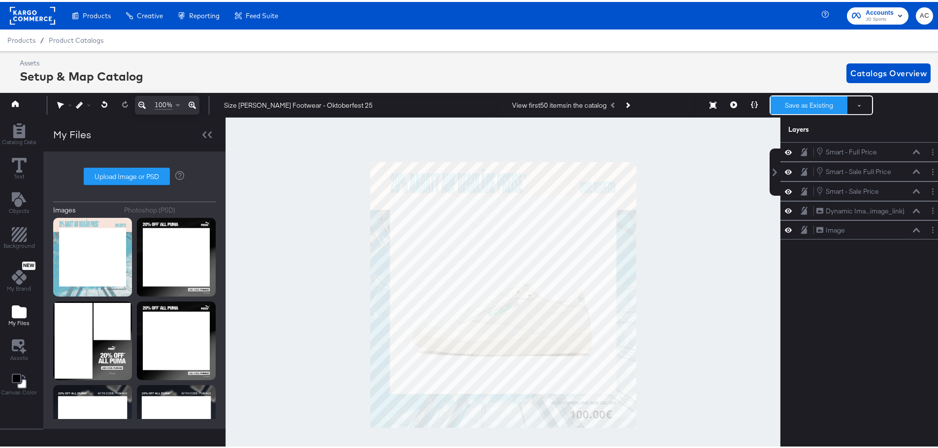
click at [795, 103] on button "Save as Existing" at bounding box center [808, 104] width 77 height 18
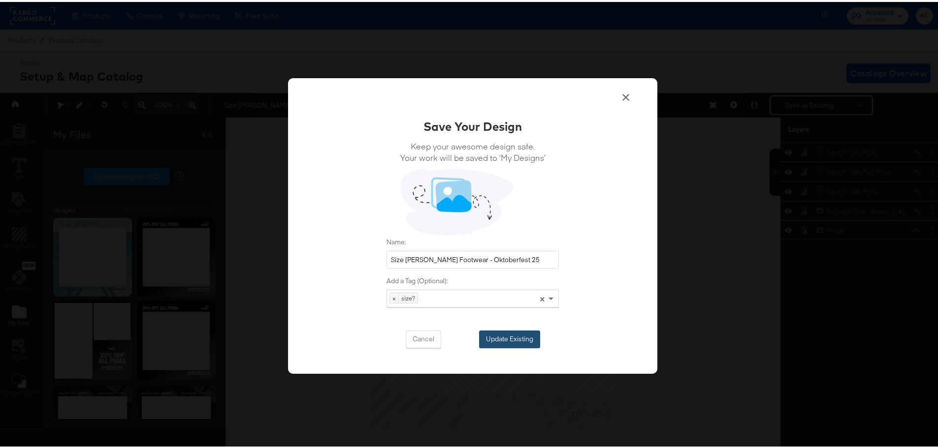
click at [516, 341] on button "Update Existing" at bounding box center [509, 338] width 61 height 18
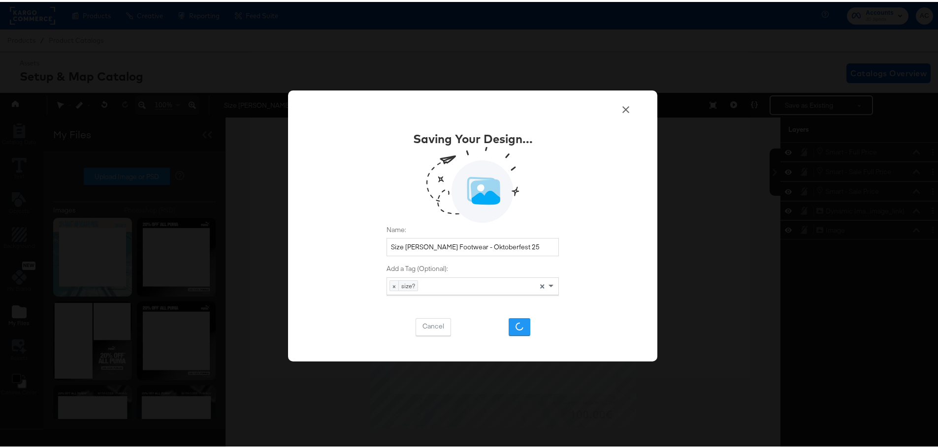
scroll to position [0, 0]
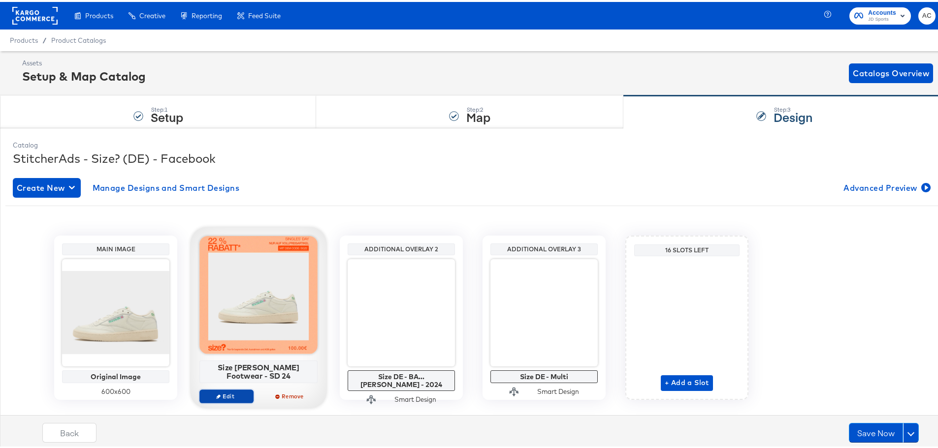
click at [230, 392] on span "Edit" at bounding box center [226, 394] width 45 height 7
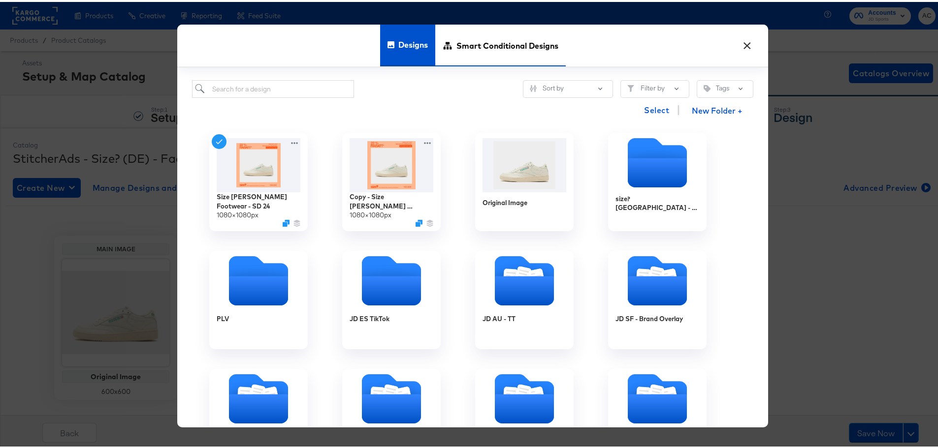
click at [512, 35] on span "Smart Conditional Designs" at bounding box center [507, 43] width 102 height 43
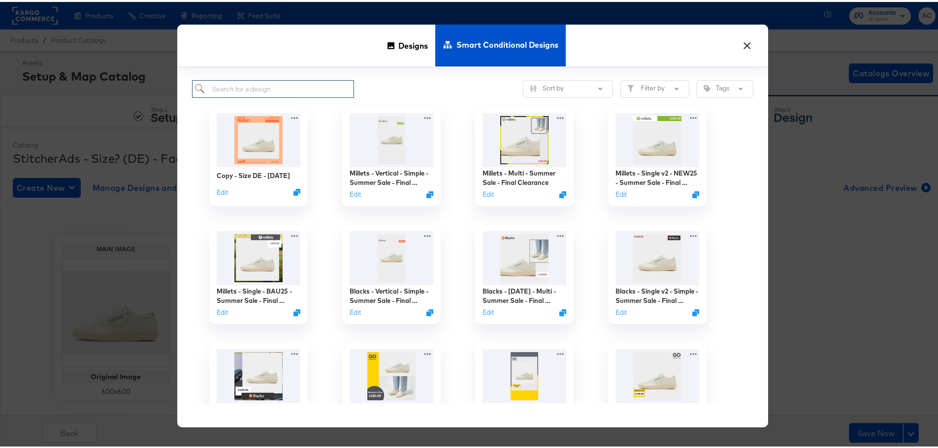
click at [288, 82] on input "search" at bounding box center [273, 87] width 162 height 18
paste input "Size DE - Oktoberfest 25"
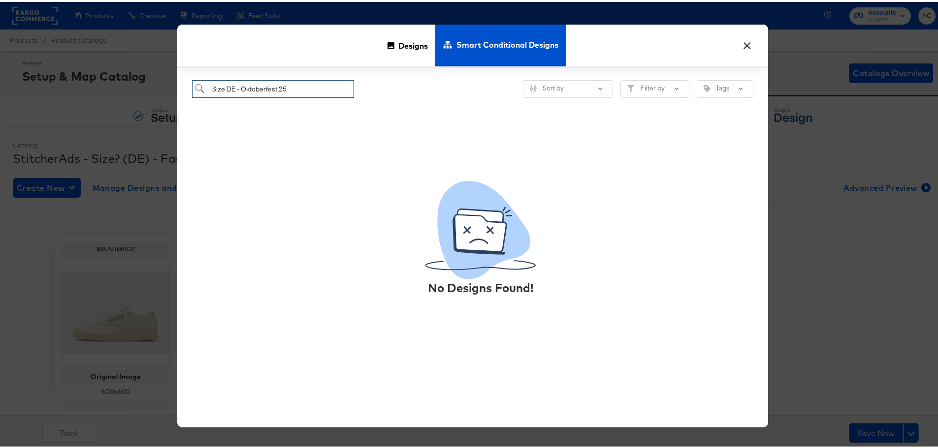
type input "Size DE - Oktoberfest 25"
drag, startPoint x: 301, startPoint y: 87, endPoint x: 64, endPoint y: 91, distance: 236.8
click at [64, 91] on div "× Designs Smart Conditional Designs Size DE - Oktoberfest 25 Sort by Filter by …" at bounding box center [472, 224] width 945 height 448
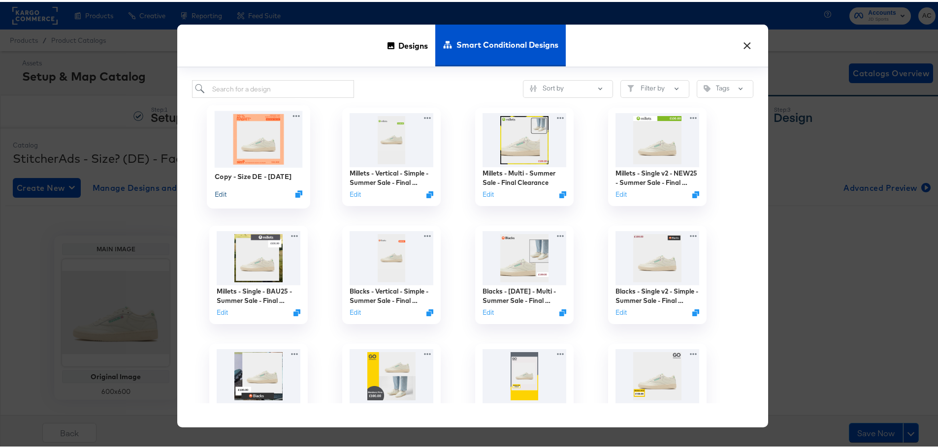
click at [217, 195] on button "Edit" at bounding box center [221, 192] width 12 height 9
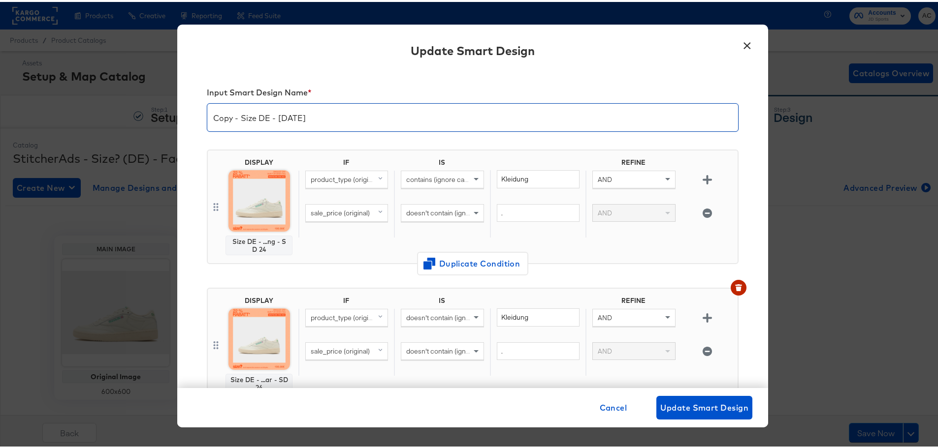
drag, startPoint x: 385, startPoint y: 120, endPoint x: 54, endPoint y: 107, distance: 331.1
click at [53, 114] on div "× Update Smart Design Input Smart Design Name * Copy - Size DE - [DATE] DISPLAY…" at bounding box center [472, 224] width 945 height 448
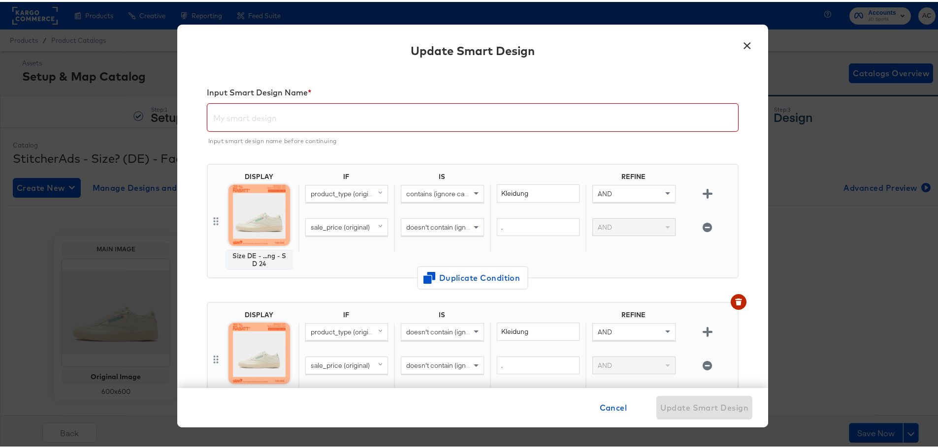
paste input "Size DE - Oktoberfest 25"
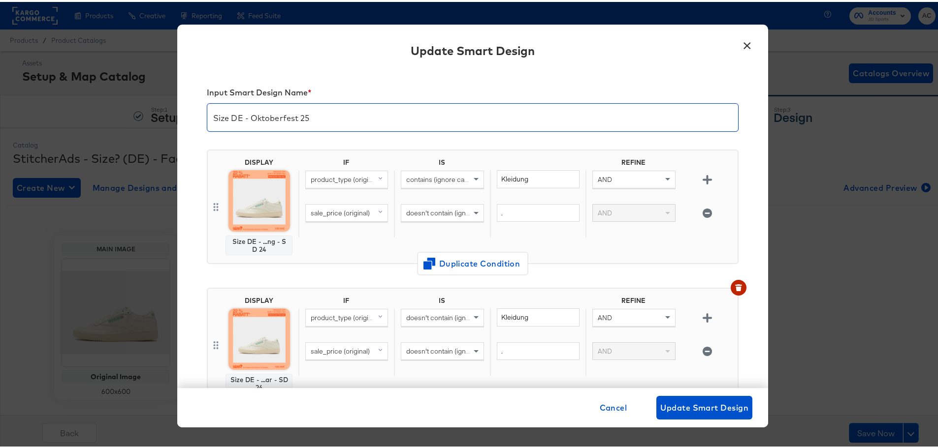
type input "Size DE - Oktoberfest 25"
click at [254, 208] on img at bounding box center [259, 199] width 62 height 62
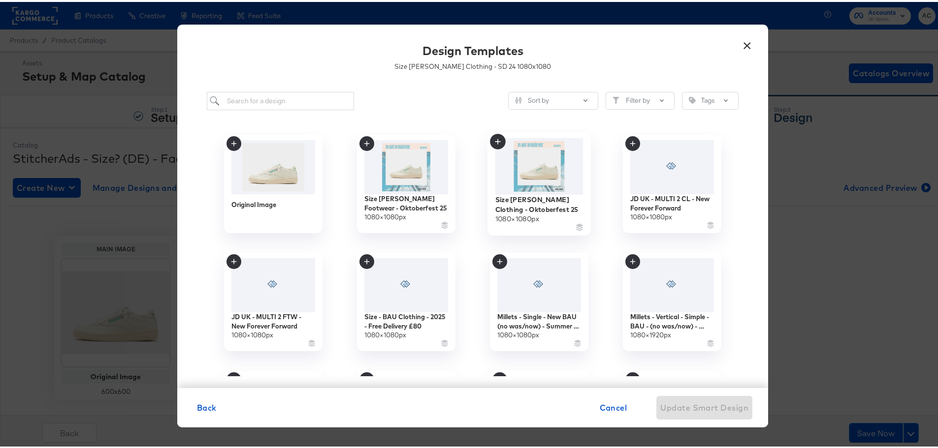
click at [519, 163] on img at bounding box center [539, 164] width 88 height 57
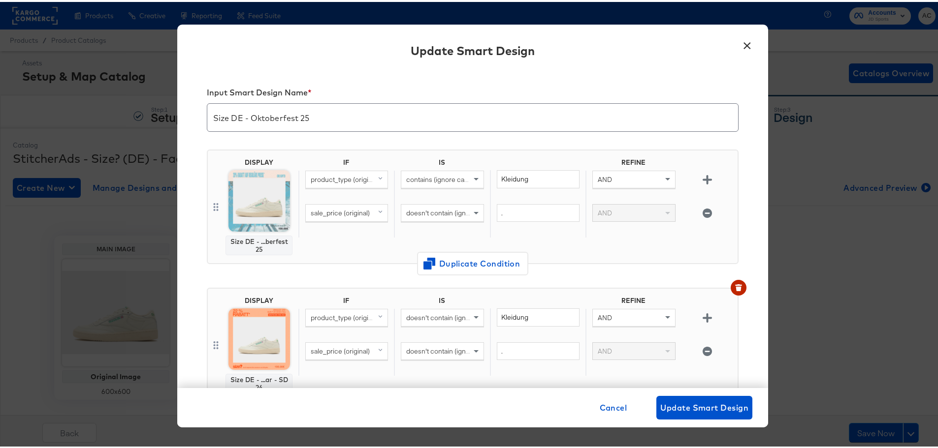
click at [251, 342] on img at bounding box center [259, 338] width 62 height 62
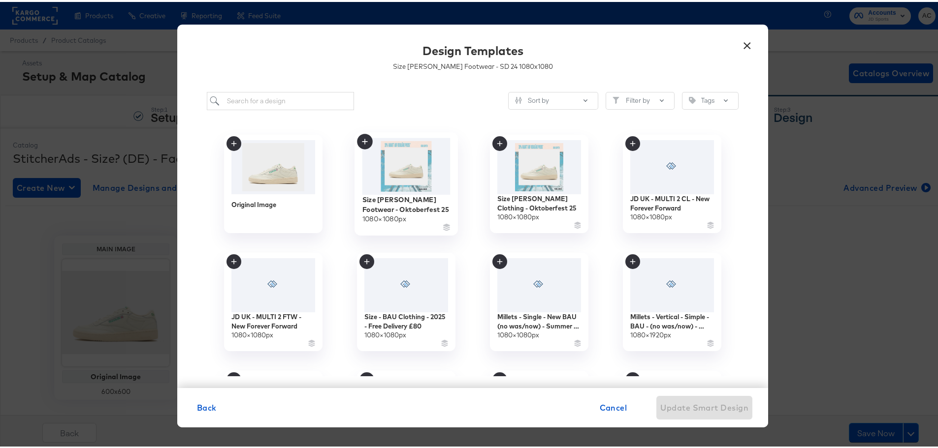
click at [414, 163] on img at bounding box center [406, 164] width 88 height 57
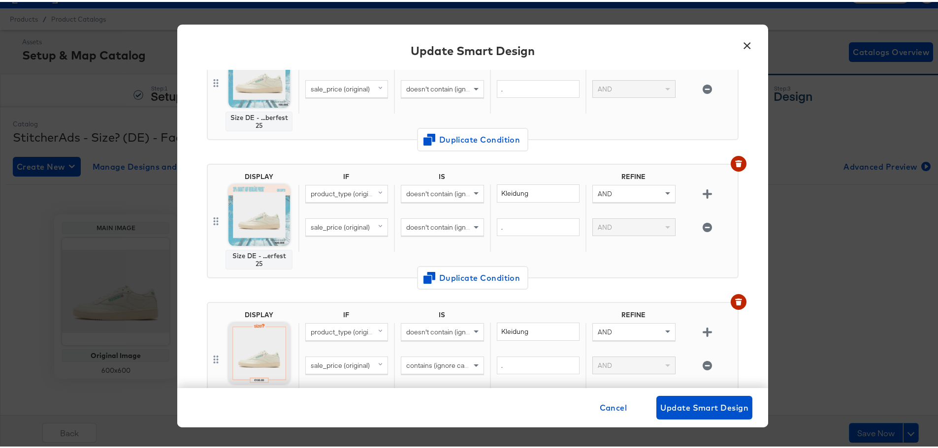
scroll to position [295, 0]
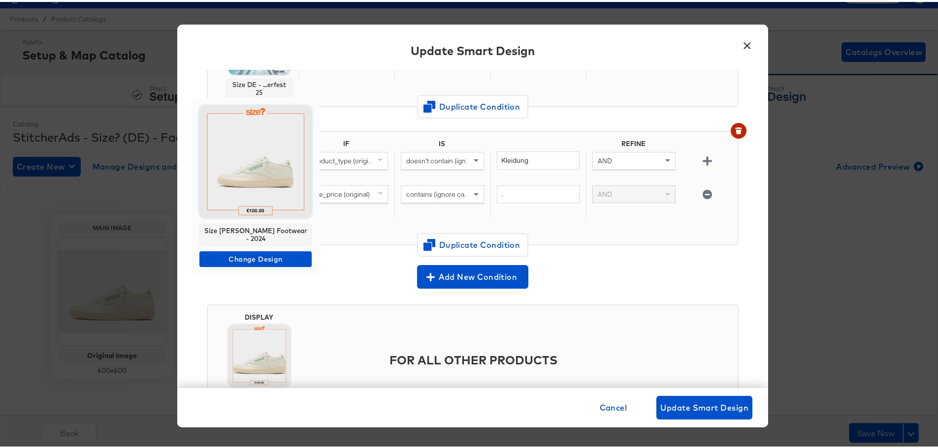
click at [256, 172] on img at bounding box center [255, 160] width 112 height 112
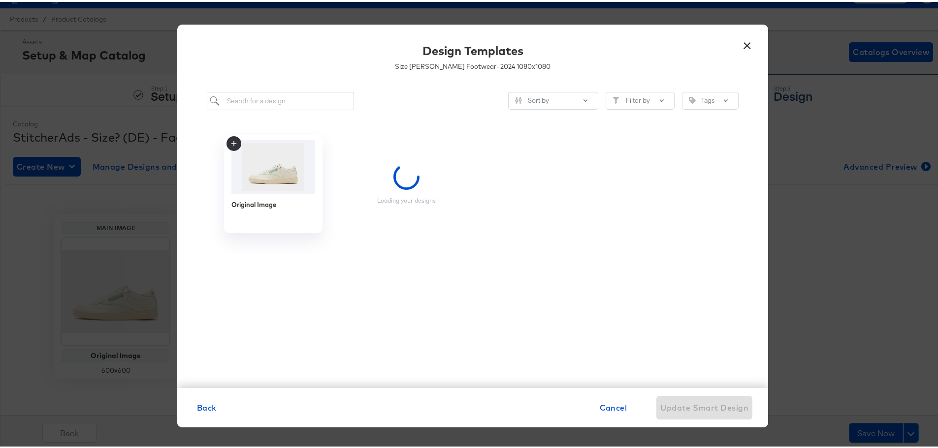
scroll to position [0, 0]
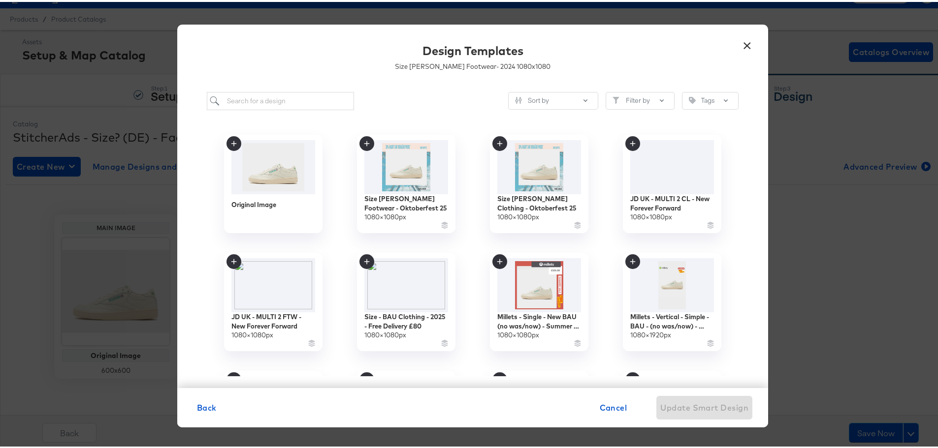
click at [281, 91] on div "Sort by Filter by Tags Original Image Size DE - BAU Footwear - Oktoberfest 25 1…" at bounding box center [472, 233] width 591 height 306
click at [274, 103] on input "search" at bounding box center [280, 99] width 147 height 18
type input "size de"
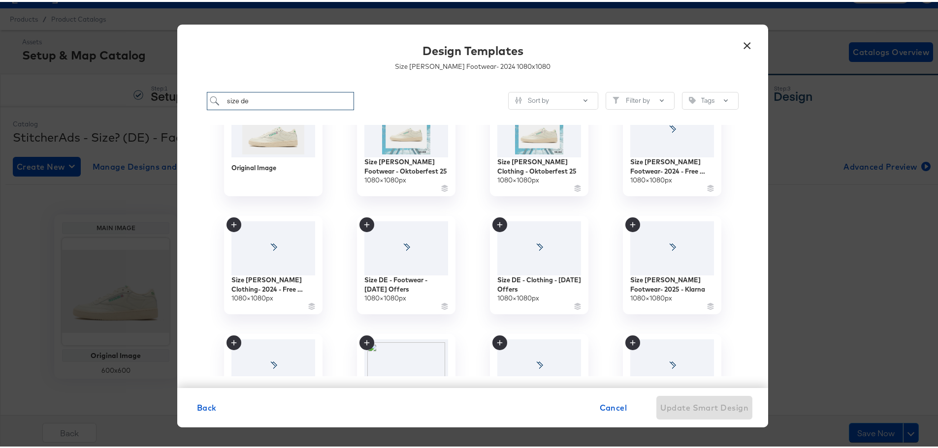
scroll to position [148, 0]
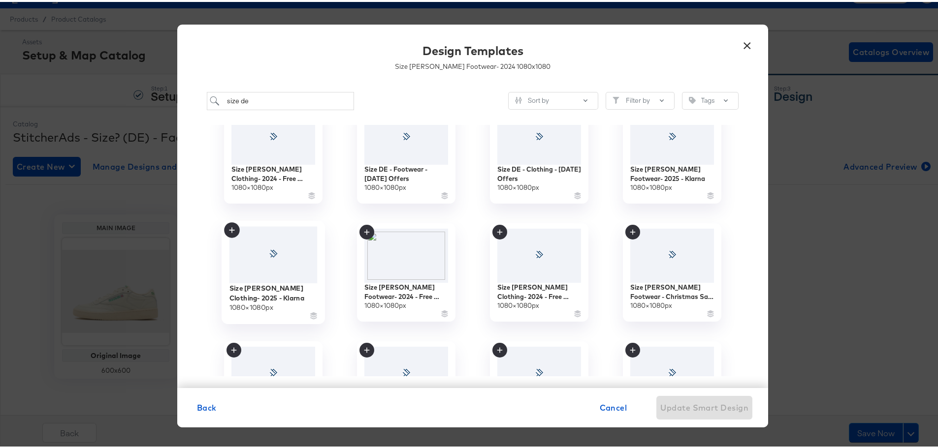
click at [271, 264] on div at bounding box center [273, 253] width 88 height 57
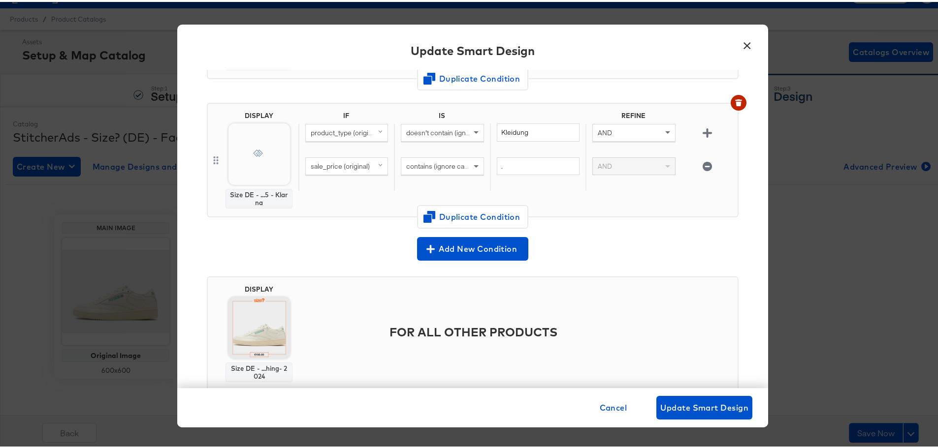
scroll to position [352, 0]
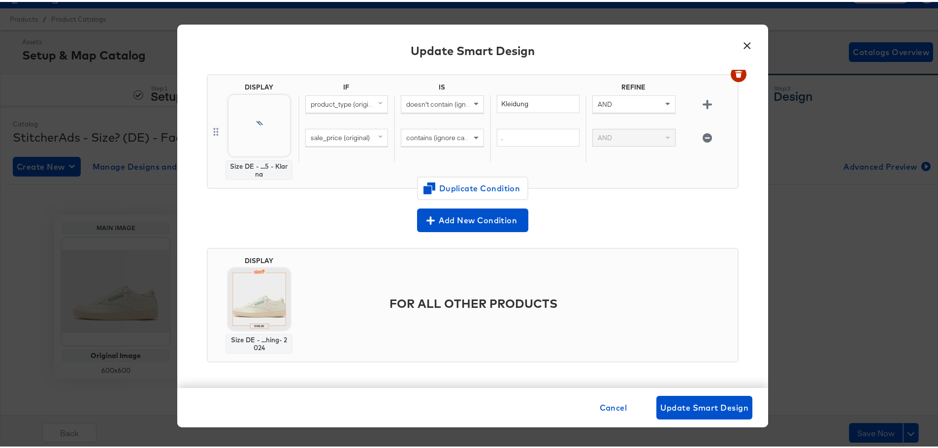
click at [258, 293] on img at bounding box center [259, 298] width 62 height 62
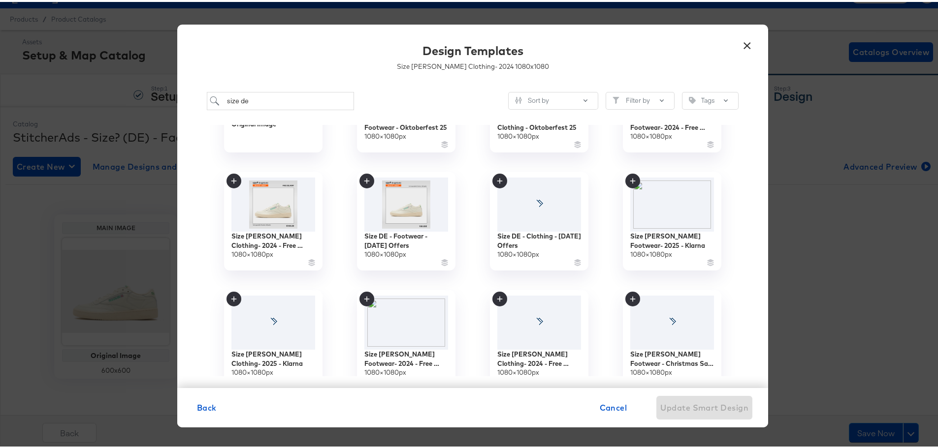
scroll to position [98, 0]
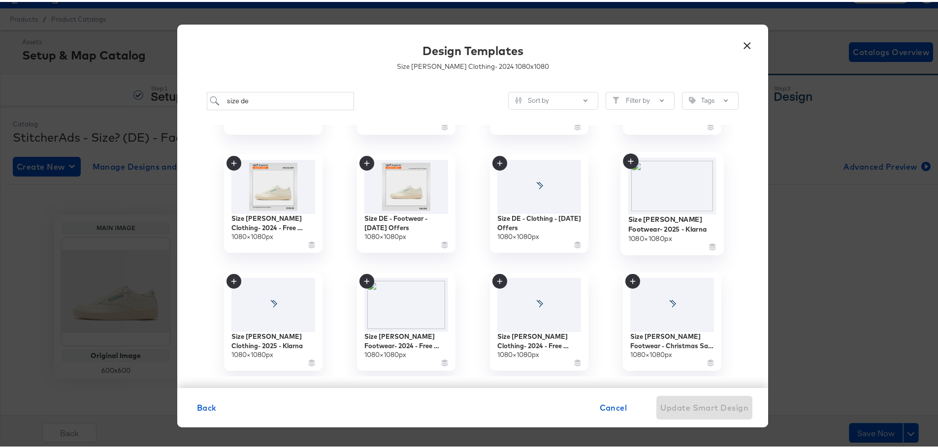
click at [659, 183] on img at bounding box center [672, 184] width 88 height 57
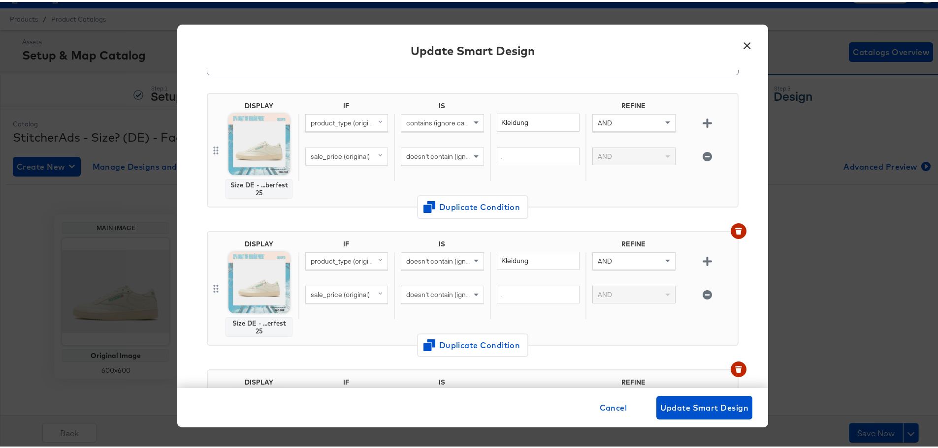
scroll to position [0, 0]
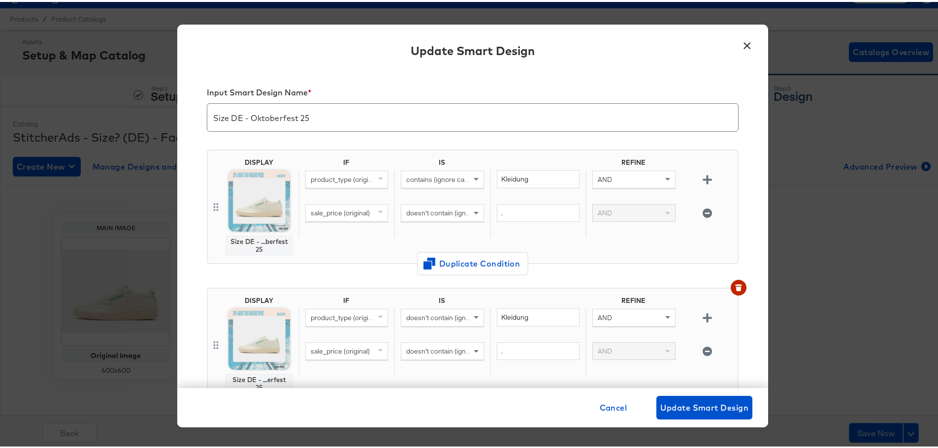
click at [339, 213] on span "sale_price (original)" at bounding box center [340, 211] width 59 height 9
type input "custom"
click at [334, 327] on div "custom_label_3" at bounding box center [333, 327] width 48 height 9
click at [422, 211] on span "doesn't contain (ignore case)" at bounding box center [450, 211] width 88 height 9
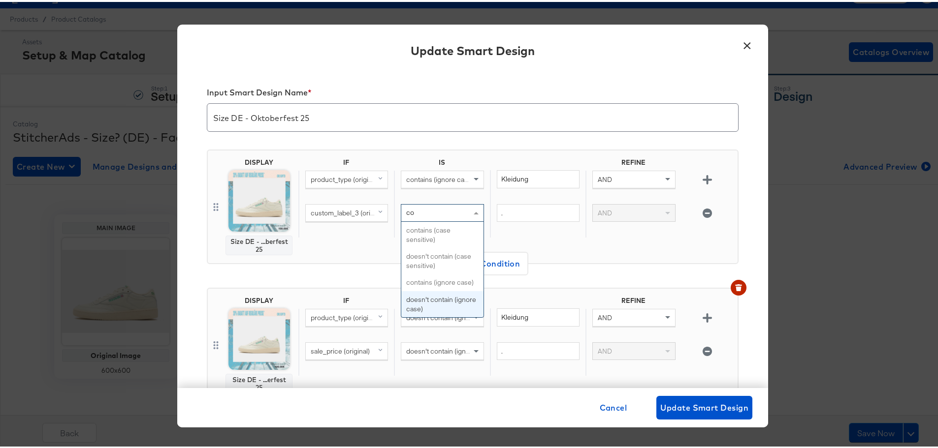
type input "cont"
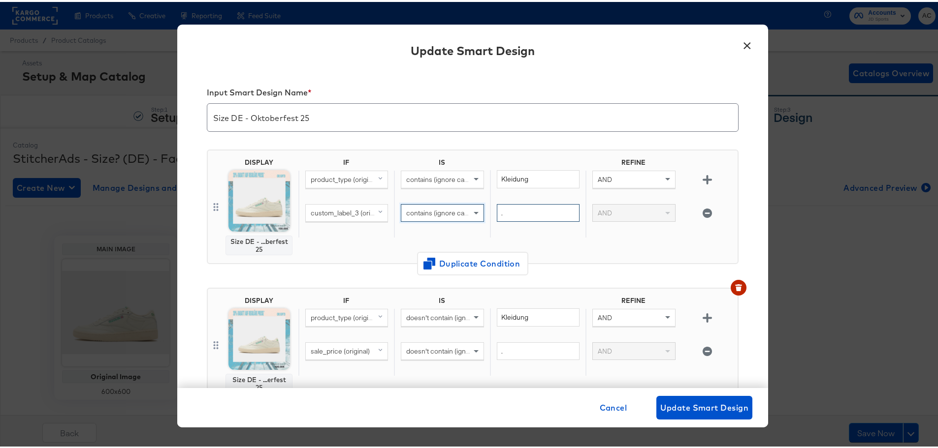
click at [538, 207] on input "." at bounding box center [538, 211] width 83 height 18
type input "oktoberfest"
click at [544, 238] on div "IF IS REFINE product_type (original) contains (ignore case) Kleidung AND custom…" at bounding box center [515, 205] width 435 height 97
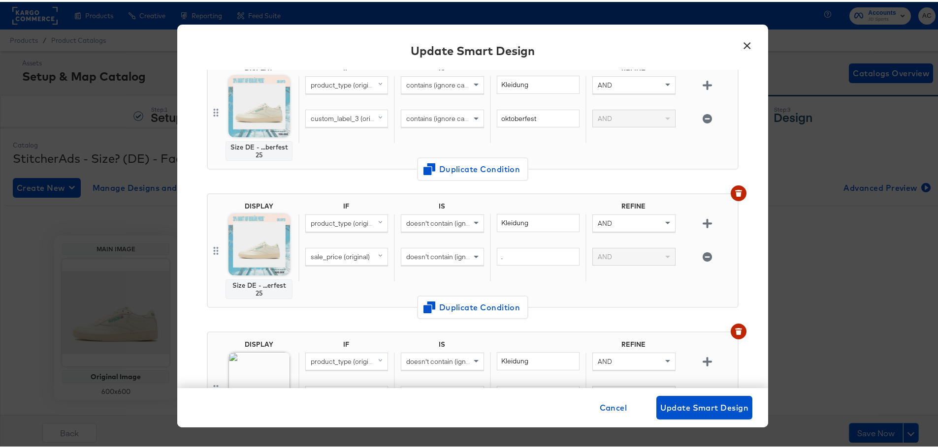
scroll to position [98, 0]
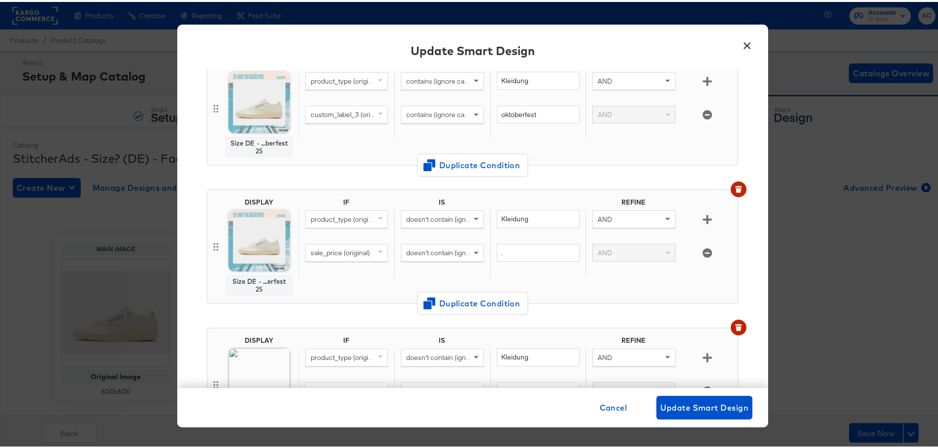
click at [334, 256] on div "sale_price (original)" at bounding box center [347, 251] width 82 height 17
type input "custom"
click at [337, 368] on div "custom_label_3" at bounding box center [333, 367] width 48 height 9
click at [462, 254] on span "doesn't contain (ignore case)" at bounding box center [450, 251] width 88 height 9
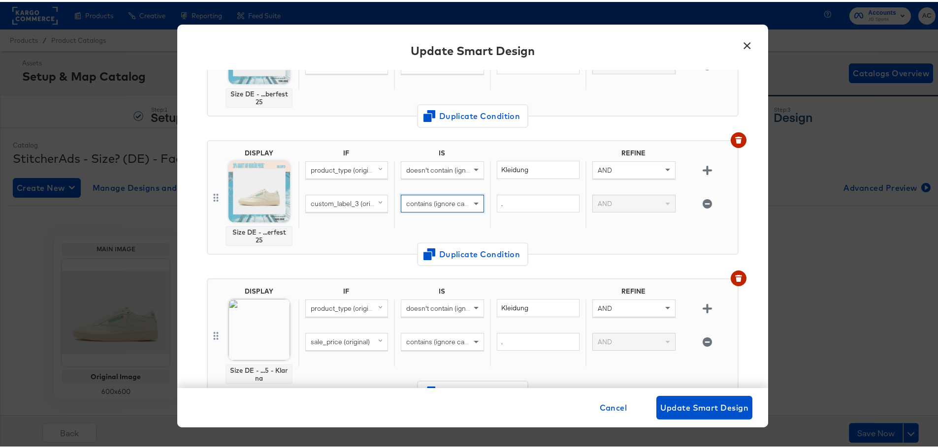
click at [516, 190] on div "Kleidung" at bounding box center [538, 176] width 96 height 34
click at [517, 193] on input "." at bounding box center [538, 202] width 83 height 18
type input "oktoberfest"
click at [352, 337] on span "sale_price (original)" at bounding box center [340, 340] width 59 height 9
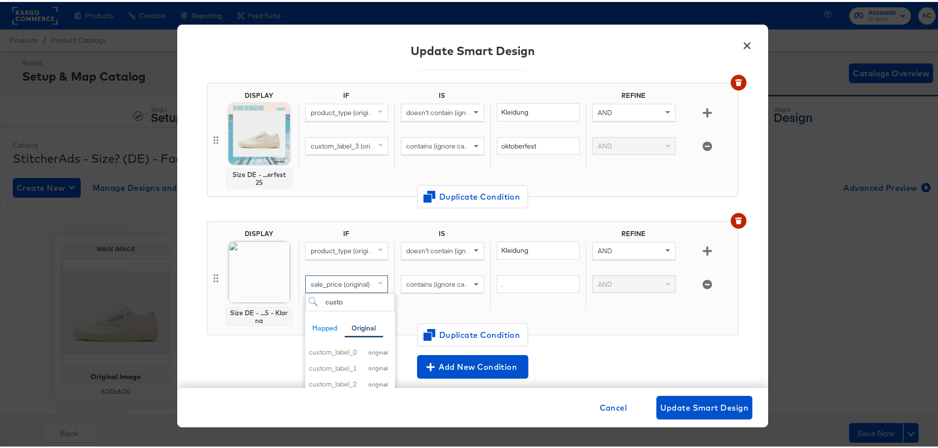
scroll to position [295, 0]
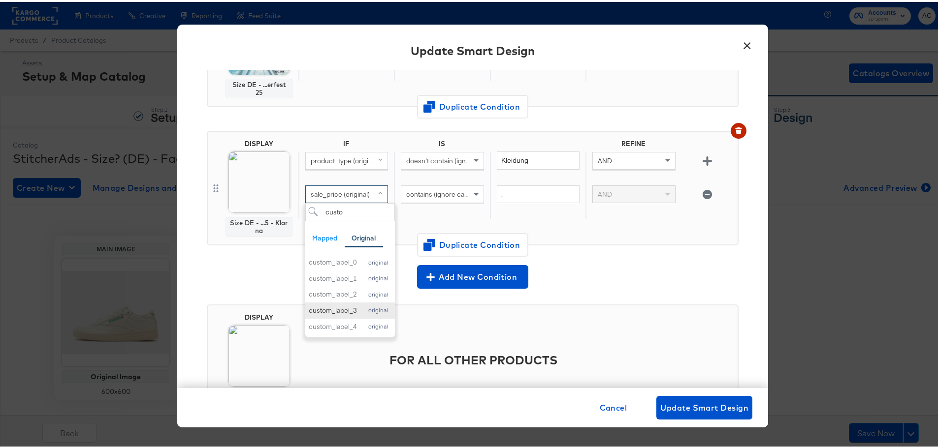
type input "custo"
click at [338, 305] on div "custom_label_3" at bounding box center [333, 308] width 48 height 9
click at [432, 193] on span "contains (ignore case)" at bounding box center [439, 192] width 67 height 9
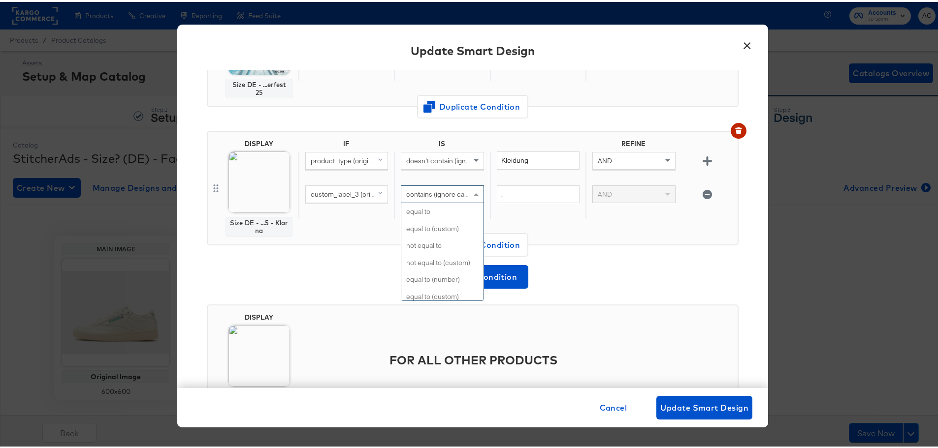
scroll to position [448, 0]
click at [471, 189] on span at bounding box center [477, 192] width 12 height 17
click at [531, 188] on input "." at bounding box center [538, 193] width 83 height 18
type input "oktoberfest"
click at [451, 160] on span "doesn't contain (ignore case)" at bounding box center [450, 159] width 88 height 9
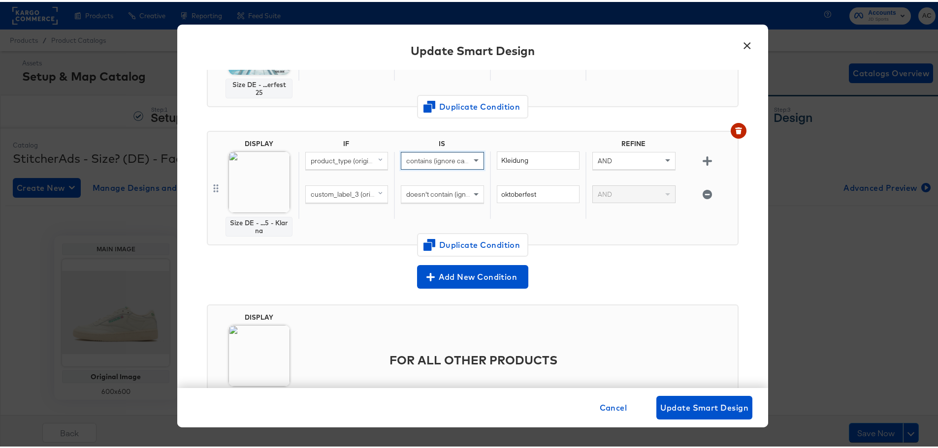
click at [614, 316] on div "FOR ALL OTHER PRODUCTS" at bounding box center [515, 360] width 435 height 97
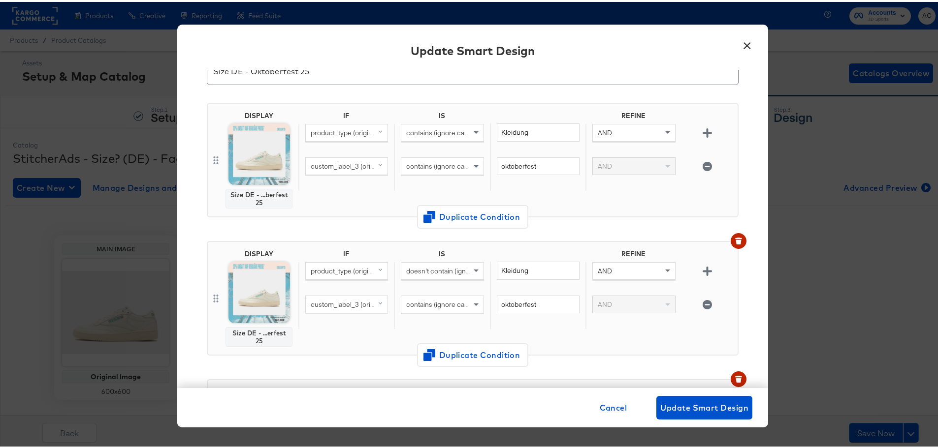
scroll to position [0, 0]
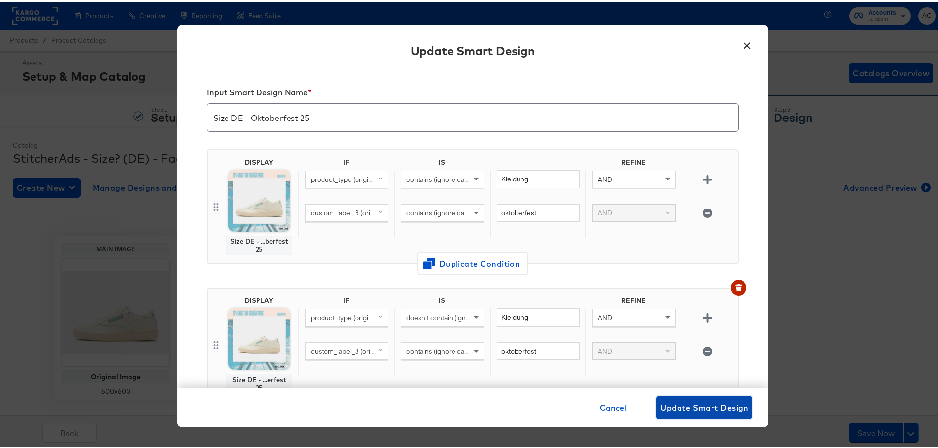
click at [703, 410] on span "Update Smart Design" at bounding box center [704, 406] width 88 height 14
